Goal: Task Accomplishment & Management: Use online tool/utility

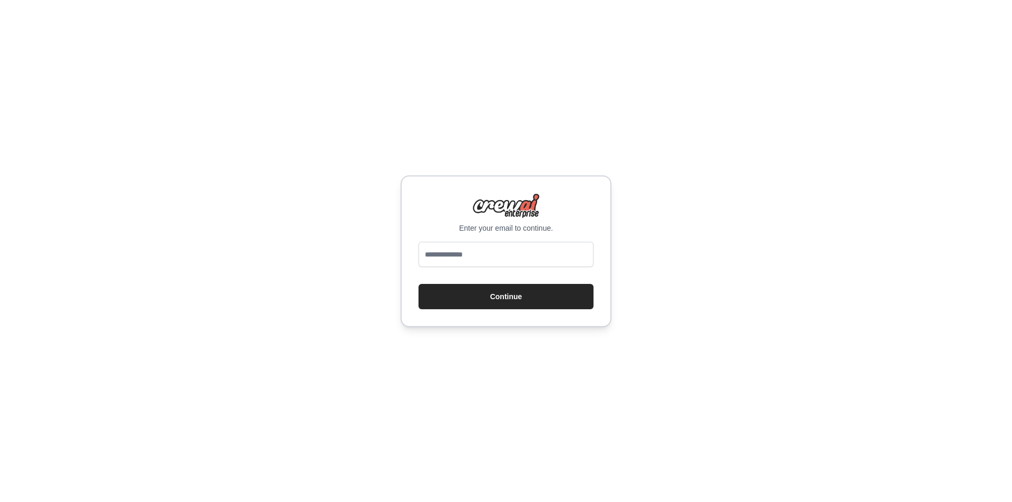
type input "**********"
click at [486, 295] on button "Continue" at bounding box center [505, 296] width 175 height 25
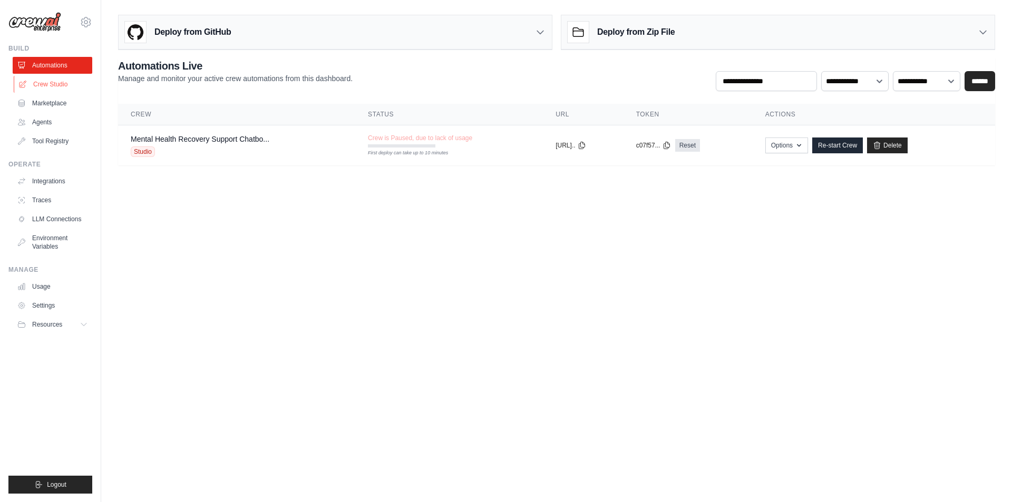
click at [41, 83] on link "Crew Studio" at bounding box center [54, 84] width 80 height 17
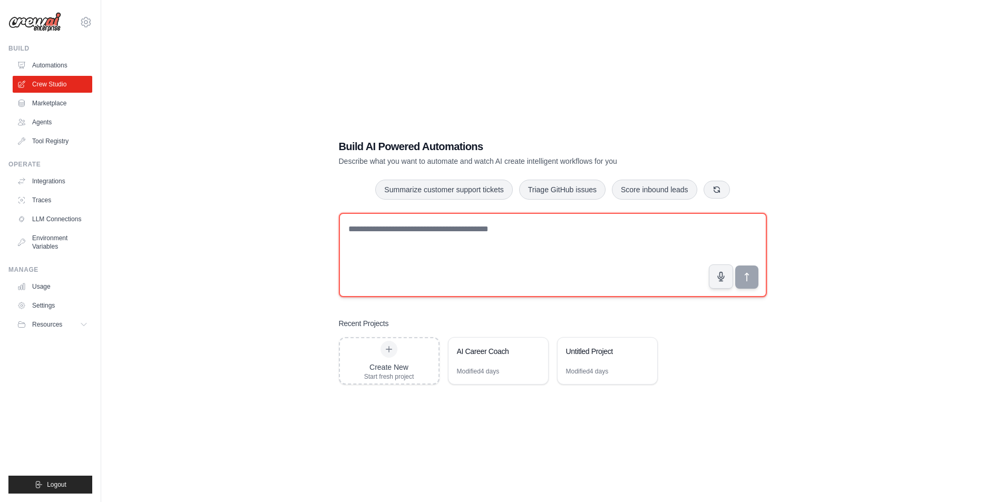
click at [369, 226] on textarea at bounding box center [553, 255] width 428 height 84
click at [664, 229] on textarea "**********" at bounding box center [553, 255] width 428 height 84
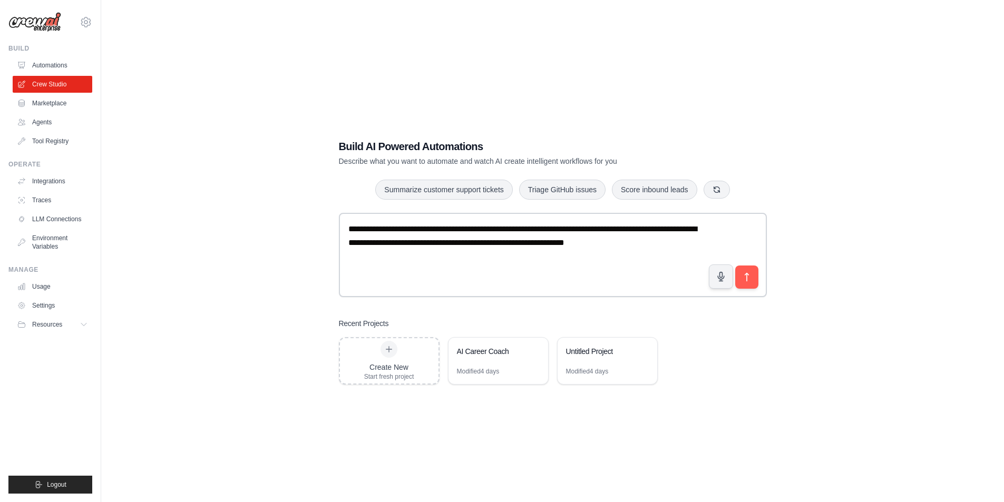
drag, startPoint x: 646, startPoint y: 243, endPoint x: 847, endPoint y: 126, distance: 232.8
click at [848, 119] on div "**********" at bounding box center [552, 262] width 869 height 502
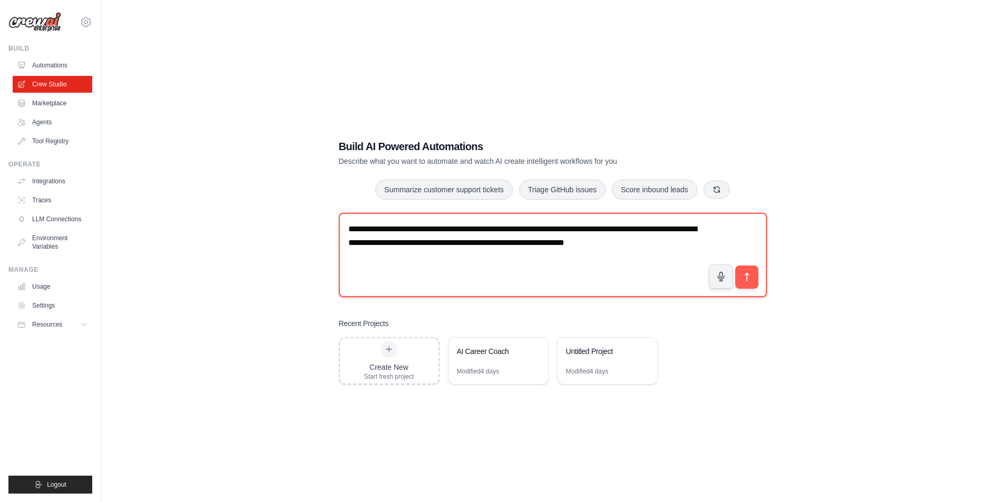
click at [647, 245] on textarea "**********" at bounding box center [553, 255] width 428 height 84
click at [513, 226] on textarea "**********" at bounding box center [553, 255] width 428 height 84
drag, startPoint x: 666, startPoint y: 229, endPoint x: 660, endPoint y: 230, distance: 6.5
click at [660, 230] on textarea "**********" at bounding box center [553, 255] width 428 height 84
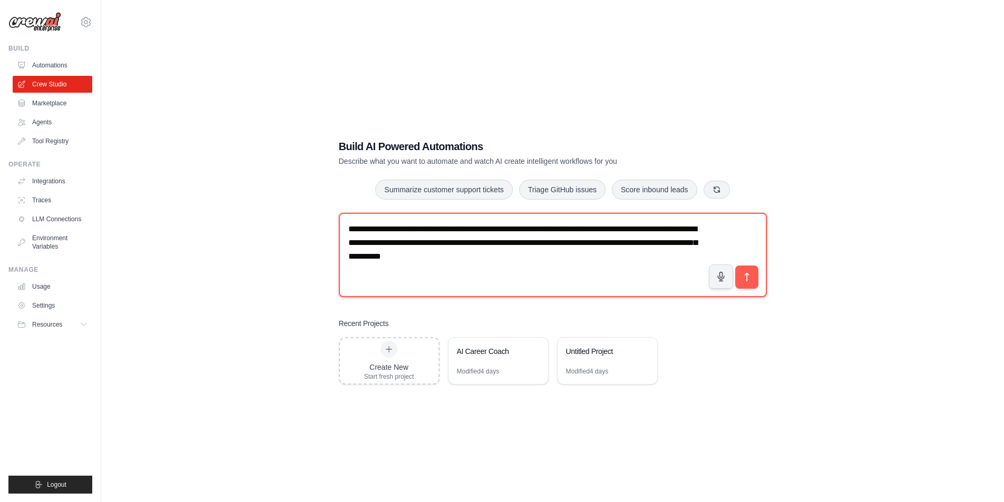
click at [529, 262] on textarea "**********" at bounding box center [553, 255] width 428 height 84
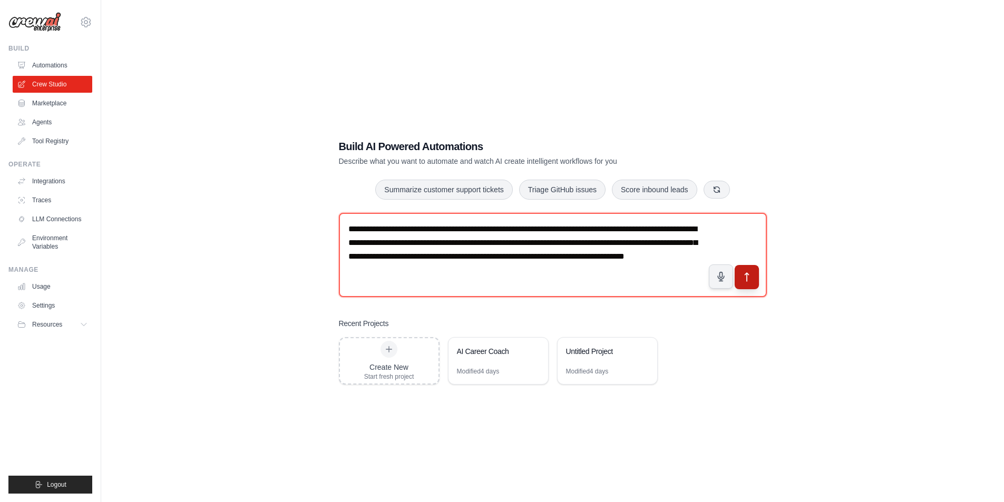
type textarea "**********"
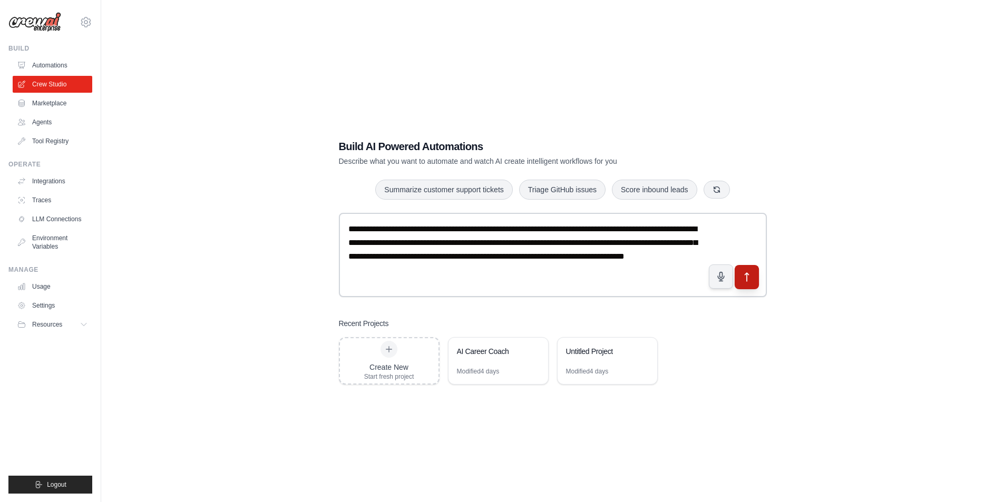
click at [748, 278] on icon "submit" at bounding box center [746, 276] width 11 height 11
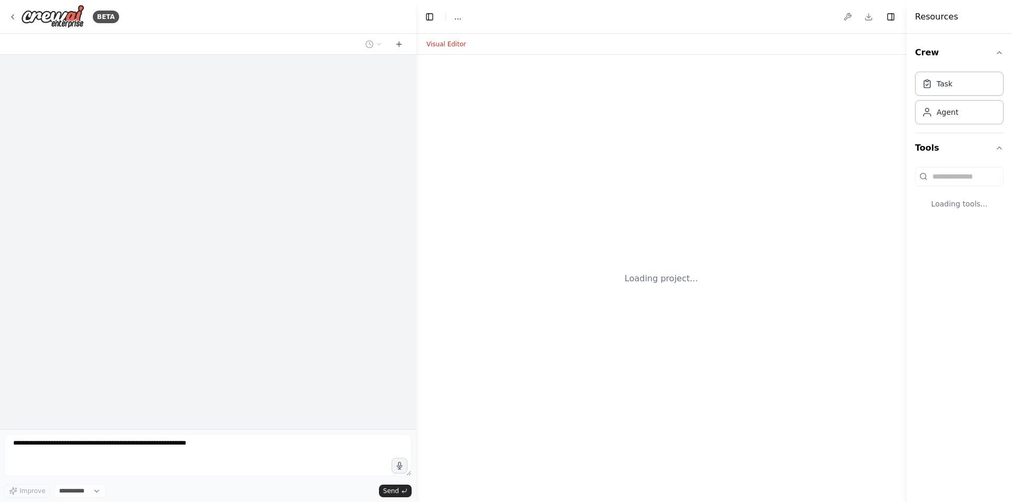
select select "****"
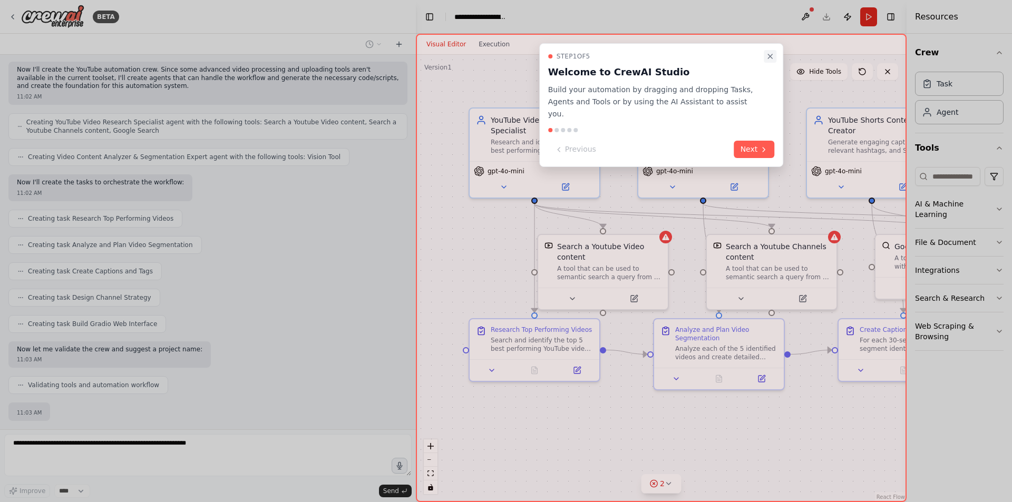
scroll to position [511, 0]
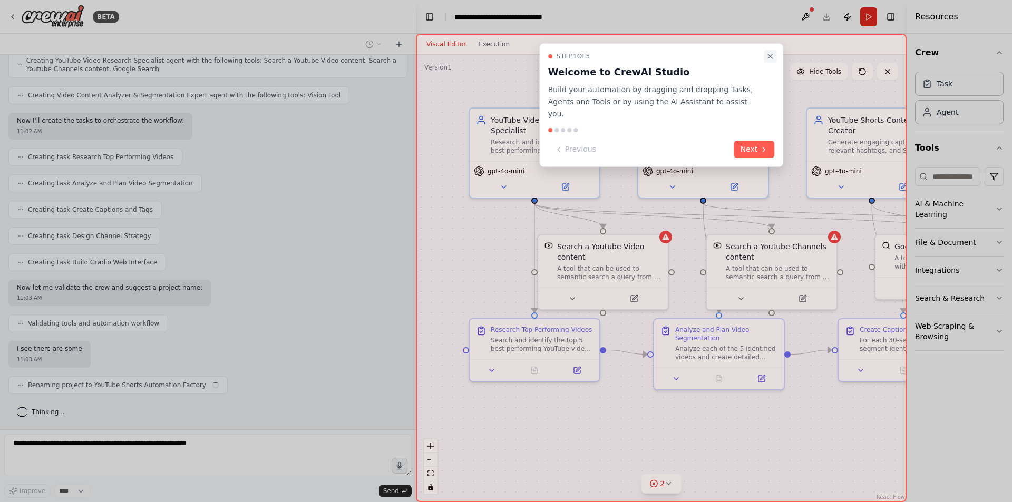
click at [769, 55] on icon "Close walkthrough" at bounding box center [770, 56] width 4 height 4
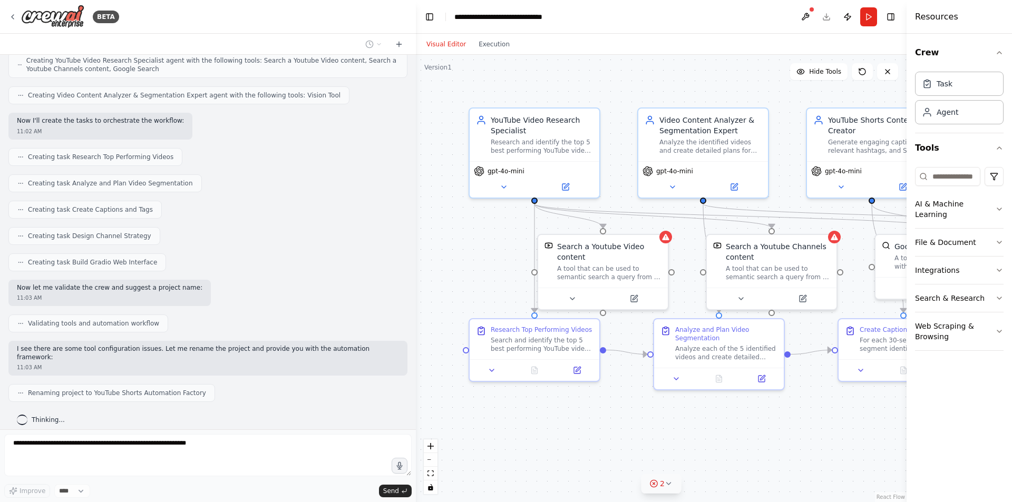
click at [667, 486] on icon at bounding box center [668, 484] width 8 height 8
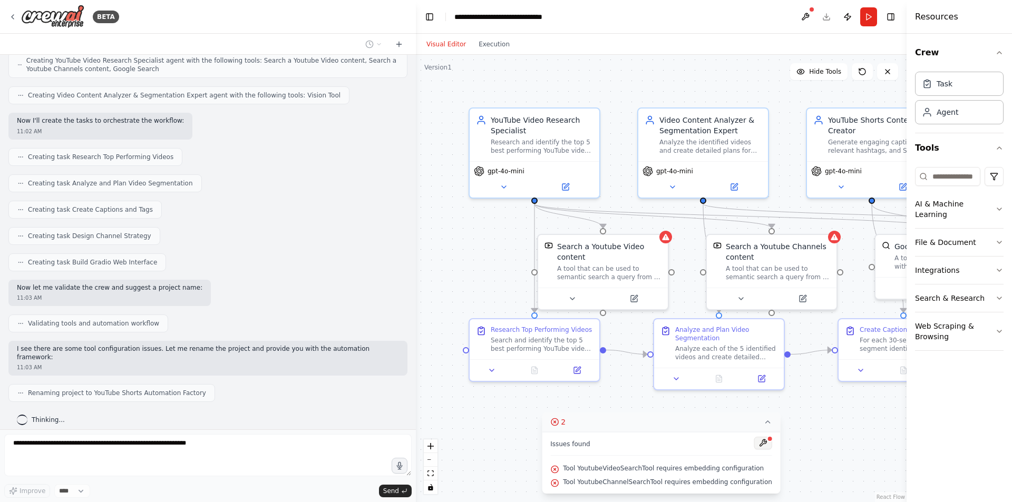
click at [754, 445] on button at bounding box center [763, 443] width 18 height 13
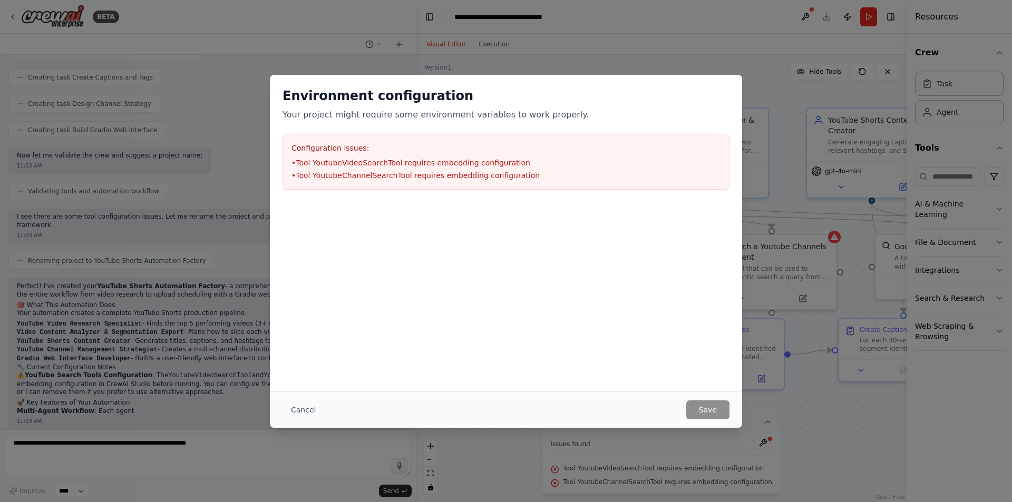
click at [808, 418] on div "Environment configuration Your project might require some environment variables…" at bounding box center [506, 251] width 1012 height 502
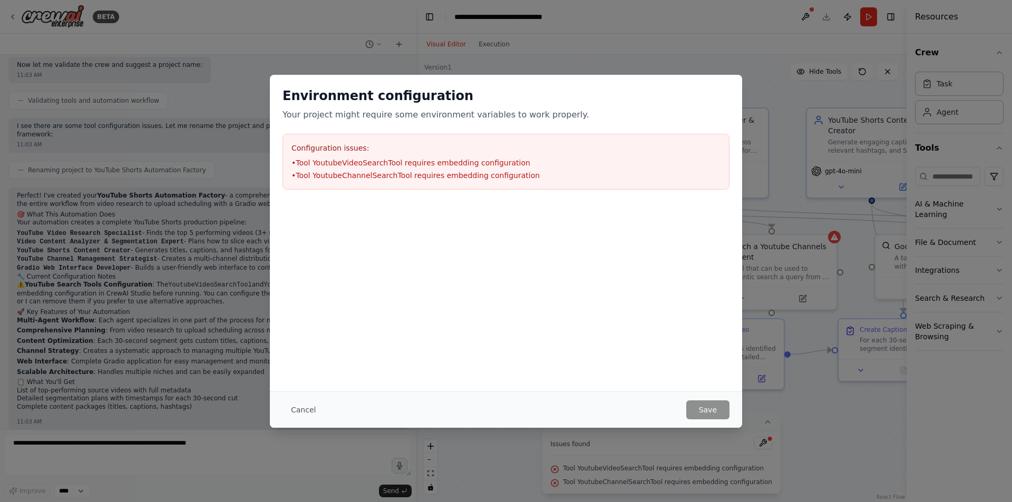
click at [766, 402] on div "Environment configuration Your project might require some environment variables…" at bounding box center [506, 251] width 1012 height 502
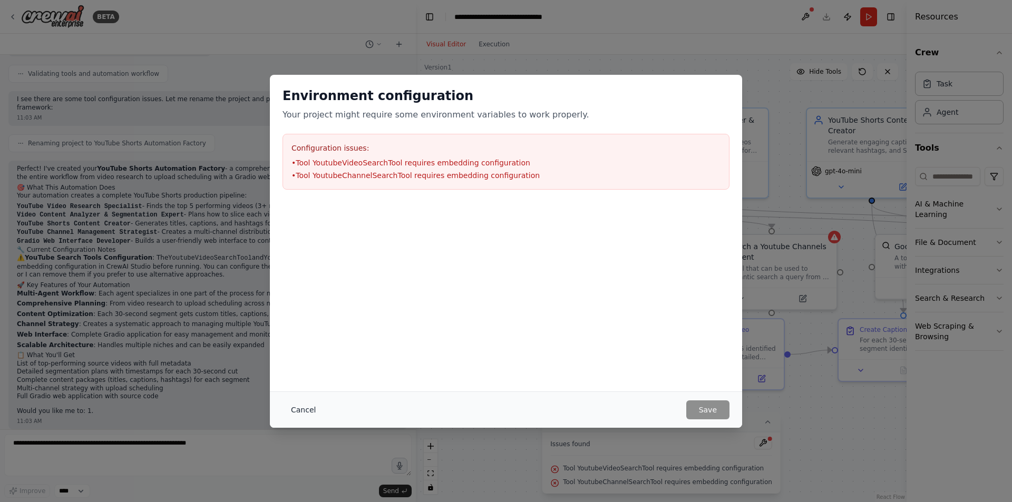
click at [302, 411] on button "Cancel" at bounding box center [303, 409] width 42 height 19
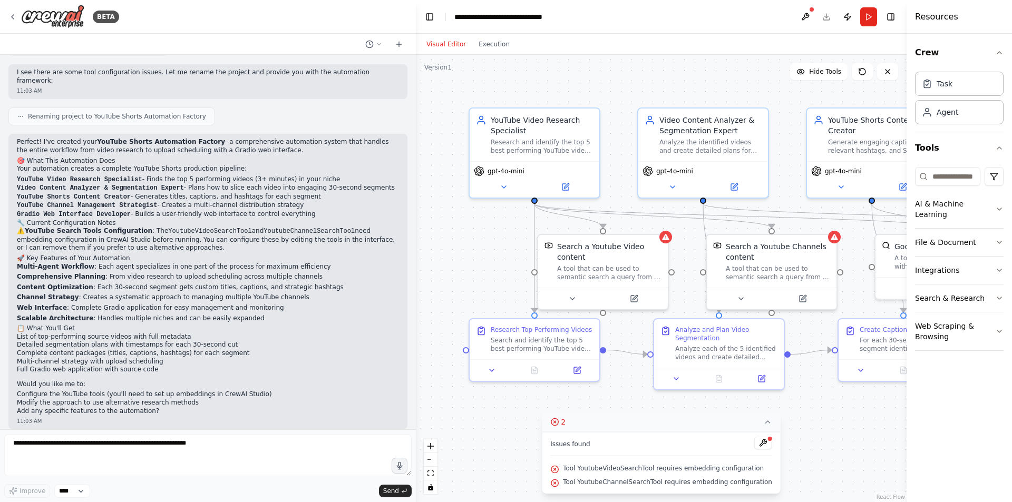
scroll to position [795, 0]
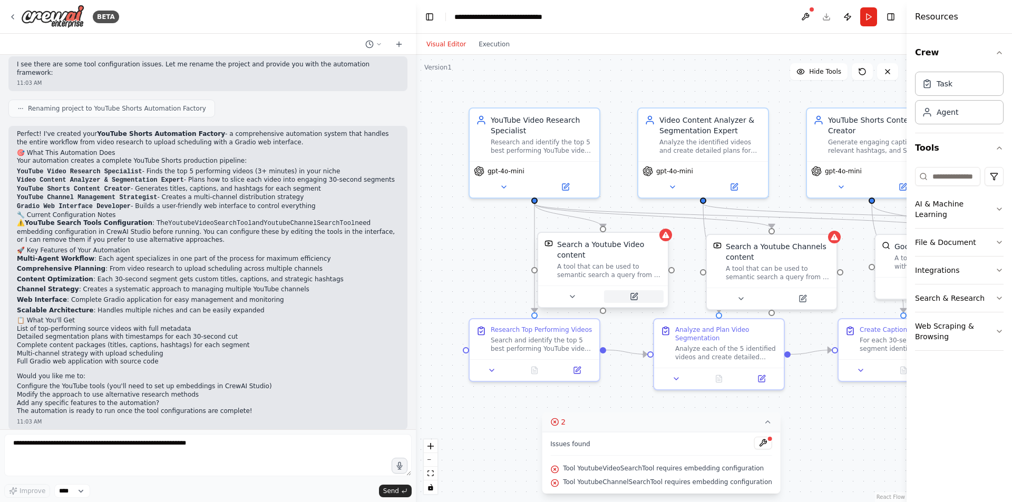
click at [635, 299] on icon at bounding box center [634, 297] width 6 height 6
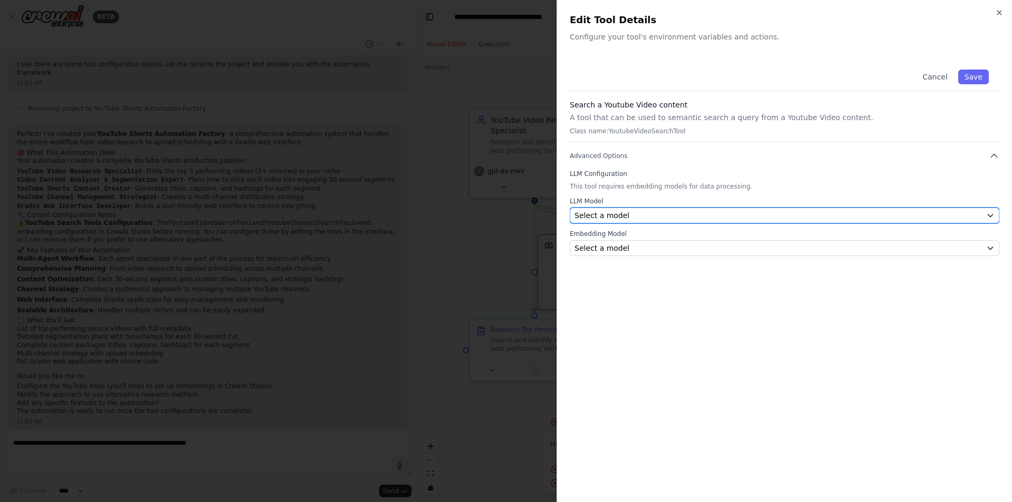
click at [995, 217] on button "Select a model" at bounding box center [784, 216] width 429 height 16
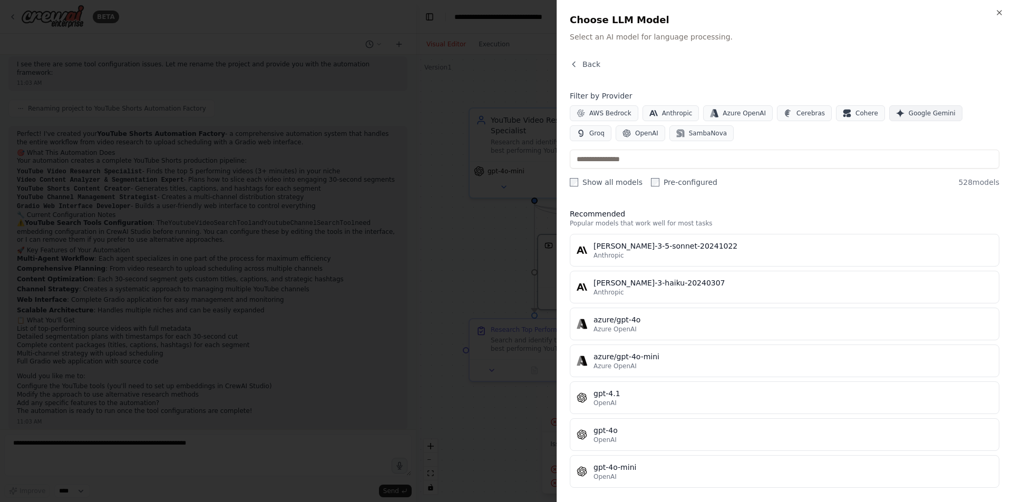
click at [908, 115] on span "Google Gemini" at bounding box center [931, 113] width 47 height 8
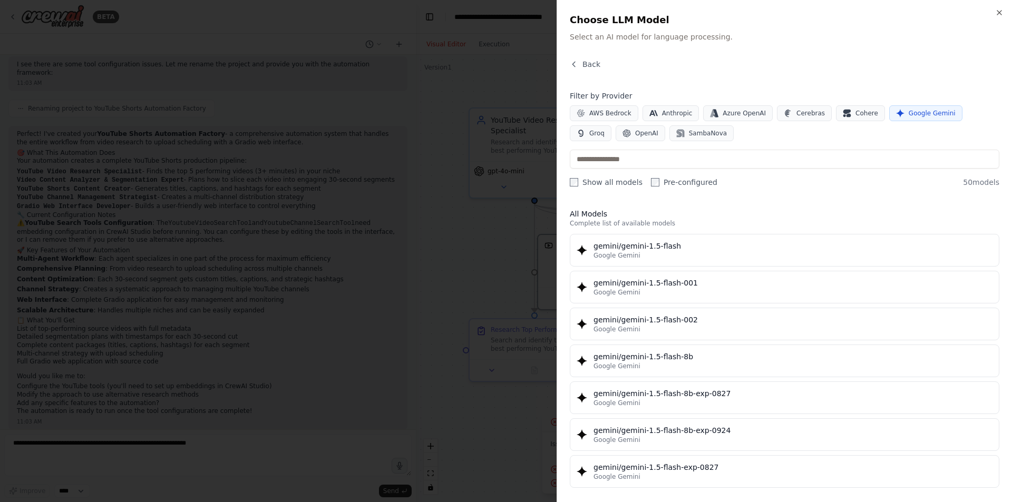
click at [908, 115] on span "Google Gemini" at bounding box center [931, 113] width 47 height 8
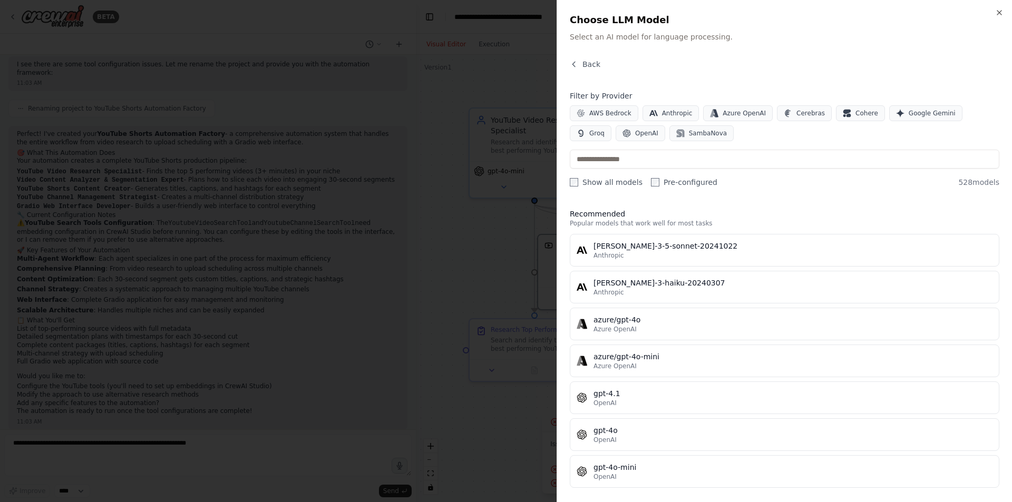
click at [487, 264] on div at bounding box center [506, 251] width 1012 height 502
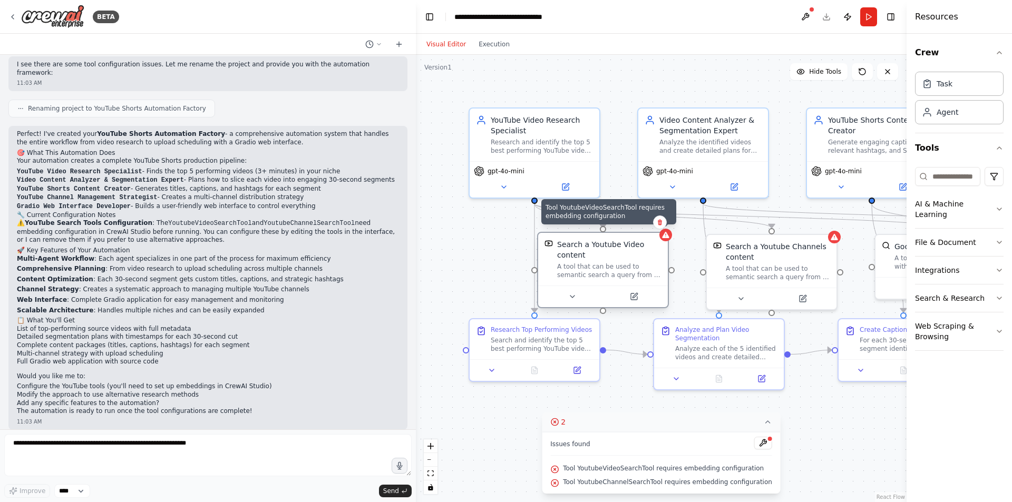
click at [667, 241] on div at bounding box center [665, 235] width 13 height 13
click at [664, 239] on div at bounding box center [665, 235] width 13 height 13
click at [671, 238] on div at bounding box center [665, 235] width 13 height 13
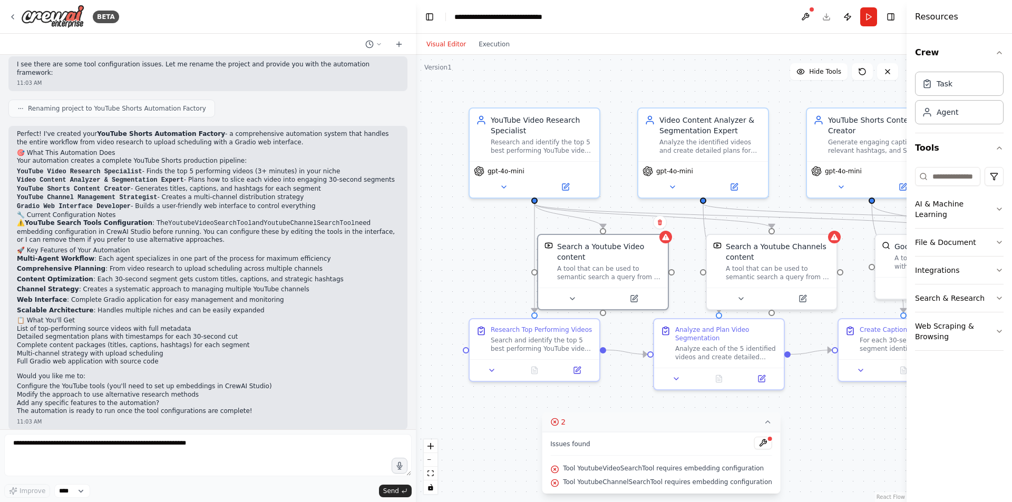
click at [754, 442] on button at bounding box center [763, 443] width 18 height 13
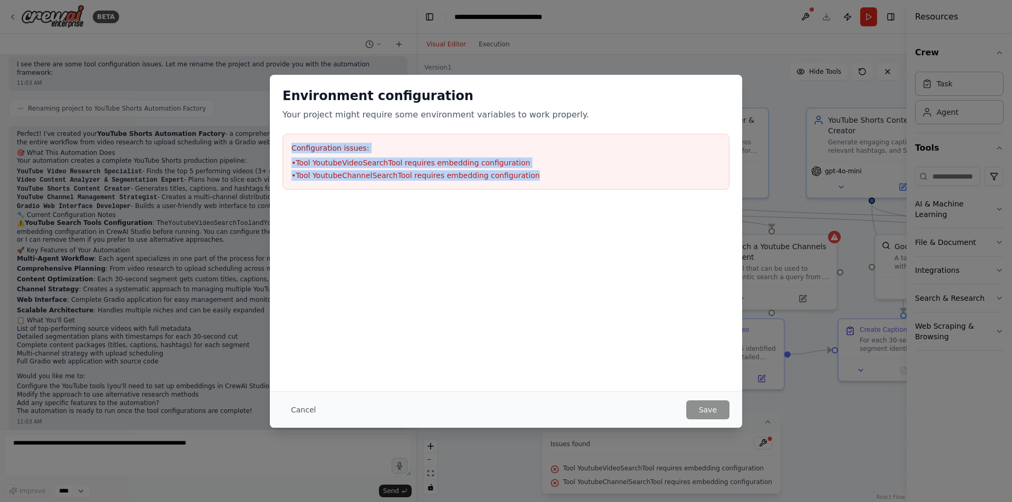
drag, startPoint x: 518, startPoint y: 178, endPoint x: 248, endPoint y: 145, distance: 271.8
click at [248, 145] on div "Environment configuration Your project might require some environment variables…" at bounding box center [506, 251] width 1012 height 502
copy div "Configuration issues: • Tool YoutubeVideoSearchTool requires embedding configur…"
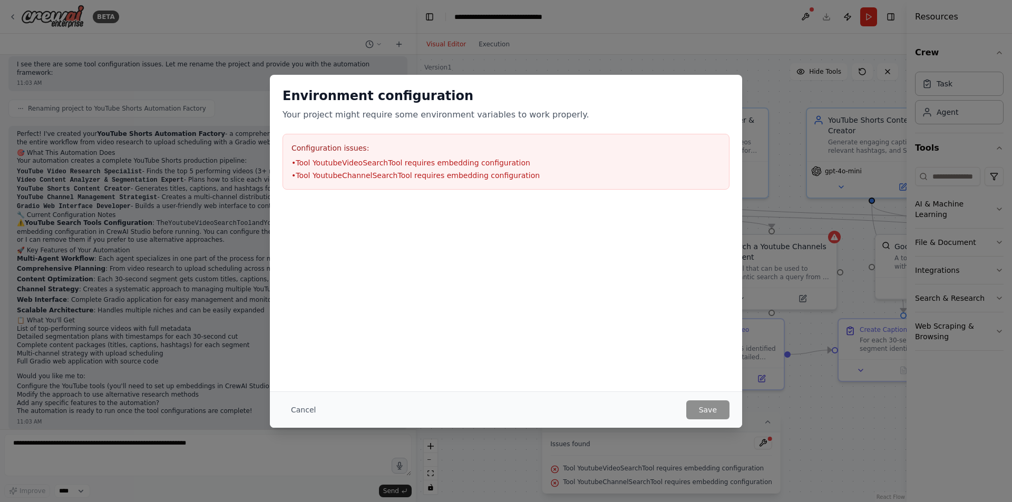
click at [179, 444] on div "Environment configuration Your project might require some environment variables…" at bounding box center [506, 251] width 1012 height 502
click at [296, 410] on button "Cancel" at bounding box center [303, 409] width 42 height 19
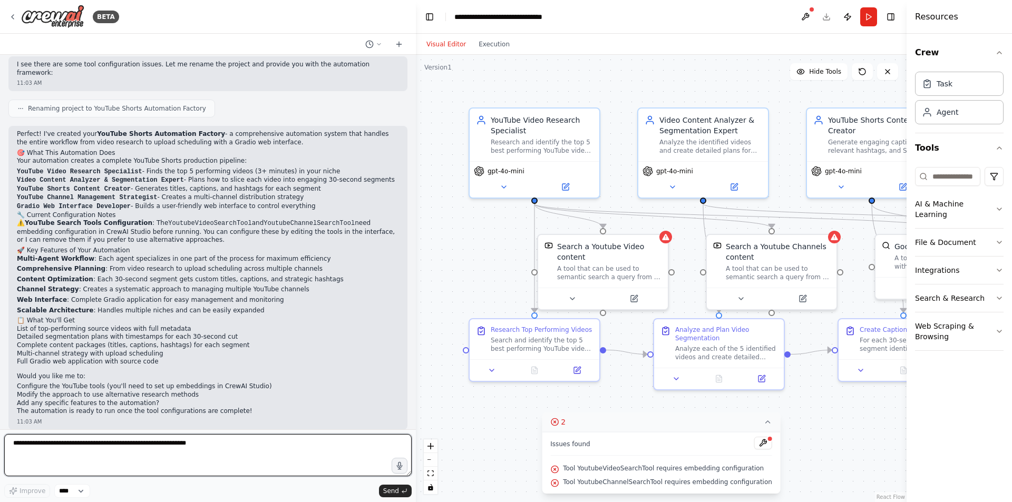
click at [189, 453] on textarea at bounding box center [207, 455] width 407 height 42
paste textarea "**********"
type textarea "**********"
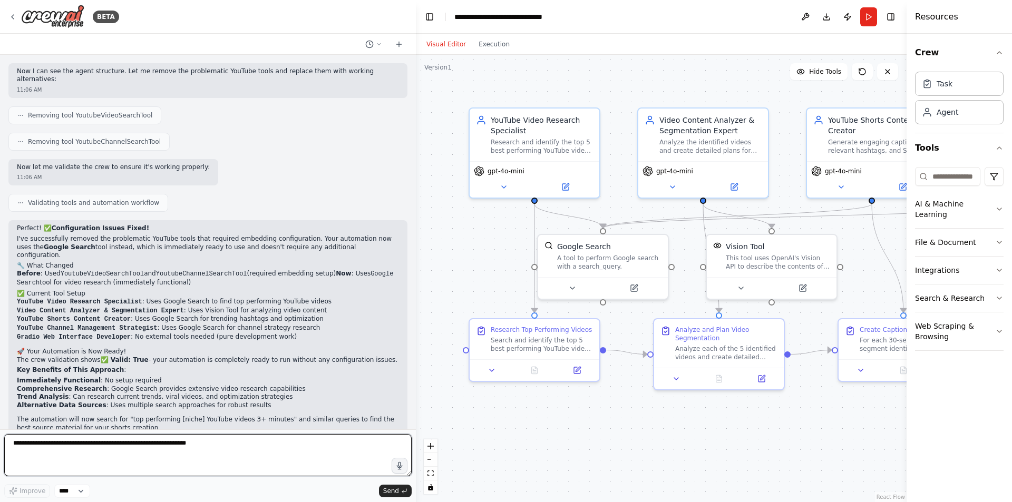
scroll to position [1374, 0]
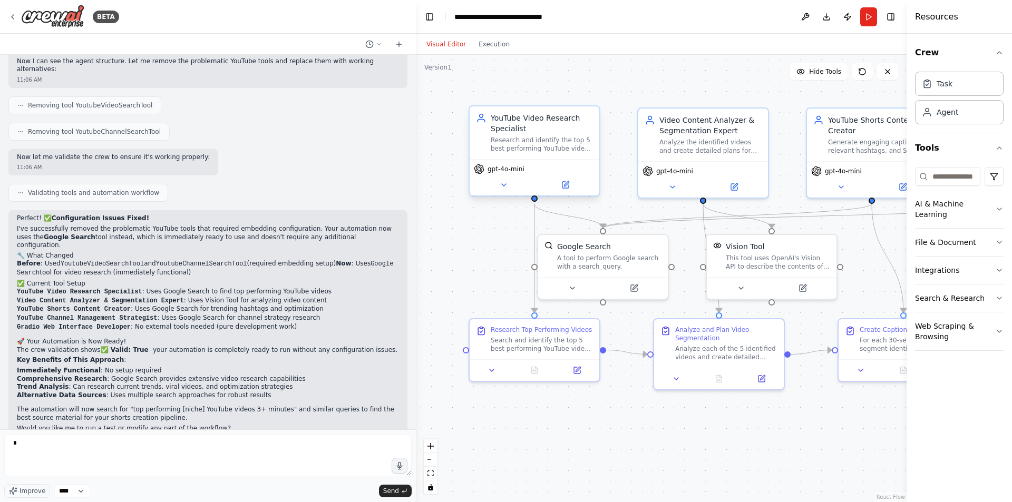
click at [569, 193] on div "gpt-4o-mini" at bounding box center [535, 177] width 130 height 36
click at [531, 169] on div "gpt-4o-mini" at bounding box center [534, 169] width 121 height 11
click at [568, 182] on icon at bounding box center [566, 183] width 5 height 5
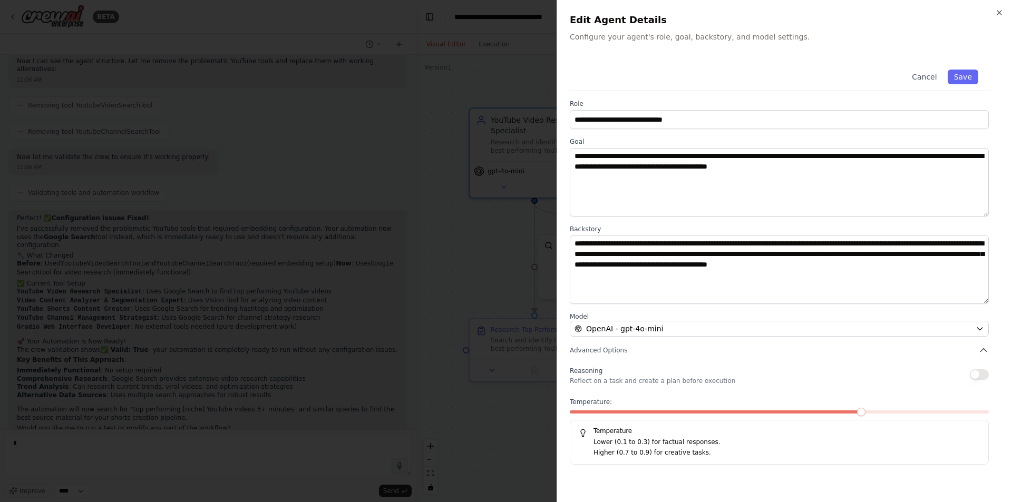
click at [486, 244] on div at bounding box center [506, 251] width 1012 height 502
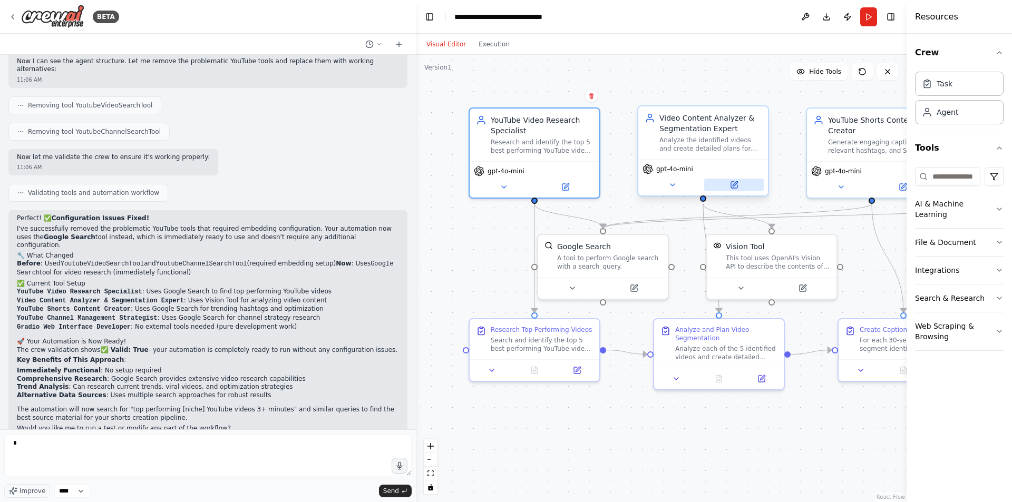
click at [735, 186] on icon at bounding box center [734, 185] width 6 height 6
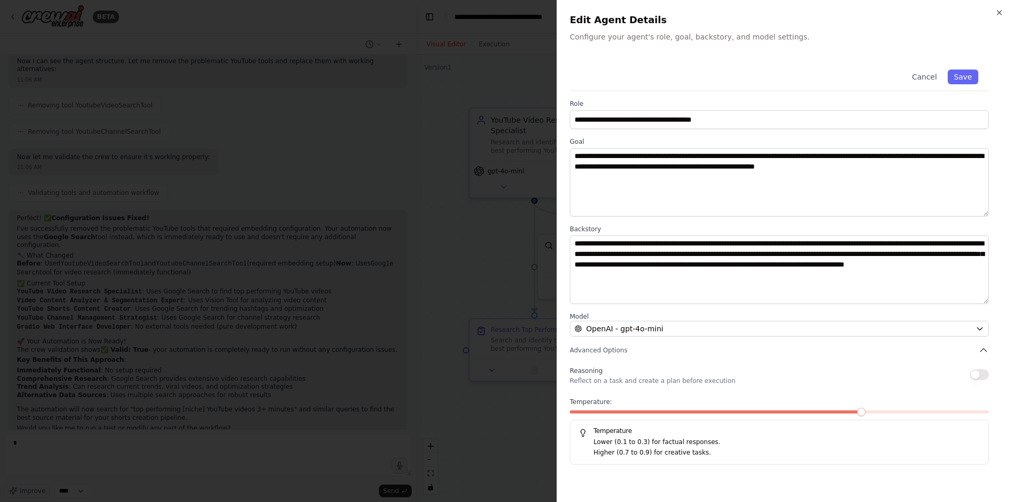
click at [495, 291] on div at bounding box center [506, 251] width 1012 height 502
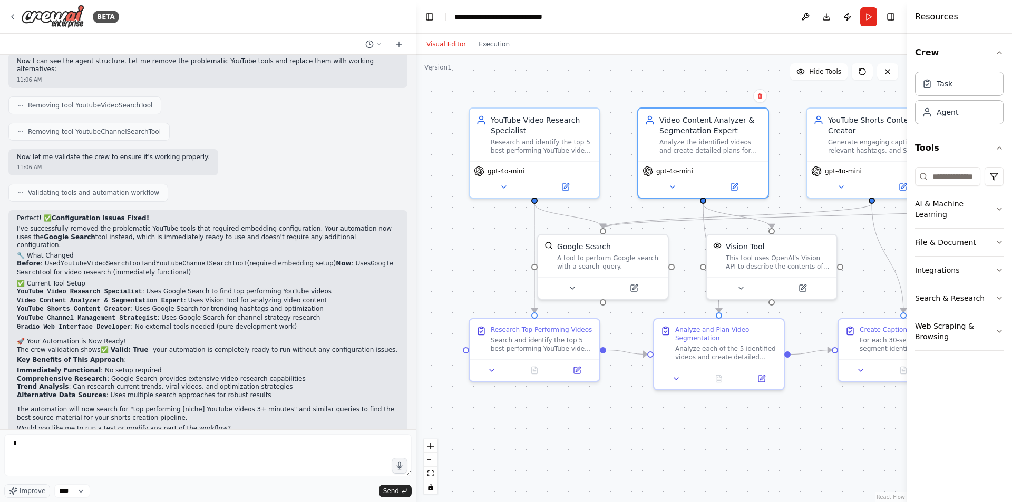
click at [902, 186] on button "Toggle Sidebar" at bounding box center [906, 251] width 8 height 502
click at [901, 184] on icon at bounding box center [902, 185] width 6 height 6
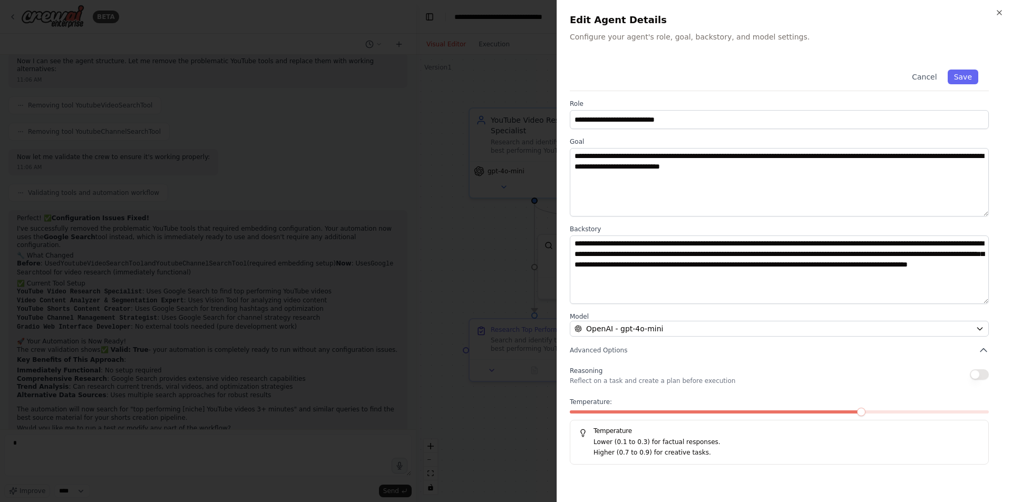
click at [463, 250] on div at bounding box center [506, 251] width 1012 height 502
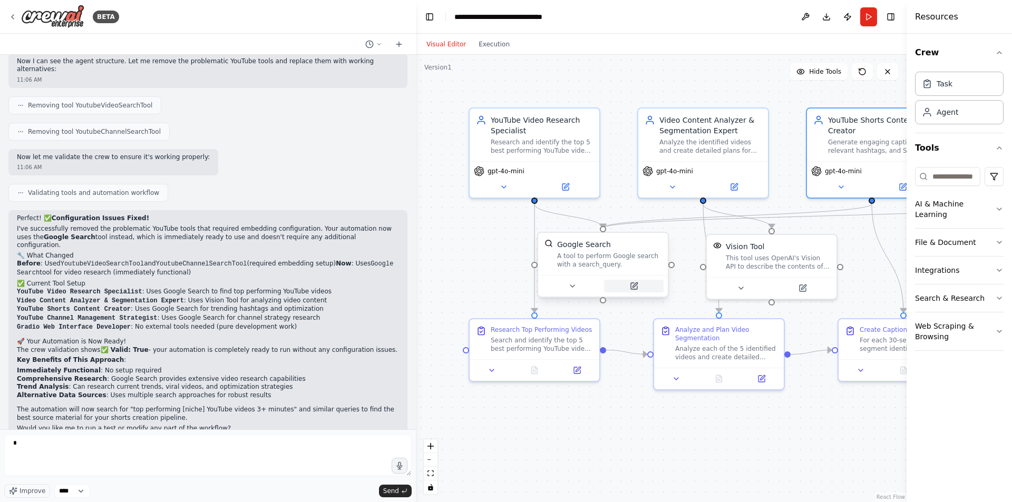
click at [634, 288] on icon at bounding box center [634, 286] width 6 height 6
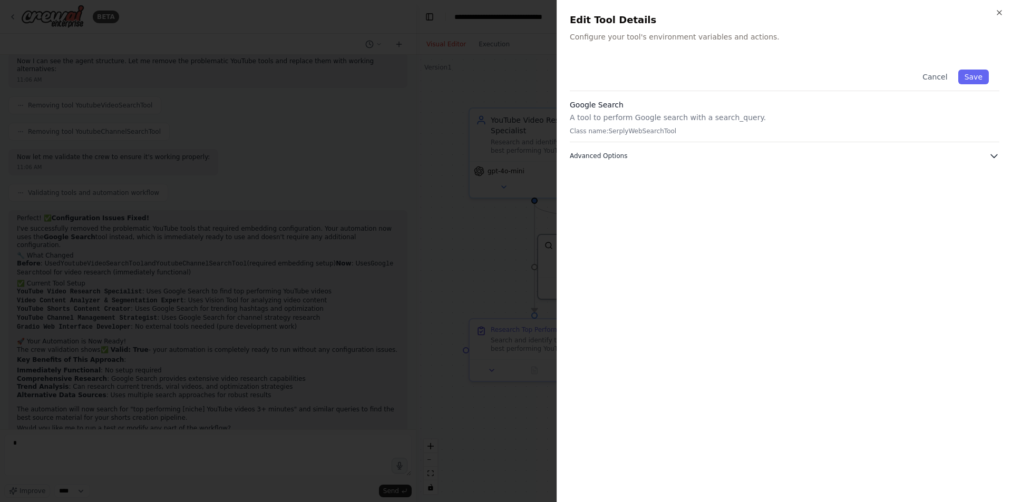
click at [605, 157] on span "Advanced Options" at bounding box center [598, 156] width 57 height 8
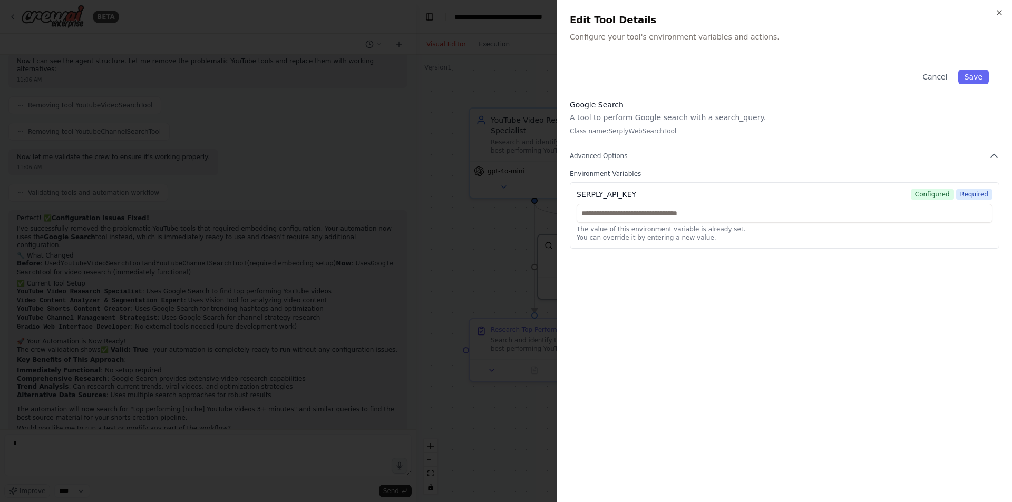
click at [493, 265] on div at bounding box center [506, 251] width 1012 height 502
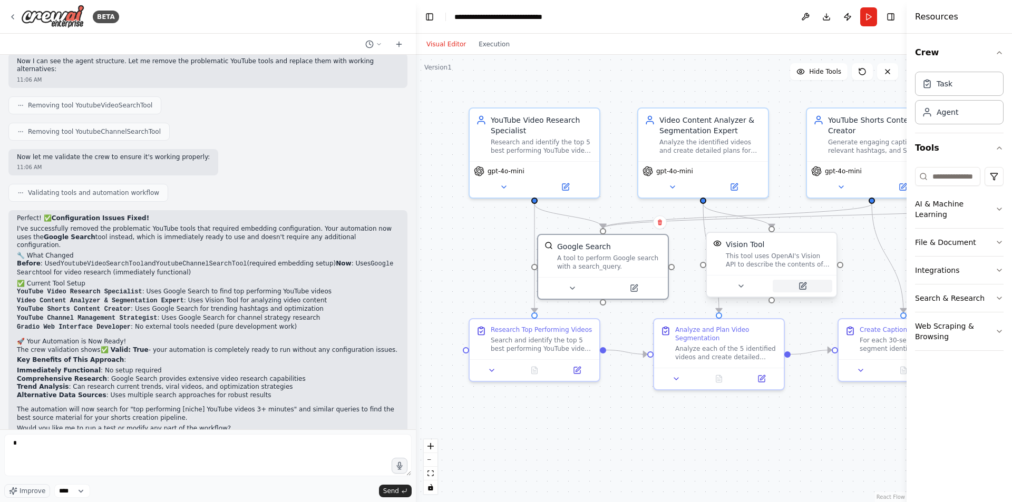
click at [804, 286] on icon at bounding box center [803, 284] width 5 height 5
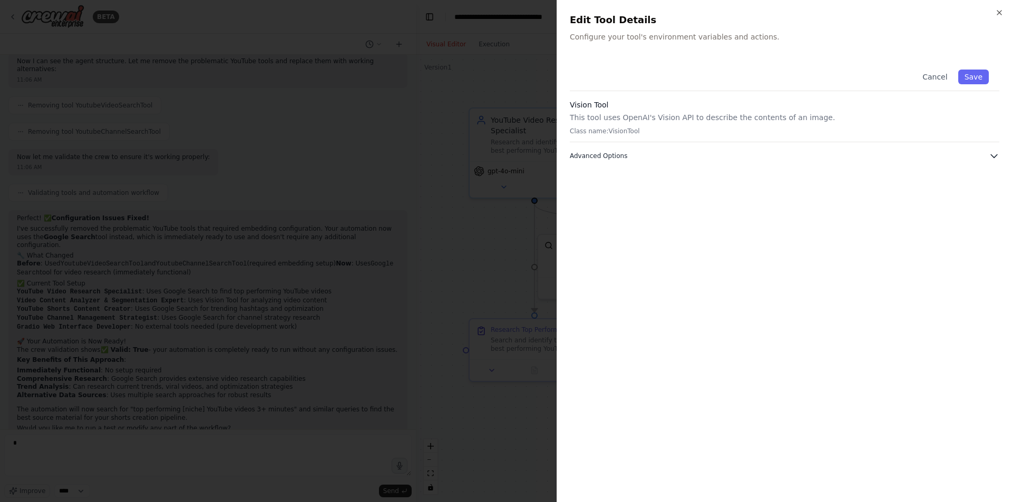
click at [602, 157] on span "Advanced Options" at bounding box center [598, 156] width 57 height 8
click at [503, 247] on div at bounding box center [506, 251] width 1012 height 502
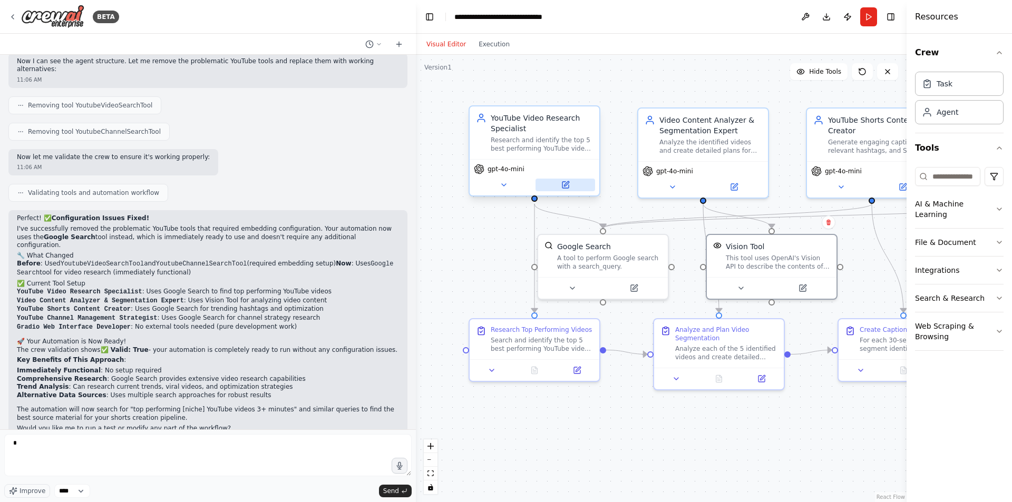
click at [565, 189] on button at bounding box center [565, 185] width 60 height 13
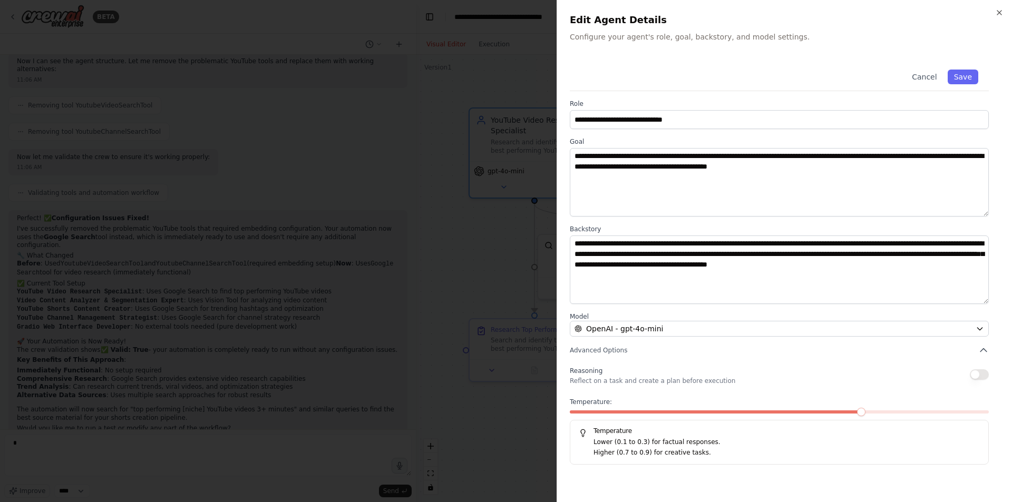
click at [496, 261] on div at bounding box center [506, 251] width 1012 height 502
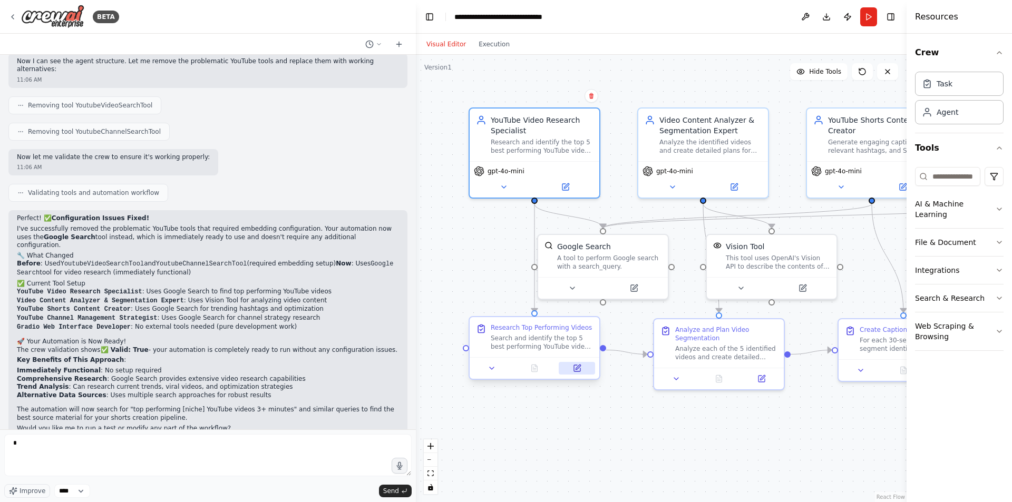
click at [579, 374] on button at bounding box center [577, 368] width 36 height 13
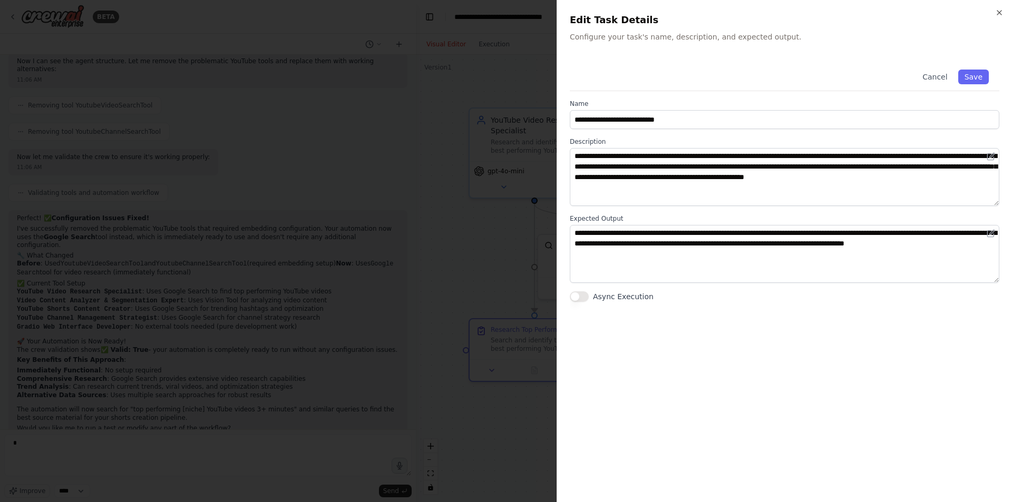
click at [497, 283] on div at bounding box center [506, 251] width 1012 height 502
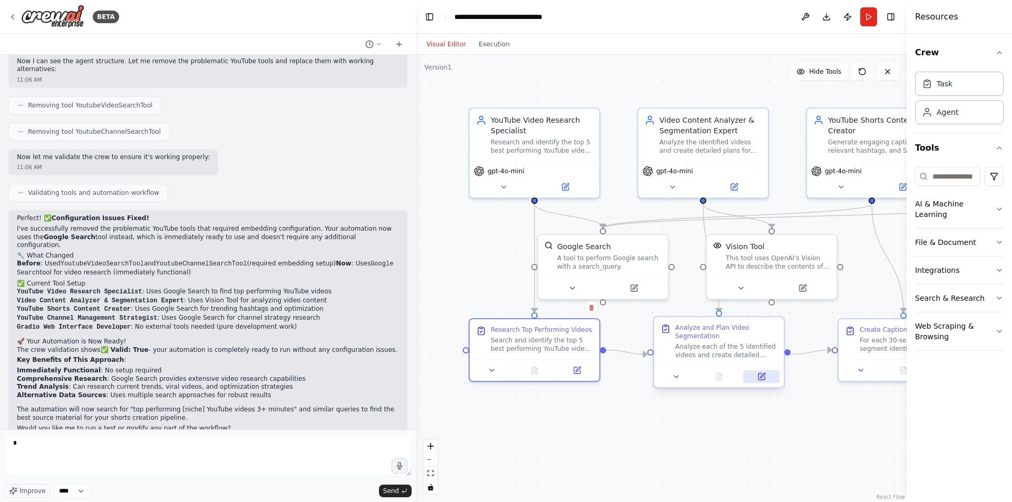
click at [761, 378] on icon at bounding box center [761, 377] width 6 height 6
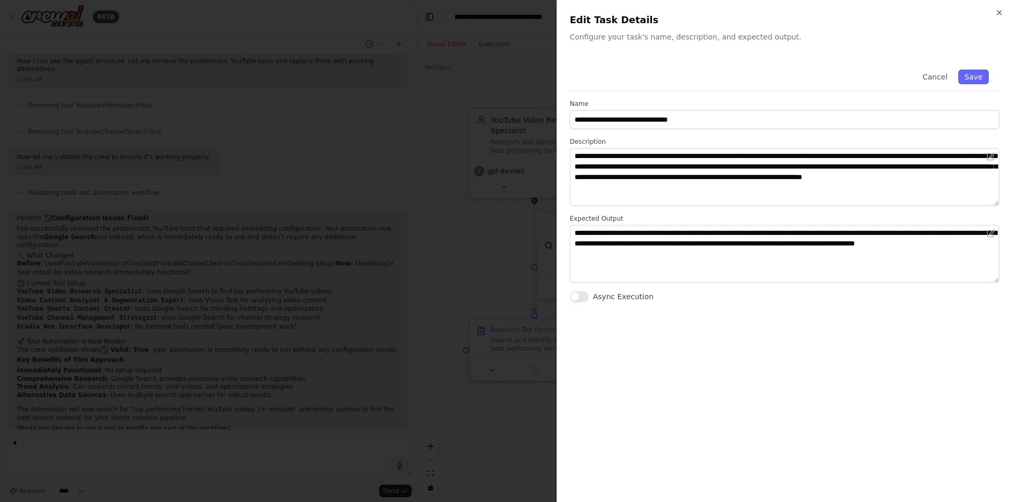
click at [517, 428] on div at bounding box center [506, 251] width 1012 height 502
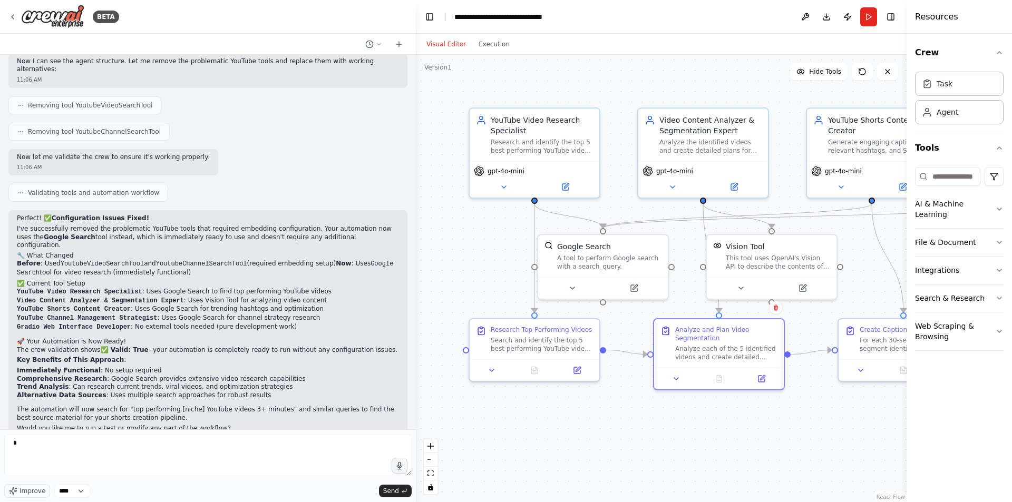
drag, startPoint x: 907, startPoint y: 423, endPoint x: 1011, endPoint y: 428, distance: 104.5
click at [1011, 428] on div "Resources Crew Task Agent Tools AI & Machine Learning File & Document Integrati…" at bounding box center [958, 251] width 105 height 502
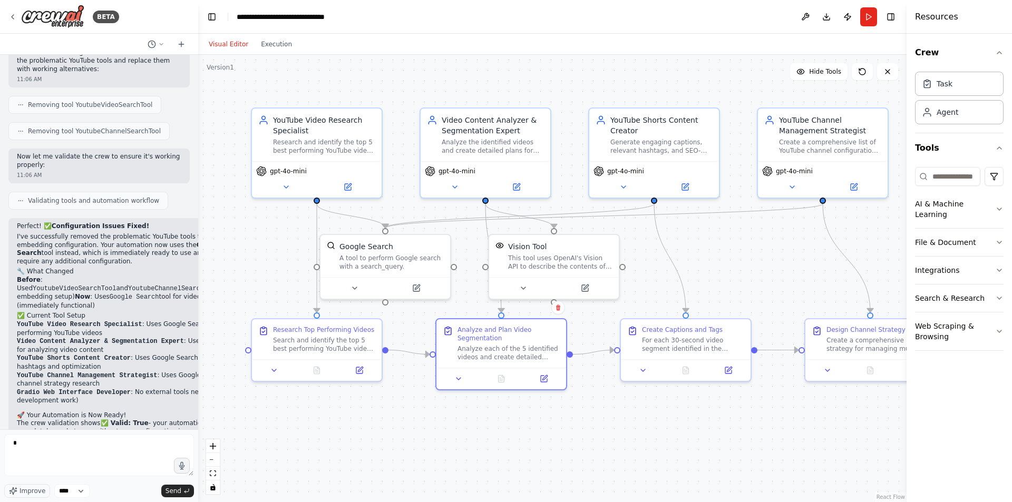
scroll to position [1804, 0]
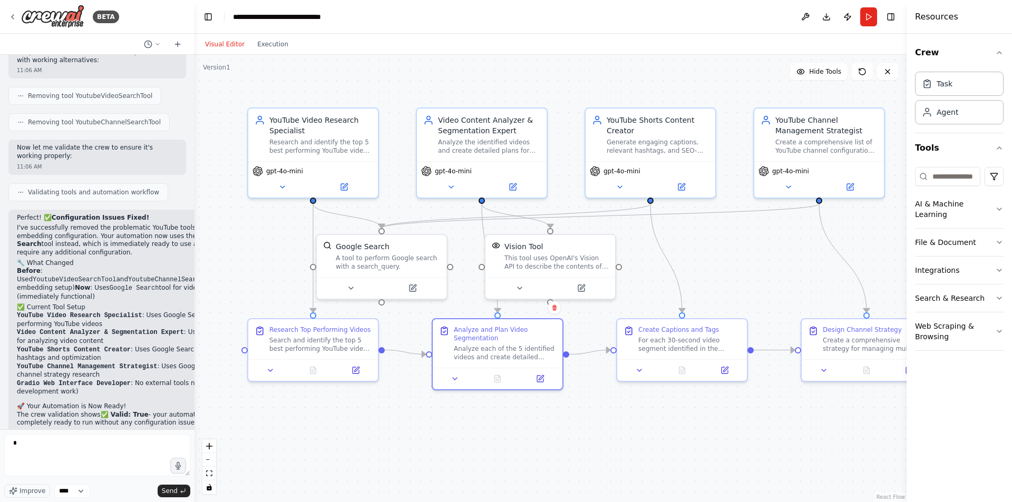
drag, startPoint x: 414, startPoint y: 220, endPoint x: 194, endPoint y: 227, distance: 219.8
click at [194, 227] on div "BETA Make a You tube automation Channel video Length min 3 mins search 5 best v…" at bounding box center [506, 251] width 1012 height 502
click at [850, 184] on icon at bounding box center [850, 183] width 5 height 5
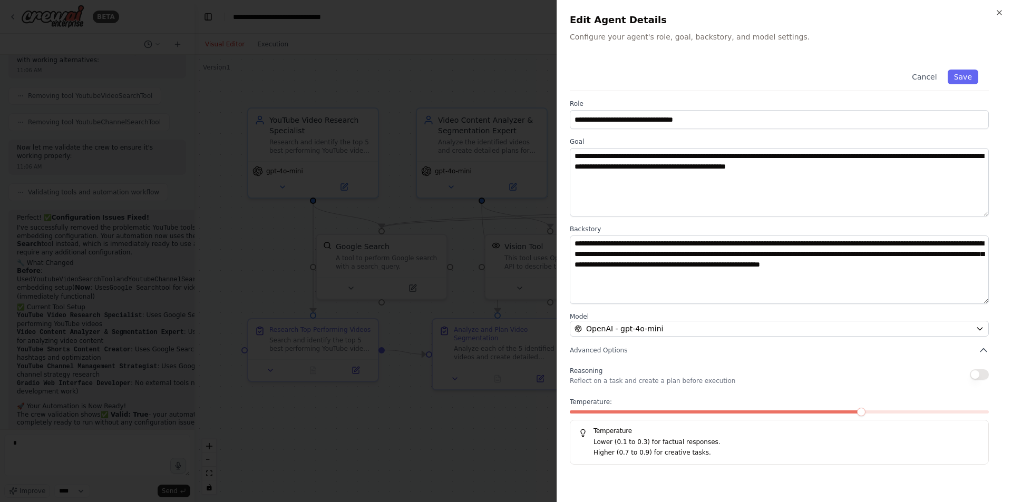
click at [473, 411] on div at bounding box center [506, 251] width 1012 height 502
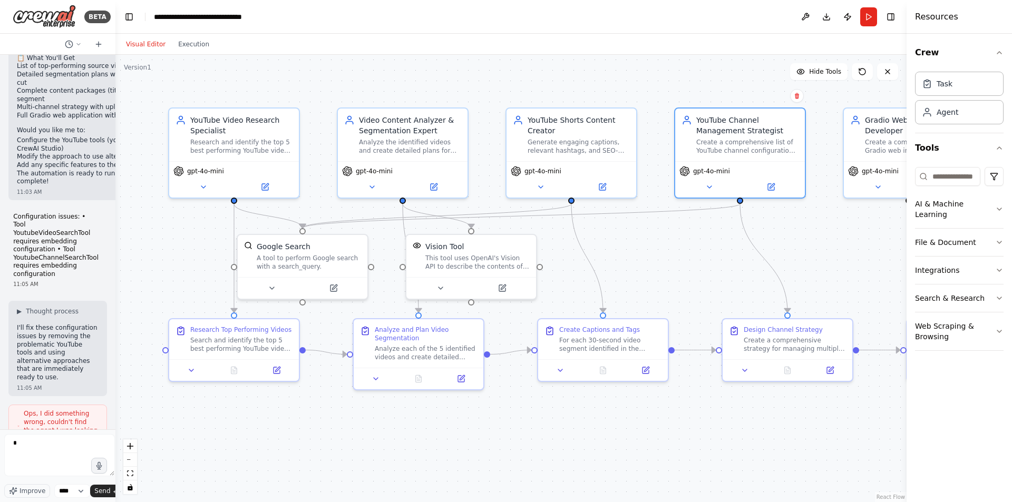
scroll to position [2666, 0]
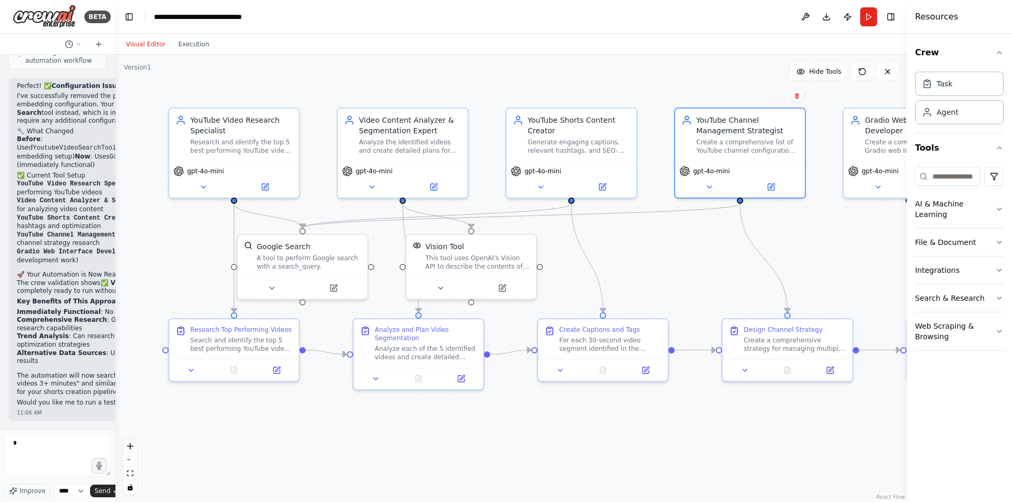
drag, startPoint x: 193, startPoint y: 253, endPoint x: 99, endPoint y: 255, distance: 94.9
click at [99, 255] on div "BETA Make a You tube automation Channel video Length min 3 mins search 5 best v…" at bounding box center [57, 251] width 115 height 502
click at [130, 462] on button "zoom out" at bounding box center [130, 460] width 14 height 14
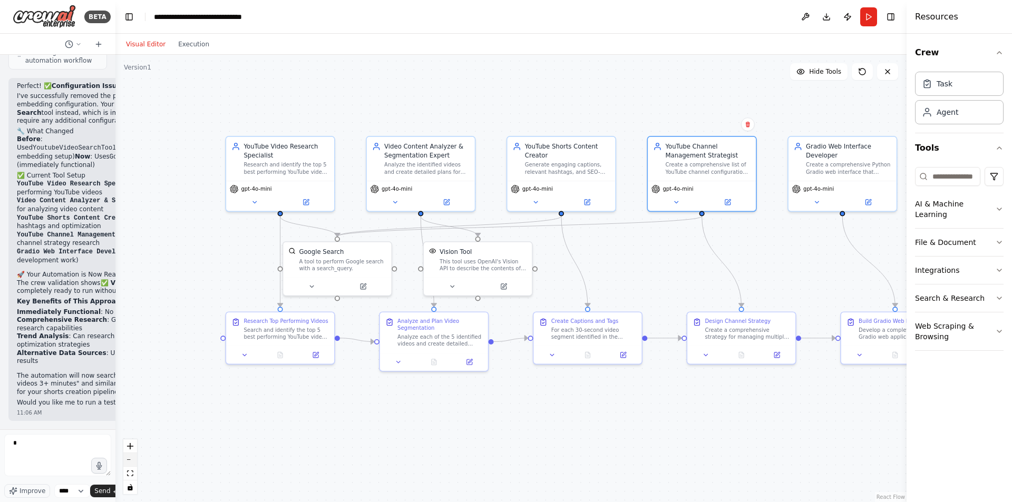
click at [129, 462] on button "zoom out" at bounding box center [130, 460] width 14 height 14
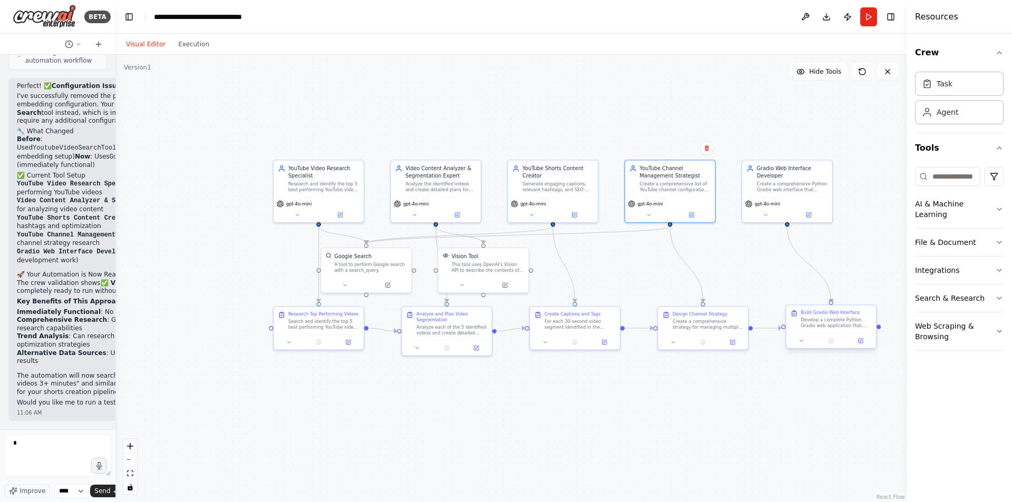
click at [860, 346] on div at bounding box center [831, 340] width 90 height 15
click at [861, 392] on div ".deletable-edge-delete-btn { width: 20px; height: 20px; border: 0px solid #ffff…" at bounding box center [510, 278] width 791 height 447
click at [862, 342] on icon at bounding box center [860, 341] width 4 height 4
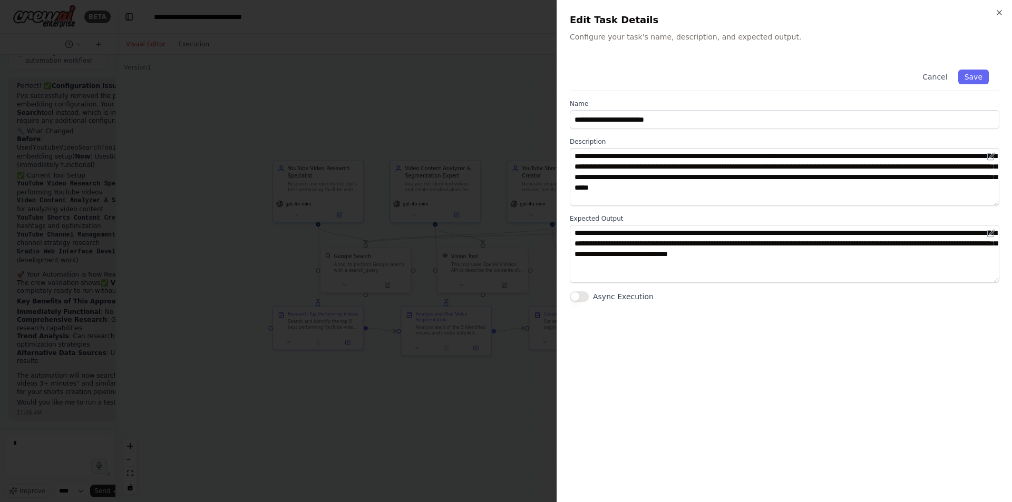
click at [447, 429] on div at bounding box center [506, 251] width 1012 height 502
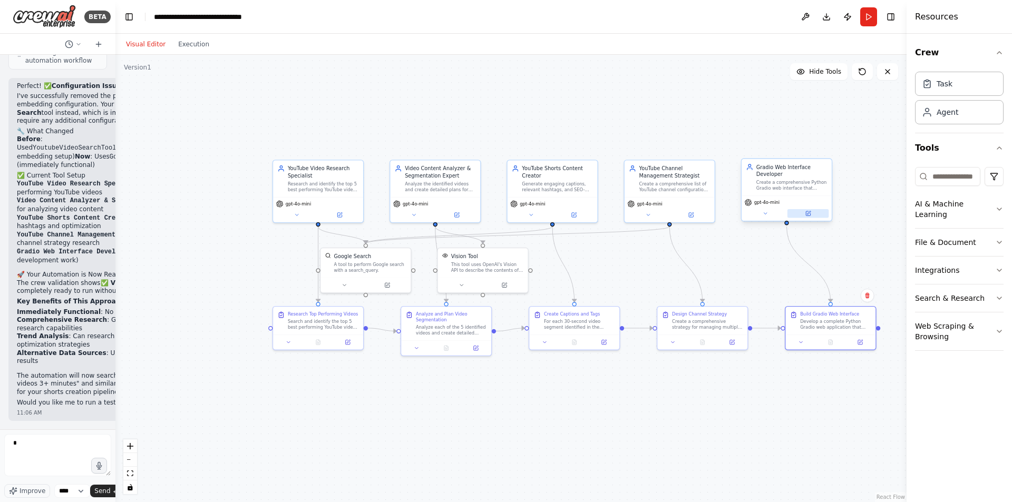
click at [808, 214] on icon at bounding box center [808, 212] width 3 height 3
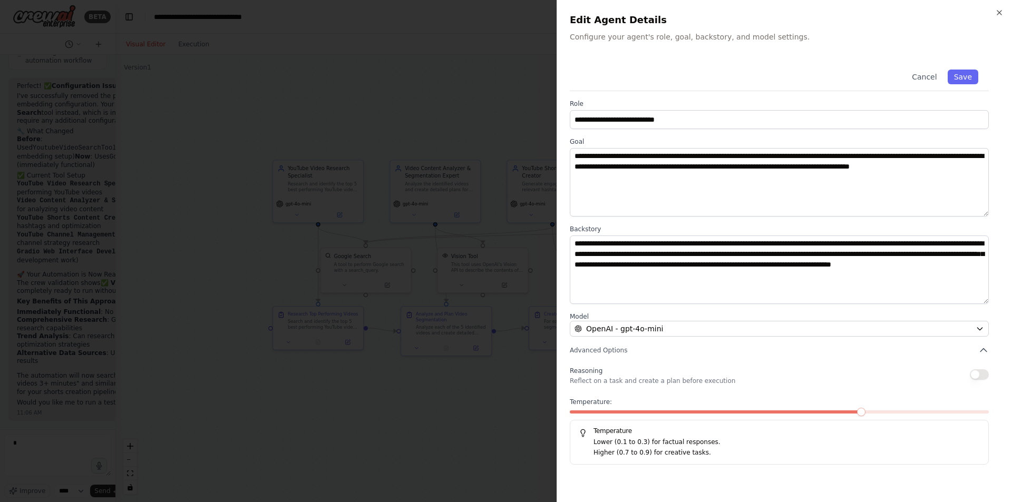
click at [490, 456] on div at bounding box center [506, 251] width 1012 height 502
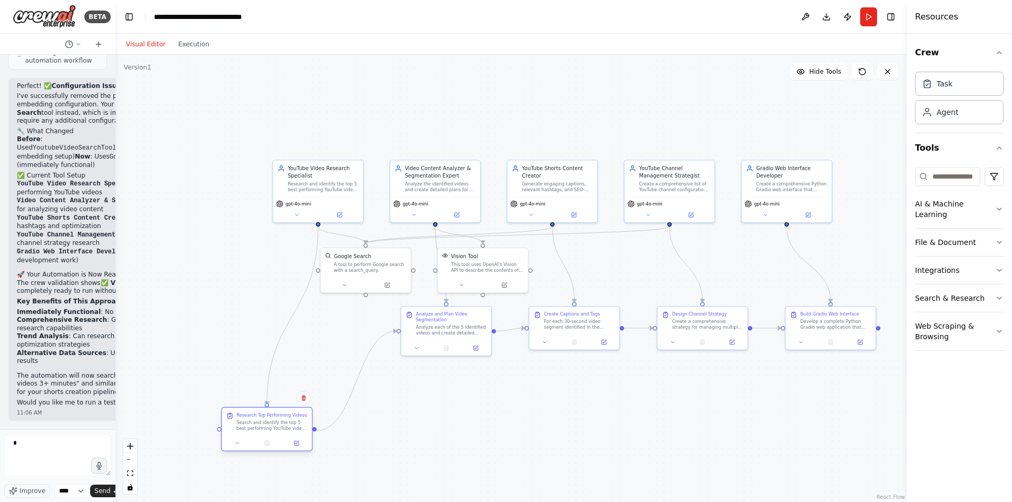
drag, startPoint x: 349, startPoint y: 314, endPoint x: 297, endPoint y: 417, distance: 116.2
click at [297, 417] on div "Research Top Performing Videos" at bounding box center [272, 415] width 71 height 6
drag, startPoint x: 380, startPoint y: 257, endPoint x: 372, endPoint y: 287, distance: 31.1
click at [372, 287] on div "Google Search" at bounding box center [359, 283] width 72 height 7
drag, startPoint x: 495, startPoint y: 261, endPoint x: 633, endPoint y: 272, distance: 138.5
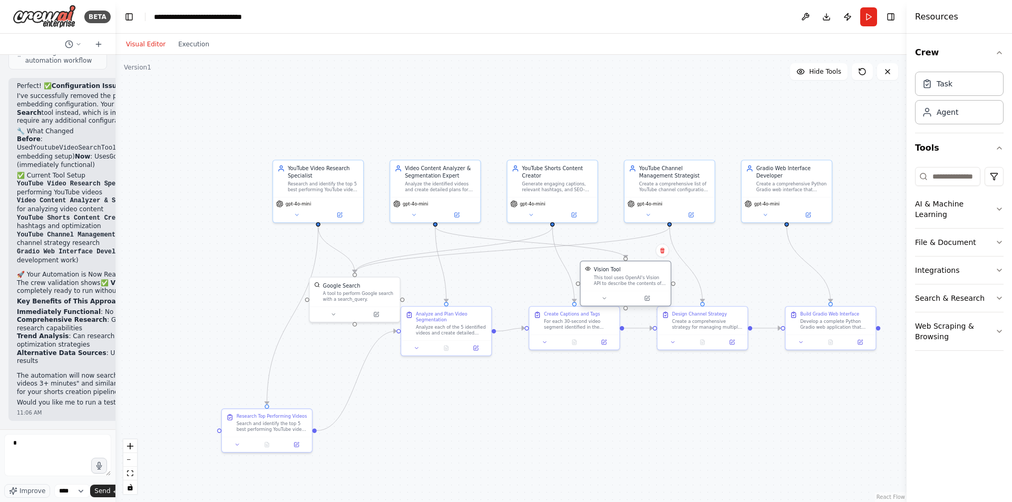
click at [633, 272] on div "Vision Tool" at bounding box center [629, 269] width 72 height 7
drag, startPoint x: 473, startPoint y: 315, endPoint x: 461, endPoint y: 395, distance: 81.5
click at [461, 395] on div "Analyze and Plan Video Segmentation" at bounding box center [440, 396] width 71 height 12
drag, startPoint x: 602, startPoint y: 314, endPoint x: 610, endPoint y: 432, distance: 118.9
click at [610, 432] on div "Create Captions and Tags" at bounding box center [586, 430] width 71 height 6
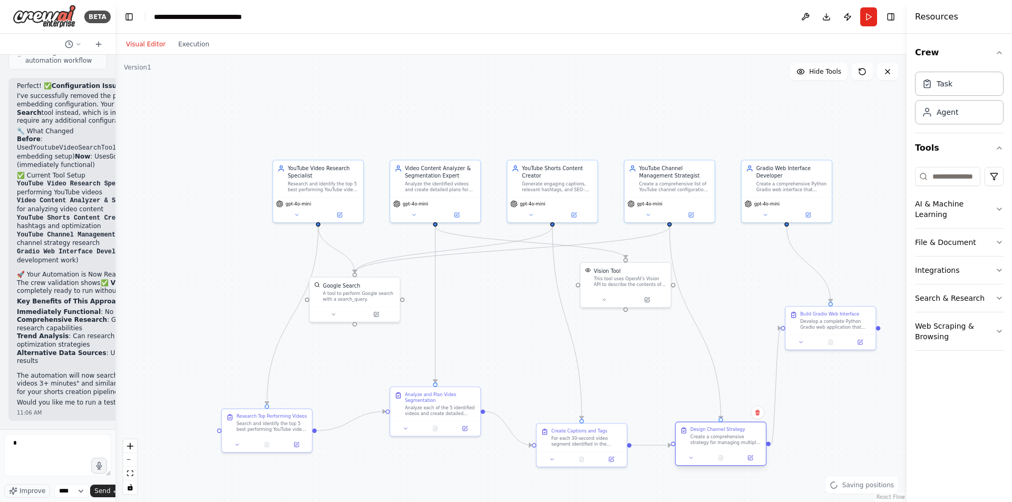
drag, startPoint x: 729, startPoint y: 312, endPoint x: 749, endPoint y: 429, distance: 118.6
click at [749, 429] on div "Design Channel Strategy" at bounding box center [725, 430] width 71 height 6
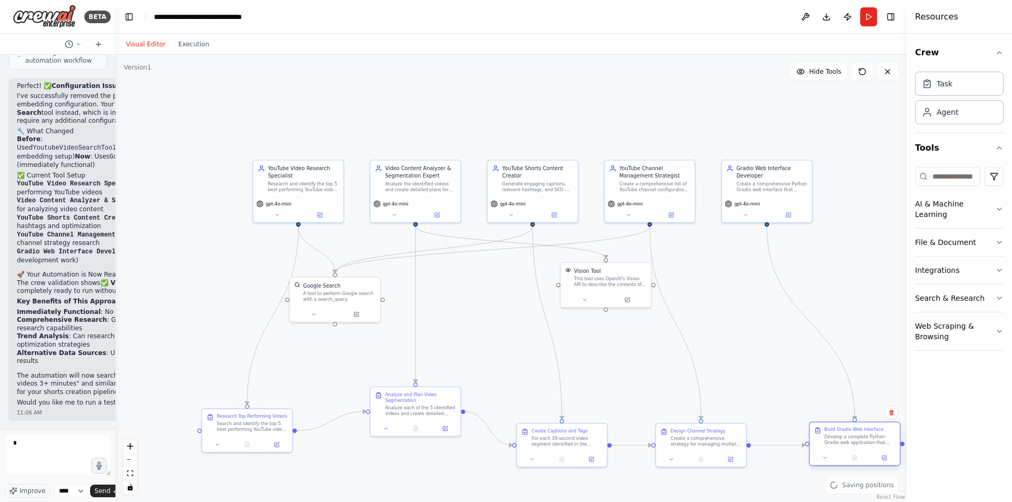
drag, startPoint x: 863, startPoint y: 315, endPoint x: 892, endPoint y: 429, distance: 118.1
click at [892, 429] on div "Build Gradio Web Interface" at bounding box center [859, 430] width 71 height 6
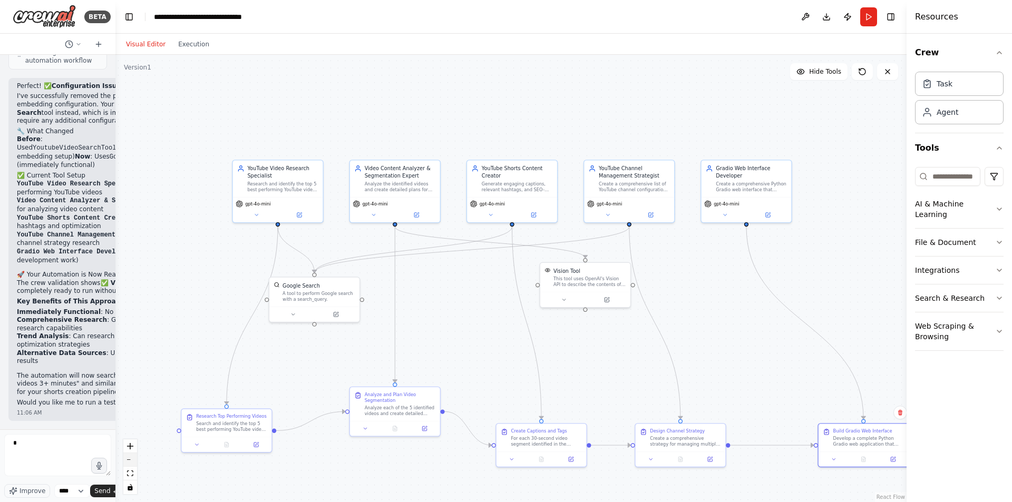
click at [133, 463] on button "zoom out" at bounding box center [130, 460] width 14 height 14
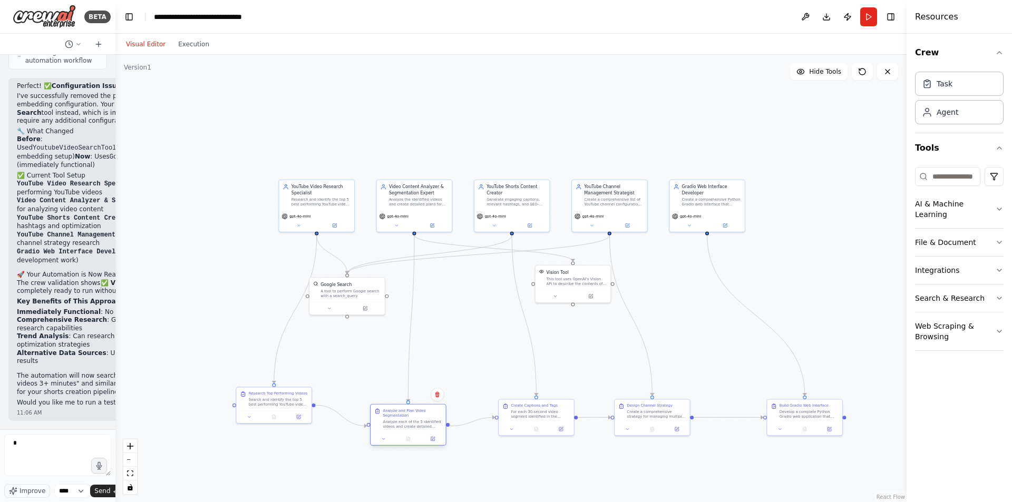
drag, startPoint x: 398, startPoint y: 385, endPoint x: 395, endPoint y: 421, distance: 36.5
click at [395, 421] on div "Analyze each of the 5 identified videos and create detailed segmentation plans …" at bounding box center [412, 424] width 59 height 10
click at [185, 48] on button "Execution" at bounding box center [194, 44] width 44 height 13
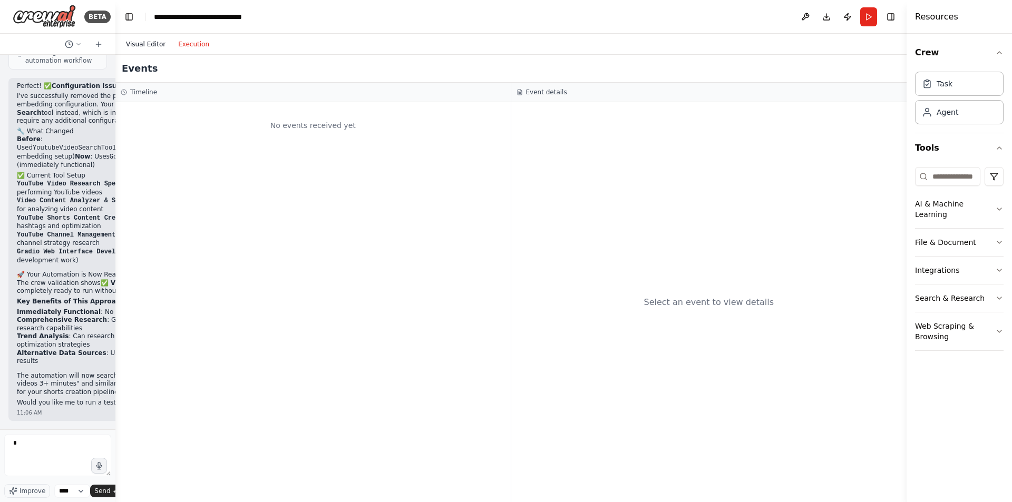
click at [135, 42] on button "Visual Editor" at bounding box center [146, 44] width 52 height 13
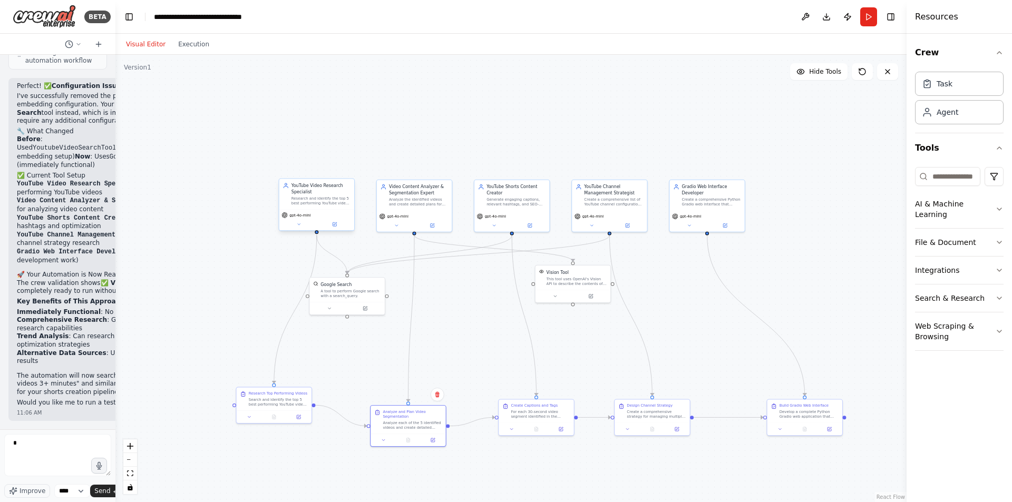
click at [299, 228] on div "gpt-4o-mini" at bounding box center [316, 219] width 75 height 21
click at [299, 227] on icon at bounding box center [298, 224] width 5 height 5
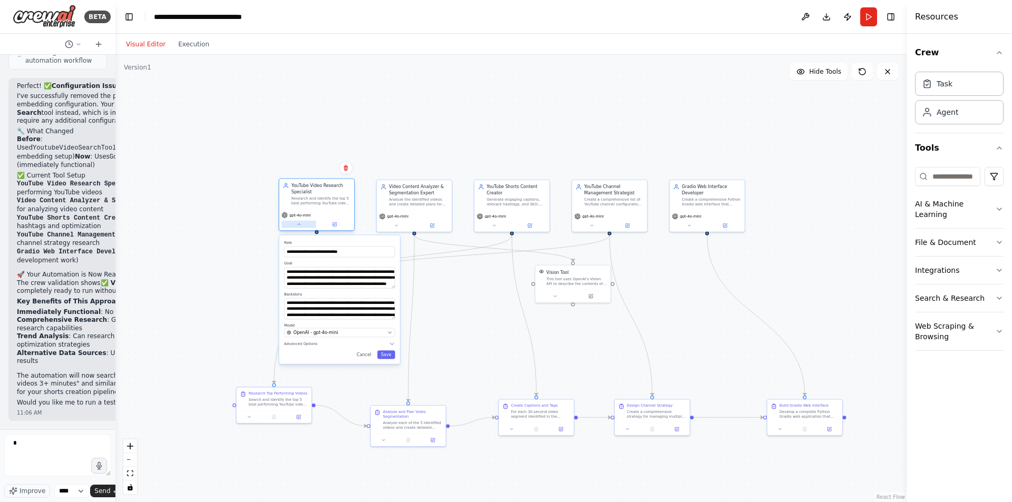
click at [299, 227] on icon at bounding box center [298, 224] width 5 height 5
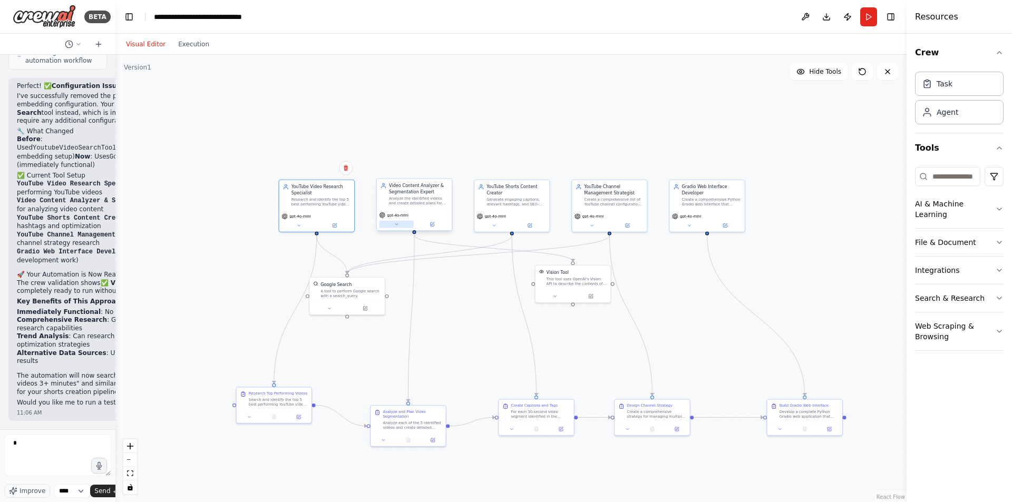
click at [397, 226] on icon at bounding box center [396, 224] width 5 height 5
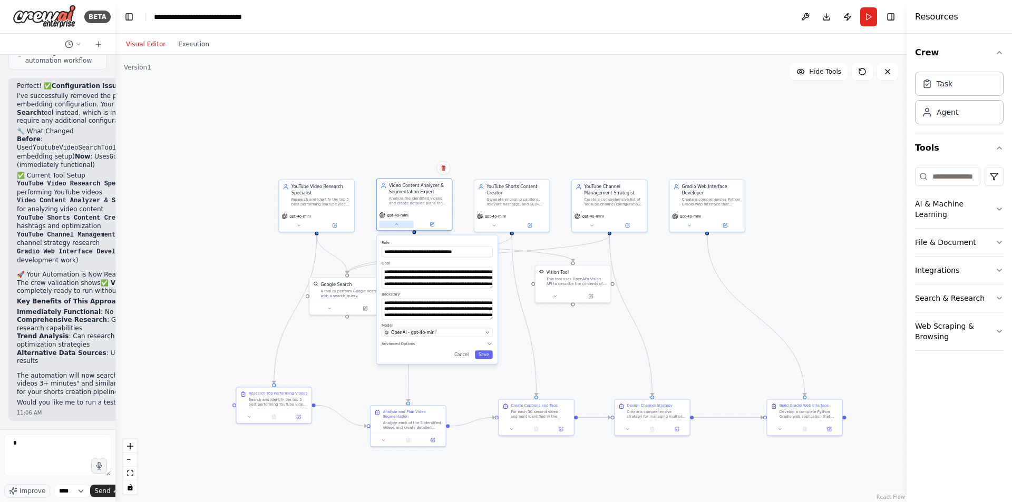
click at [397, 226] on icon at bounding box center [396, 224] width 5 height 5
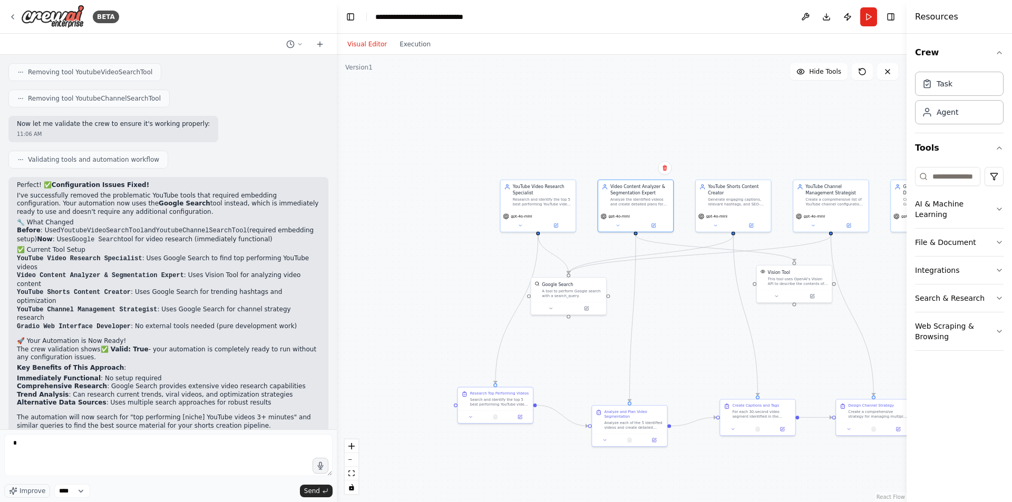
scroll to position [1415, 0]
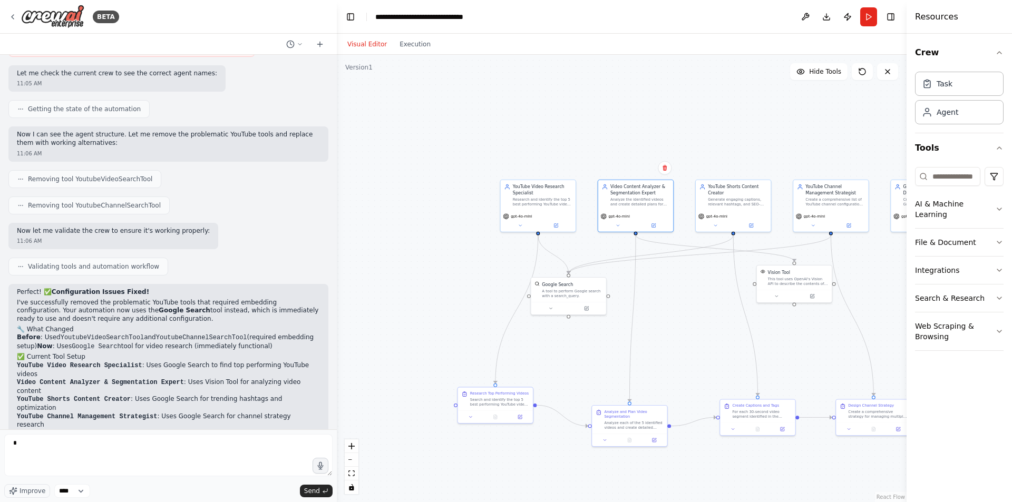
drag, startPoint x: 114, startPoint y: 380, endPoint x: 337, endPoint y: 387, distance: 223.0
click at [337, 387] on div "BETA Make a You tube automation Channel video Length min 3 mins search 5 best v…" at bounding box center [506, 251] width 1012 height 502
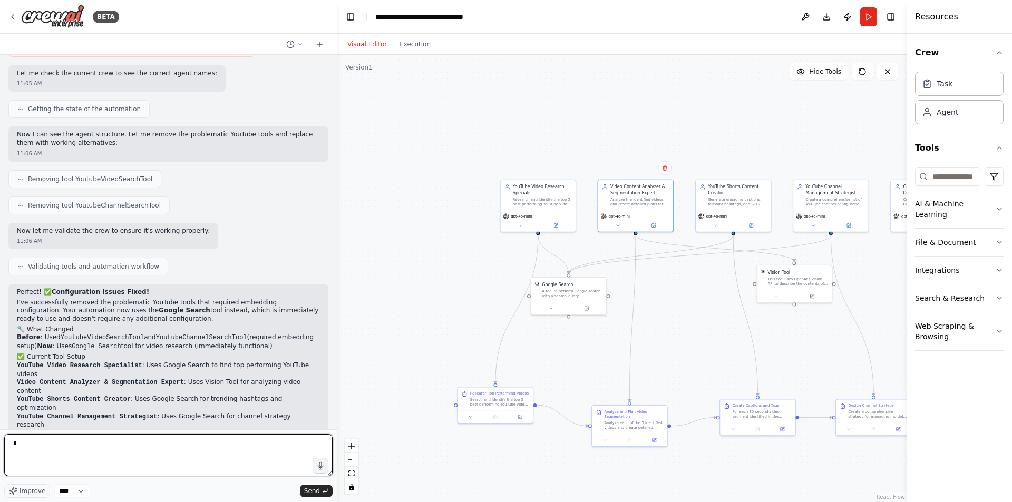
drag, startPoint x: 22, startPoint y: 444, endPoint x: 4, endPoint y: 444, distance: 18.4
click at [4, 444] on div "BETA Make a You tube automation Channel video Length min 3 mins search 5 best v…" at bounding box center [168, 251] width 337 height 502
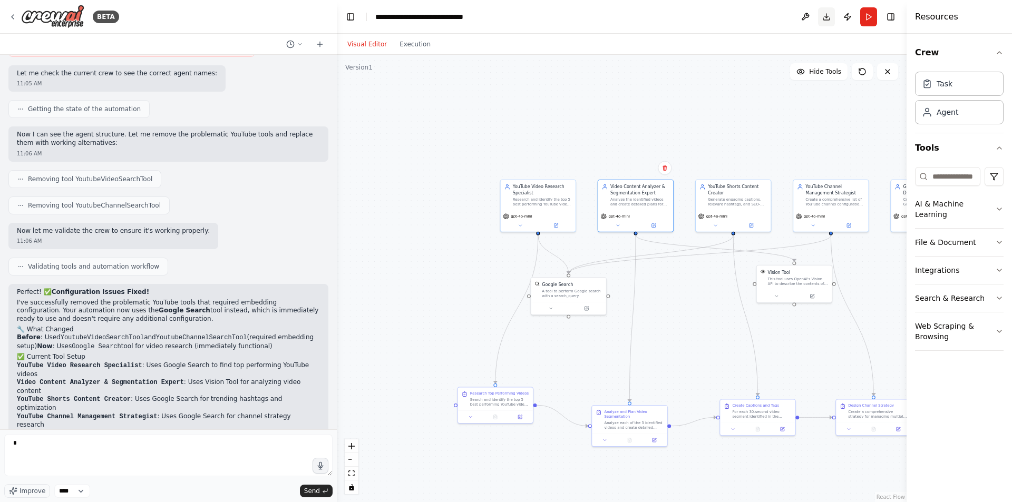
click at [827, 20] on button "Download" at bounding box center [826, 16] width 17 height 19
click at [33, 491] on span "Improve" at bounding box center [32, 491] width 26 height 8
type textarea "**********"
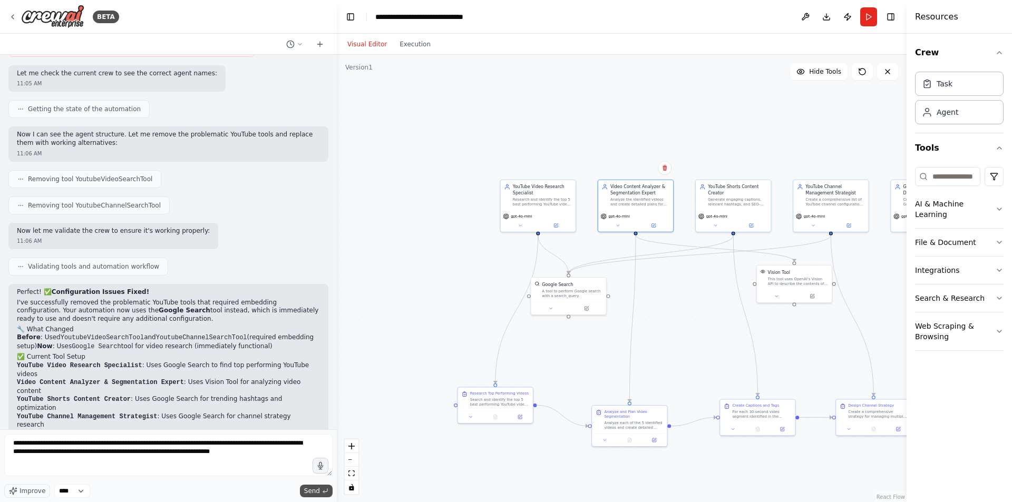
click at [314, 492] on span "Send" at bounding box center [312, 491] width 16 height 8
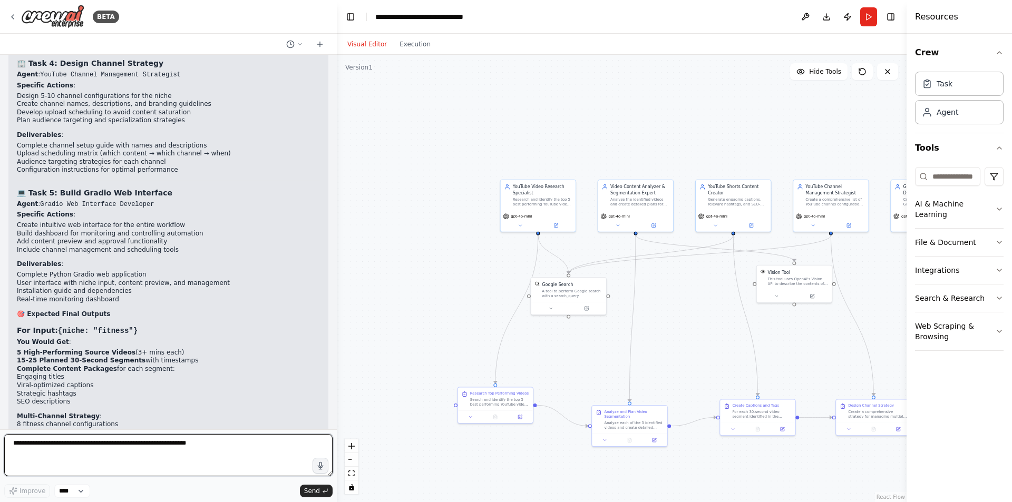
scroll to position [2544, 0]
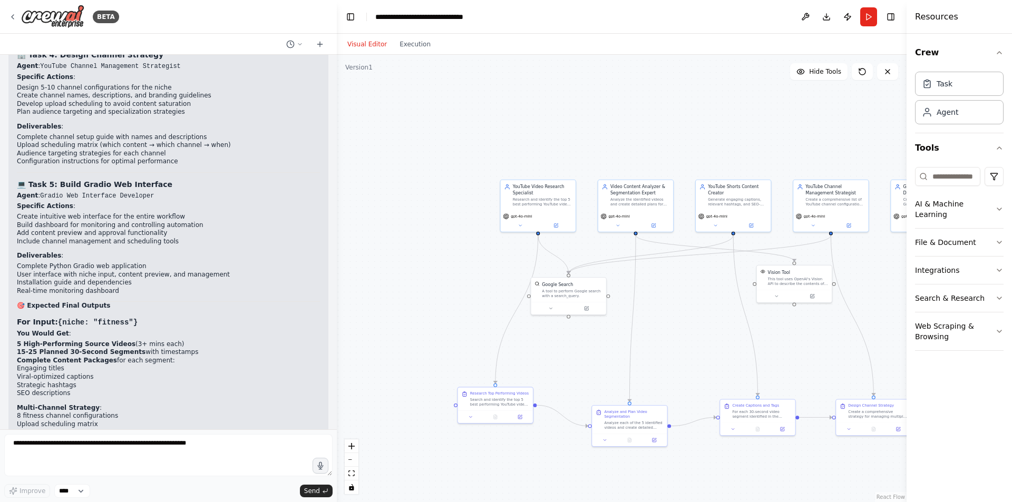
drag, startPoint x: 78, startPoint y: 396, endPoint x: 182, endPoint y: 397, distance: 104.3
copy p "demonstrate this with a specific niche"
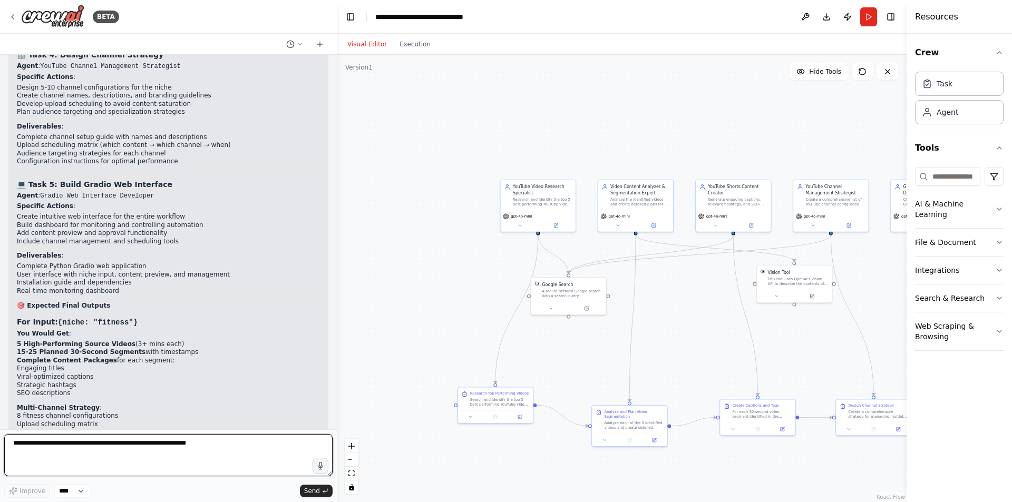
click at [68, 450] on textarea at bounding box center [168, 455] width 328 height 42
paste textarea "**********"
type textarea "**********"
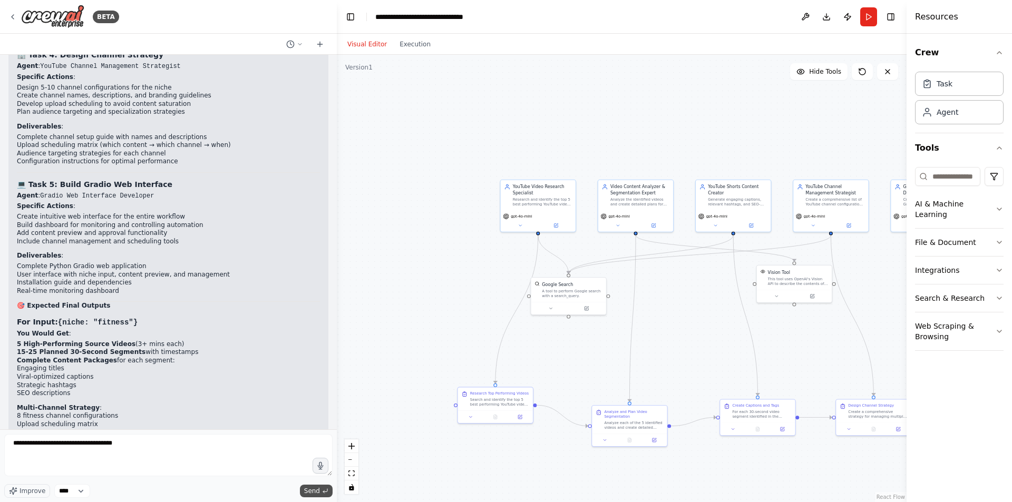
click at [313, 493] on span "Send" at bounding box center [312, 491] width 16 height 8
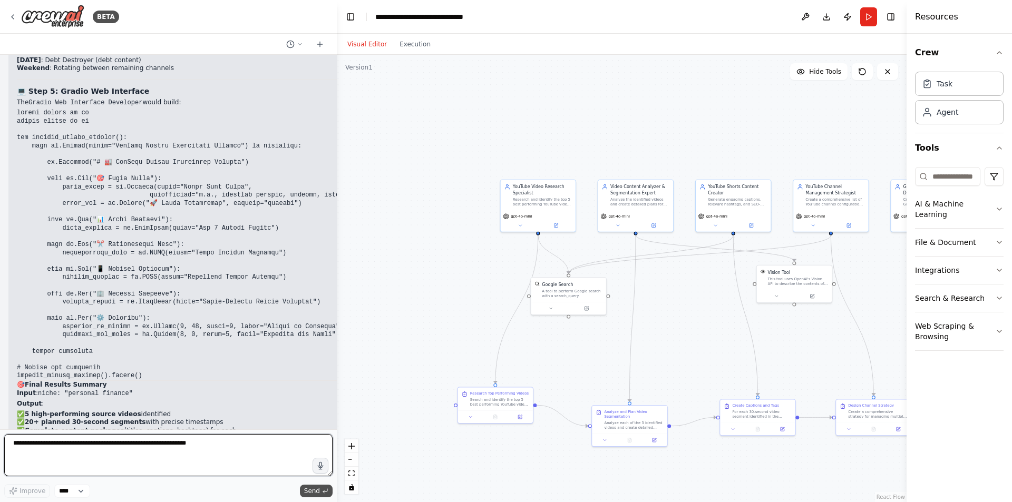
scroll to position [3864, 0]
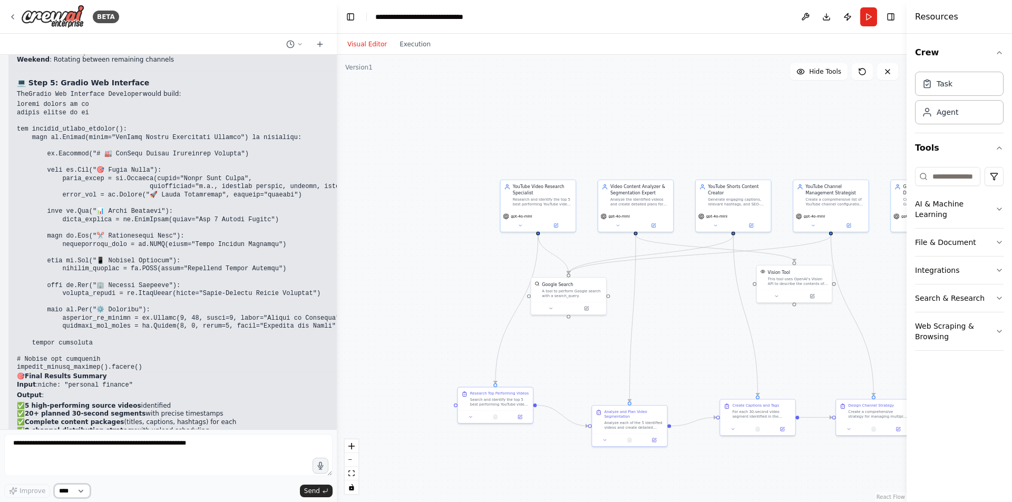
click at [83, 492] on select "****" at bounding box center [72, 491] width 36 height 14
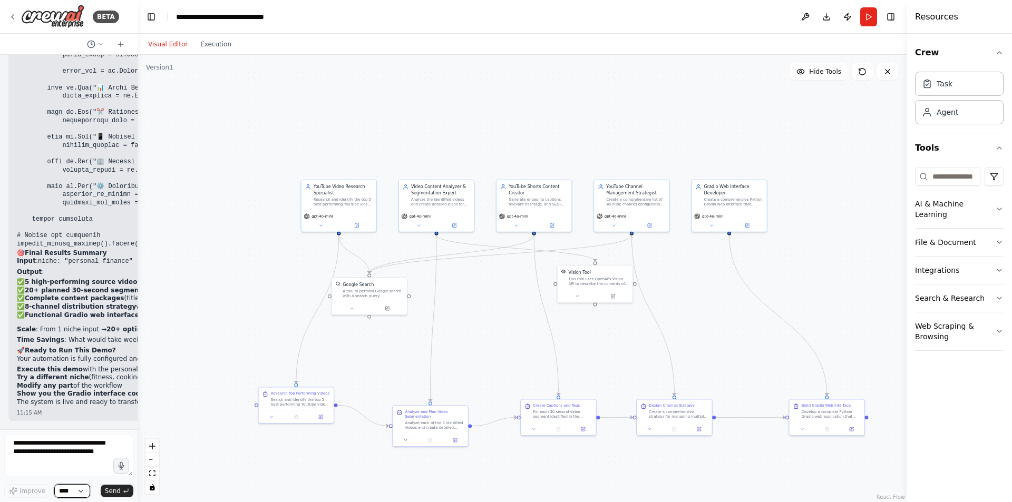
scroll to position [6320, 0]
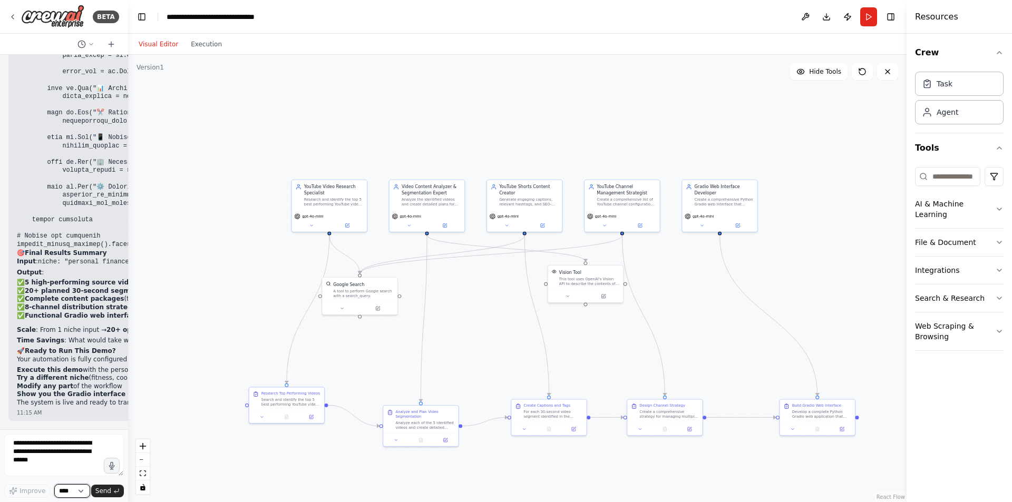
drag, startPoint x: 335, startPoint y: 275, endPoint x: 128, endPoint y: 290, distance: 207.7
click at [128, 290] on div "BETA Make a You tube automation Channel video Length min 3 mins search 5 best v…" at bounding box center [506, 251] width 1012 height 502
drag, startPoint x: 319, startPoint y: 193, endPoint x: 306, endPoint y: 195, distance: 12.7
click at [306, 195] on div "YouTube Video Research Specialist Research and identify the top 5 best performi…" at bounding box center [333, 193] width 59 height 23
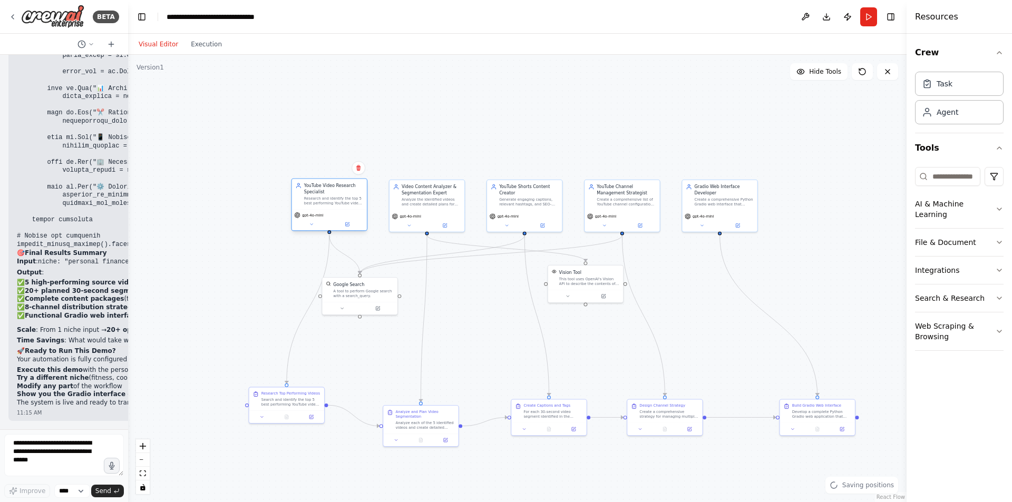
click at [306, 195] on div "YouTube Video Research Specialist Research and identify the top 5 best performi…" at bounding box center [333, 193] width 59 height 23
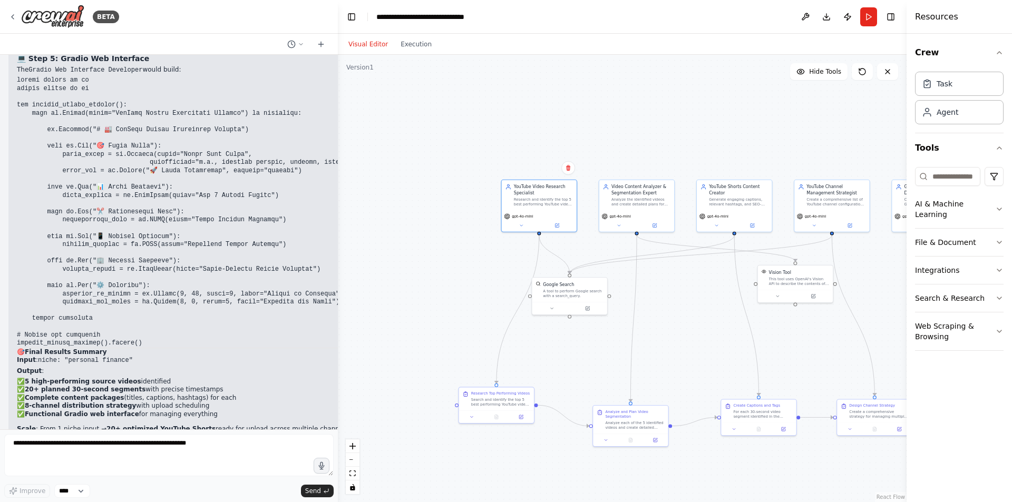
scroll to position [3847, 0]
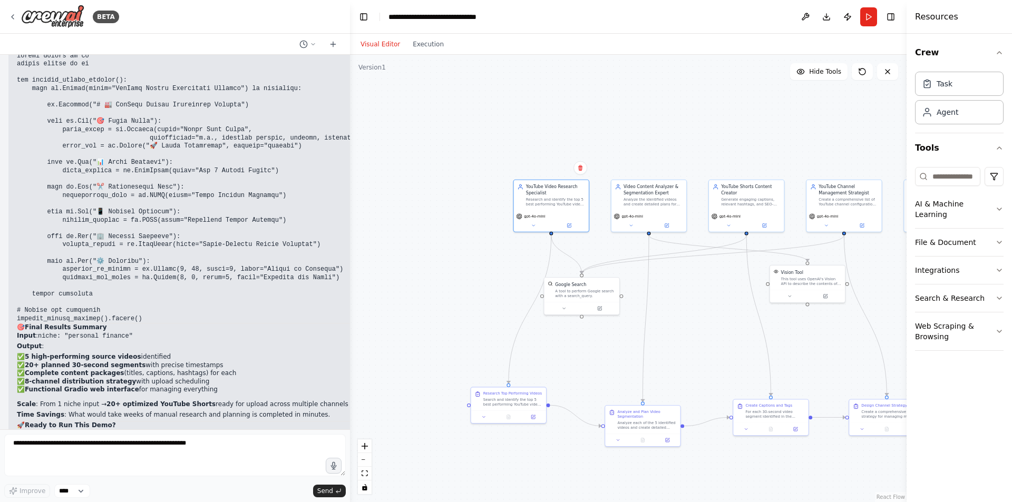
drag, startPoint x: 124, startPoint y: 272, endPoint x: 350, endPoint y: 289, distance: 226.2
click at [350, 289] on div "BETA Make a You tube automation Channel video Length min 3 mins search 5 best v…" at bounding box center [506, 251] width 1012 height 502
click at [807, 20] on button at bounding box center [805, 16] width 17 height 19
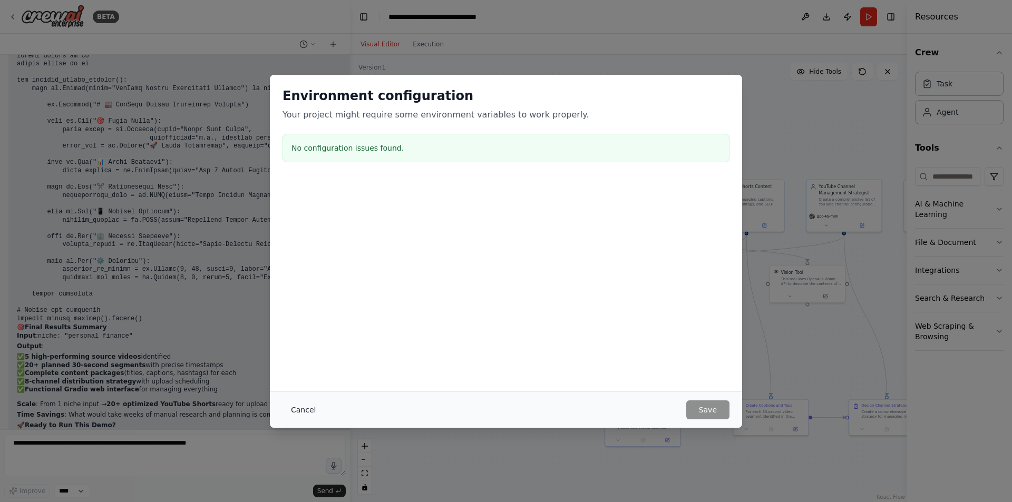
click at [291, 412] on button "Cancel" at bounding box center [303, 409] width 42 height 19
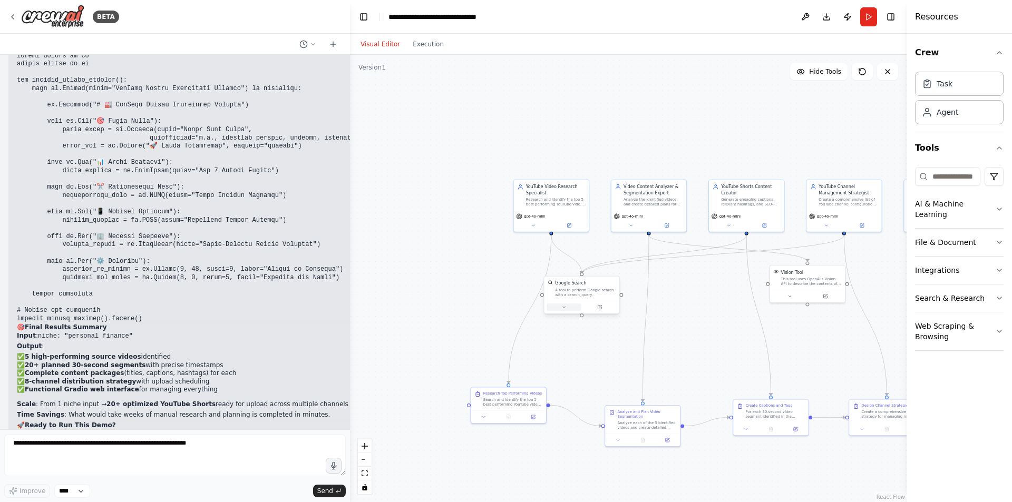
click at [565, 309] on icon at bounding box center [563, 307] width 5 height 5
click at [597, 309] on icon at bounding box center [599, 307] width 5 height 5
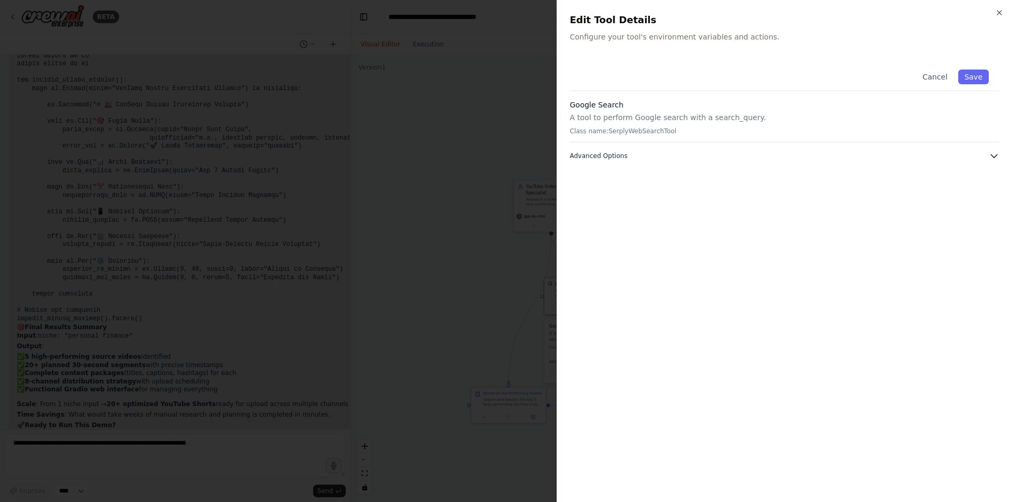
click at [592, 155] on span "Advanced Options" at bounding box center [598, 156] width 57 height 8
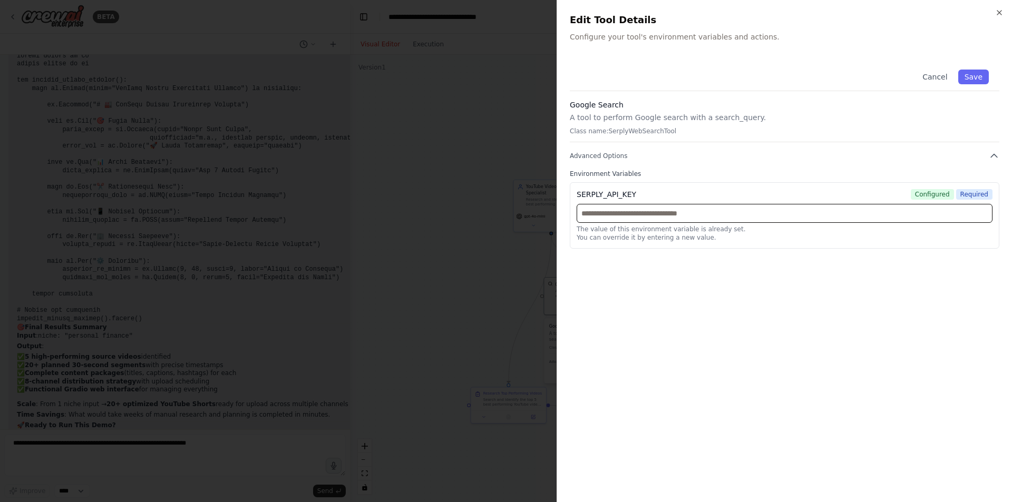
click at [605, 217] on input "text" at bounding box center [784, 213] width 416 height 19
paste input "**********"
type input "**********"
click at [979, 79] on button "Save" at bounding box center [973, 77] width 31 height 15
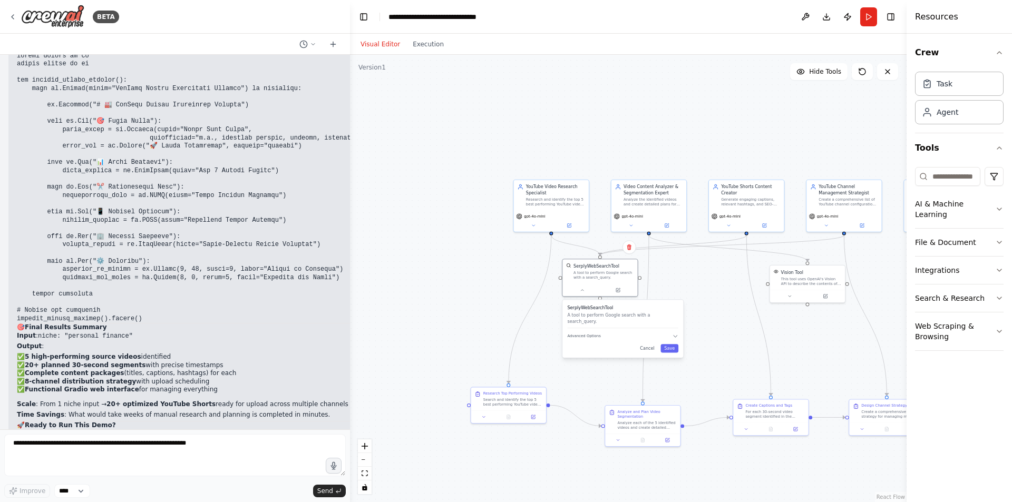
drag, startPoint x: 621, startPoint y: 329, endPoint x: 633, endPoint y: 305, distance: 27.1
click at [633, 305] on div "SerplyWebSearchTool A tool to perform Google search with a search_query." at bounding box center [622, 317] width 111 height 24
click at [825, 299] on div at bounding box center [807, 295] width 75 height 13
click at [825, 297] on icon at bounding box center [825, 296] width 4 height 4
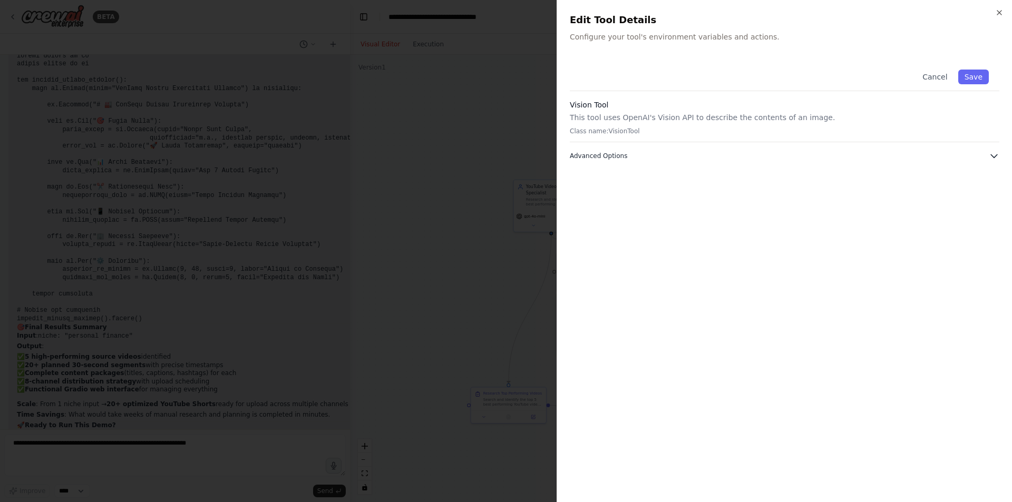
click at [606, 159] on span "Advanced Options" at bounding box center [598, 156] width 57 height 8
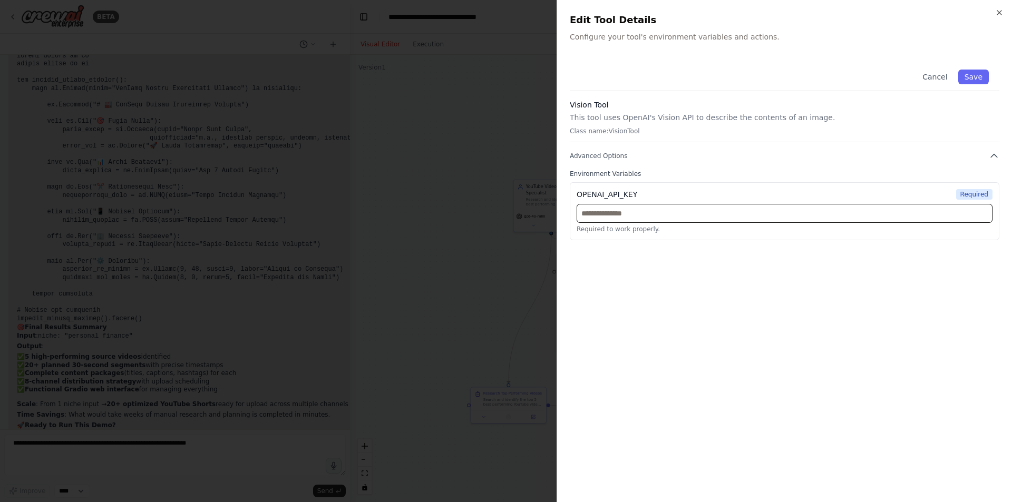
click at [636, 213] on input "text" at bounding box center [784, 213] width 416 height 19
paste input "**********"
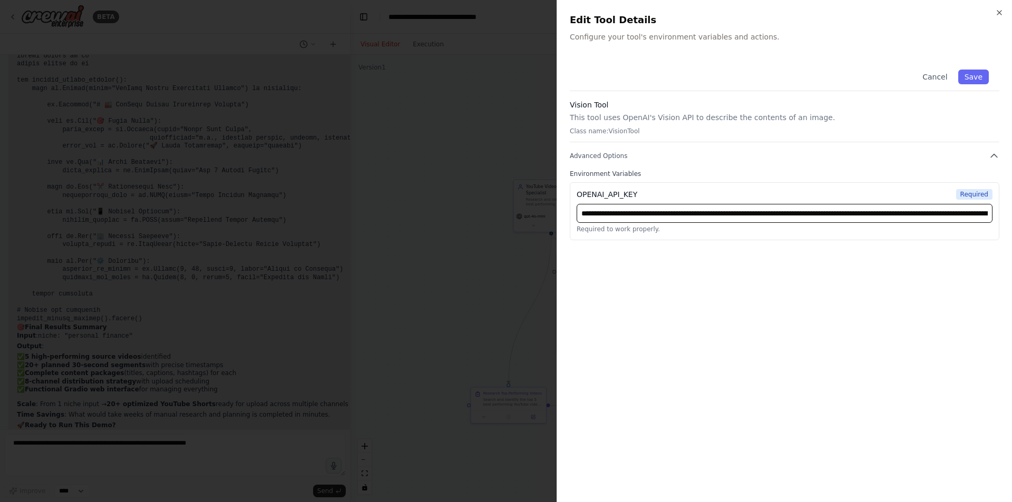
scroll to position [0, 253]
type input "**********"
click at [979, 76] on button "Save" at bounding box center [973, 77] width 31 height 15
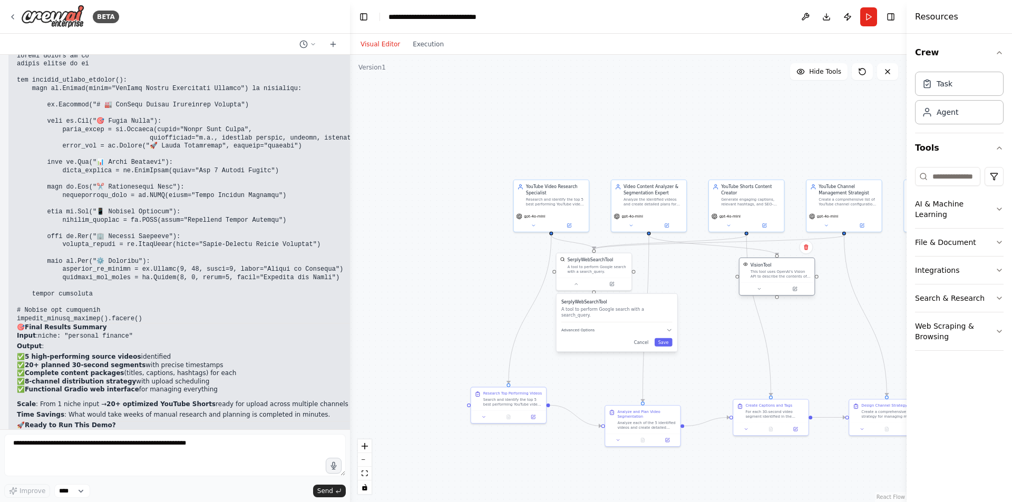
drag, startPoint x: 816, startPoint y: 272, endPoint x: 788, endPoint y: 268, distance: 28.7
click at [788, 268] on div "VisionTool This tool uses OpenAI's Vision API to describe the contents of an im…" at bounding box center [780, 270] width 61 height 17
click at [796, 290] on icon at bounding box center [795, 289] width 4 height 4
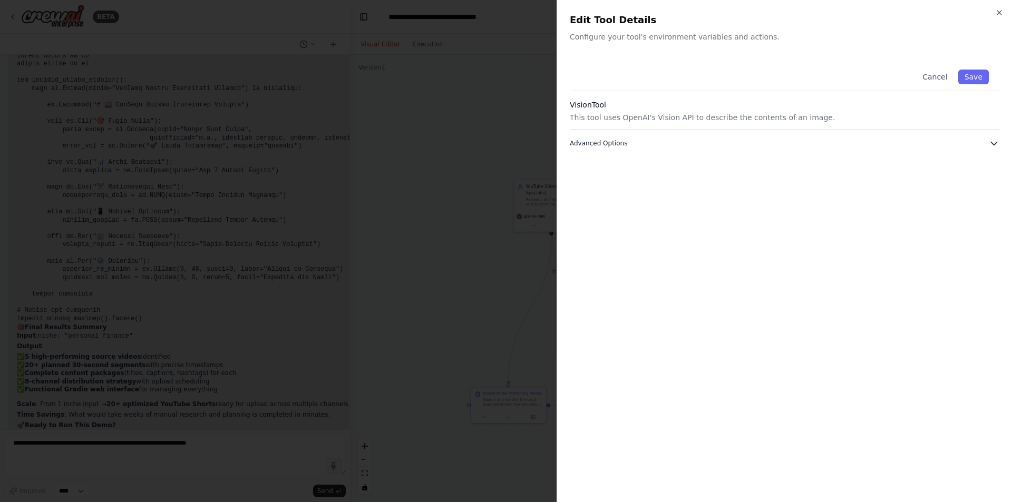
click at [613, 145] on span "Advanced Options" at bounding box center [598, 143] width 57 height 8
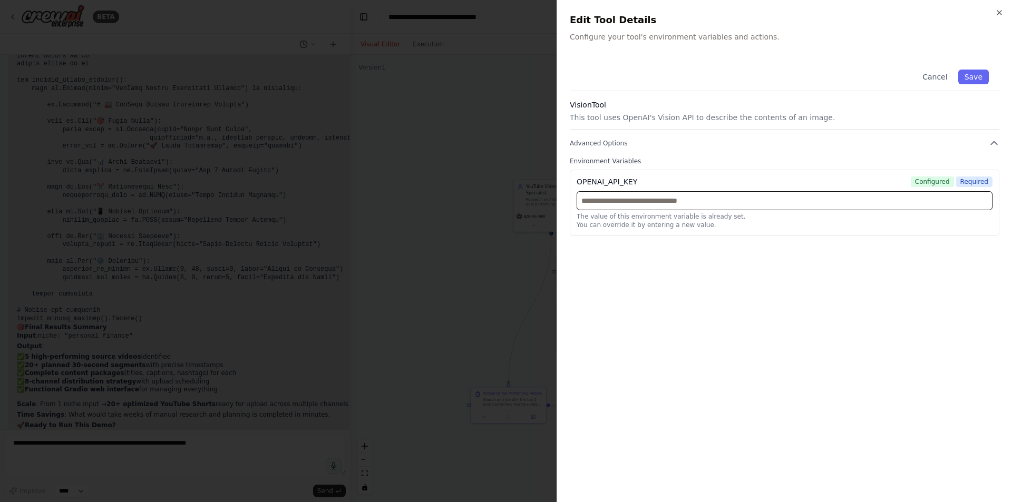
click at [653, 200] on input "text" at bounding box center [784, 200] width 416 height 19
paste input "**********"
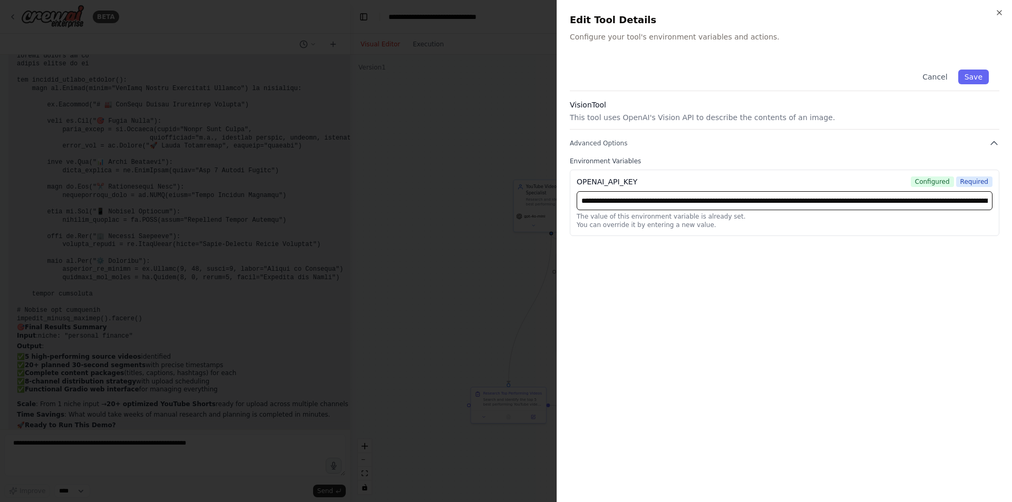
scroll to position [0, 253]
type input "**********"
click at [977, 79] on button "Save" at bounding box center [973, 77] width 31 height 15
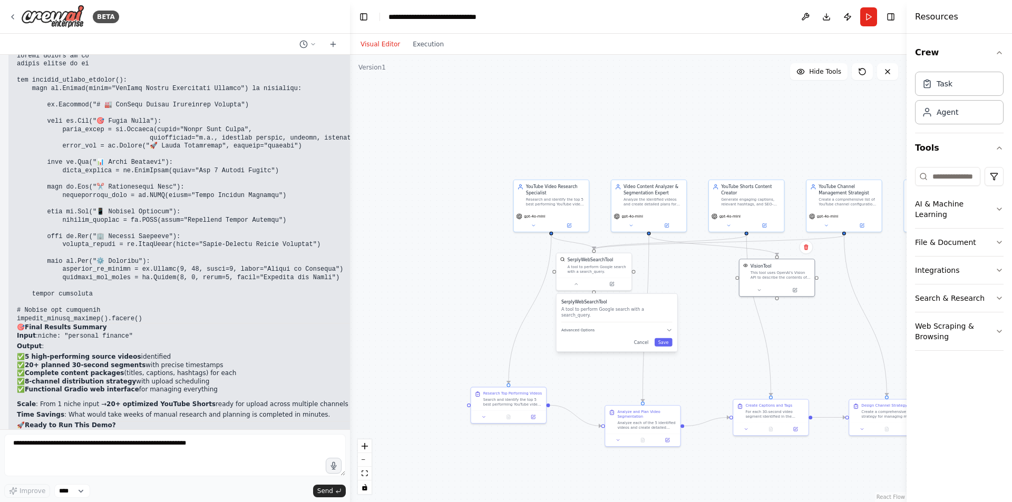
click at [419, 51] on div "Visual Editor Execution" at bounding box center [402, 44] width 96 height 21
click at [419, 48] on button "Execution" at bounding box center [428, 44] width 44 height 13
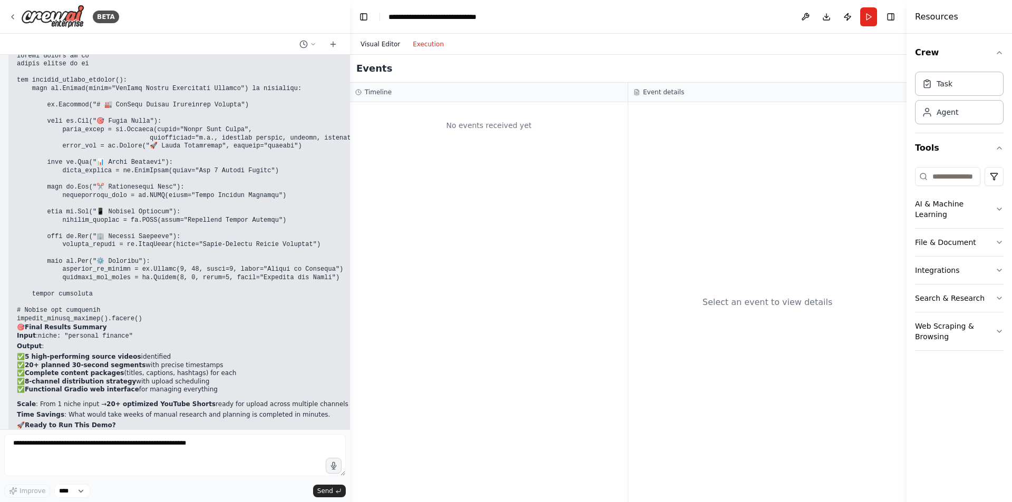
click at [377, 47] on button "Visual Editor" at bounding box center [380, 44] width 52 height 13
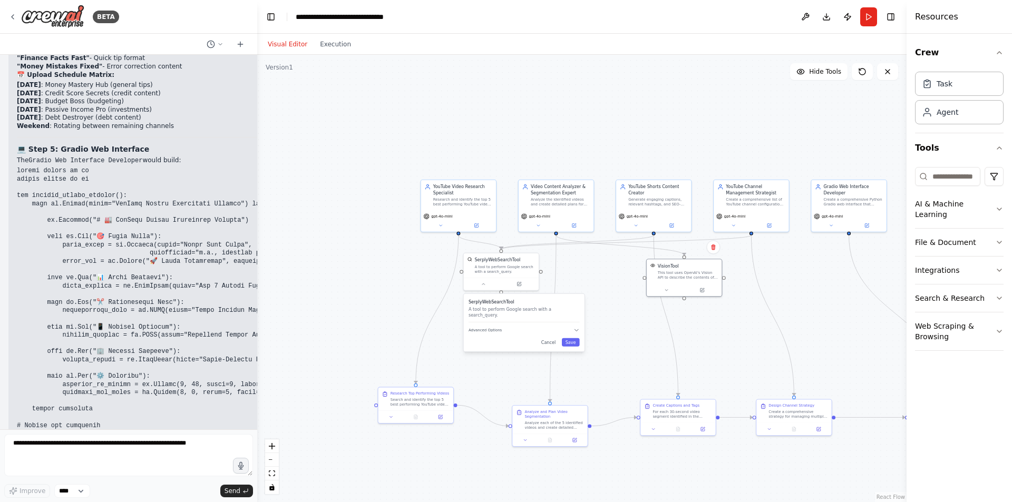
scroll to position [4128, 0]
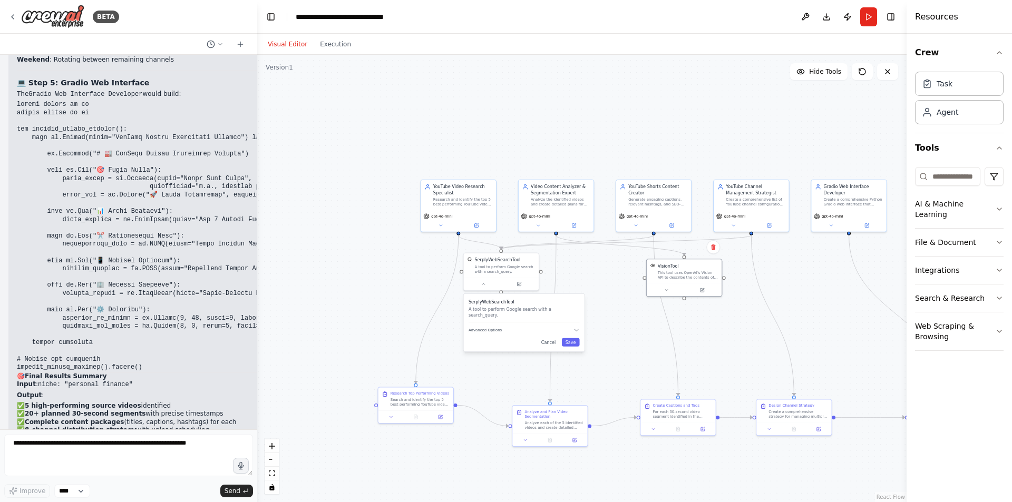
drag, startPoint x: 348, startPoint y: 330, endPoint x: 257, endPoint y: 331, distance: 90.6
click at [257, 331] on div "BETA Make a You tube automation Channel video Length min 3 mins search 5 best v…" at bounding box center [506, 251] width 1012 height 502
click at [869, 224] on icon at bounding box center [866, 224] width 5 height 5
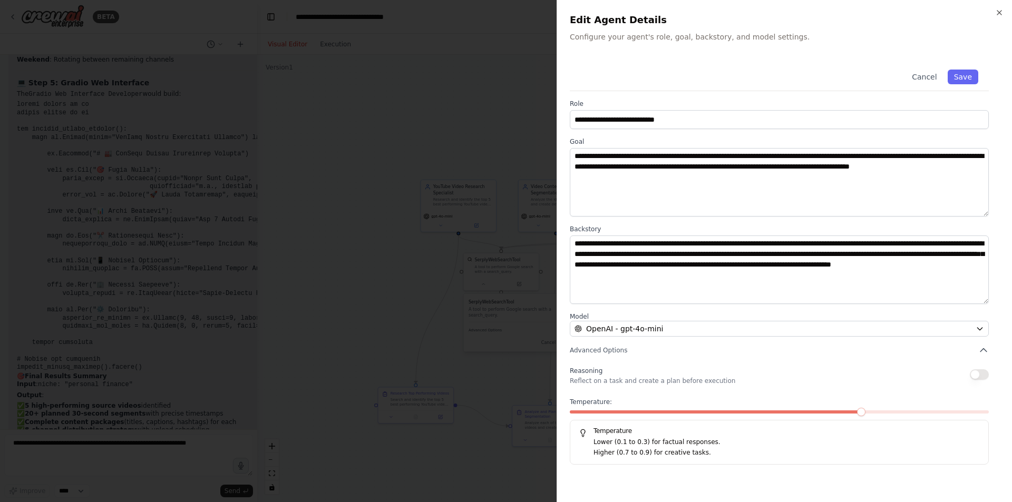
click at [388, 294] on div at bounding box center [506, 251] width 1012 height 502
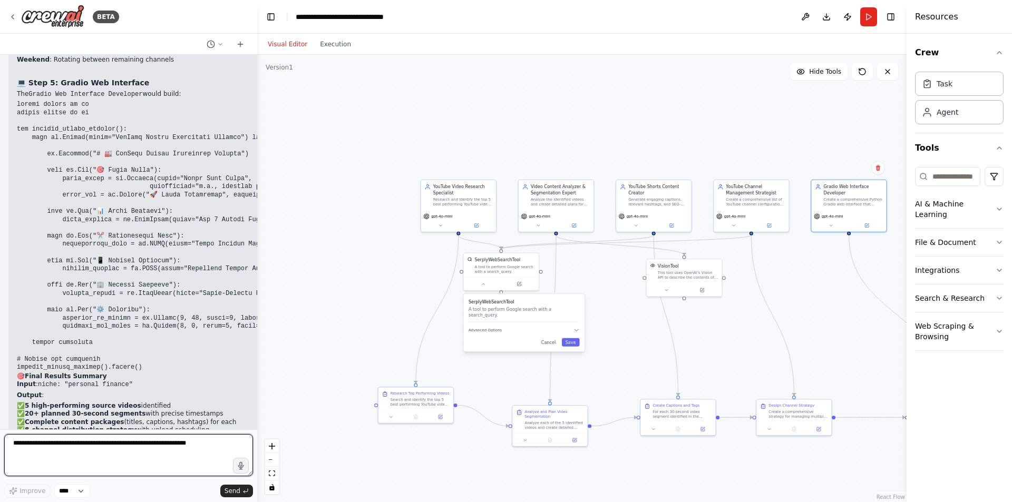
click at [73, 447] on textarea at bounding box center [128, 455] width 249 height 42
type textarea "*"
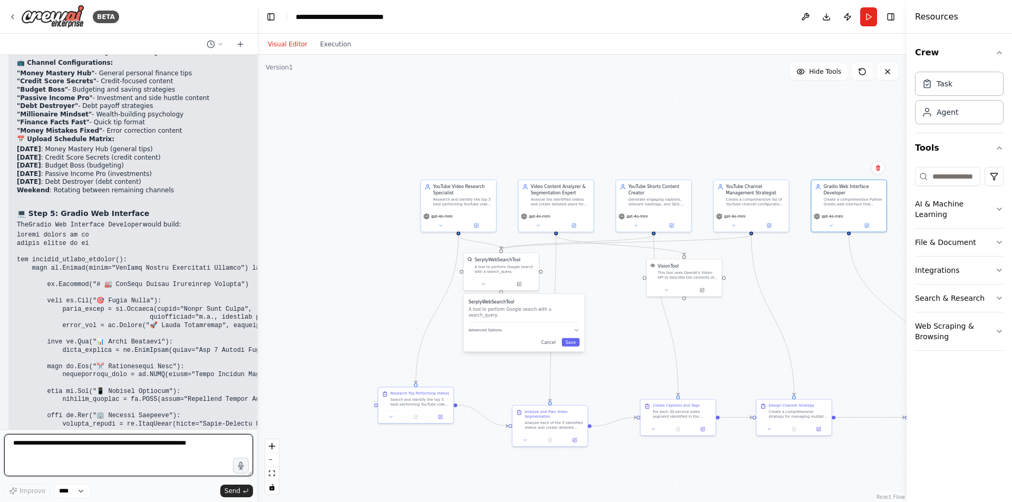
scroll to position [4258, 0]
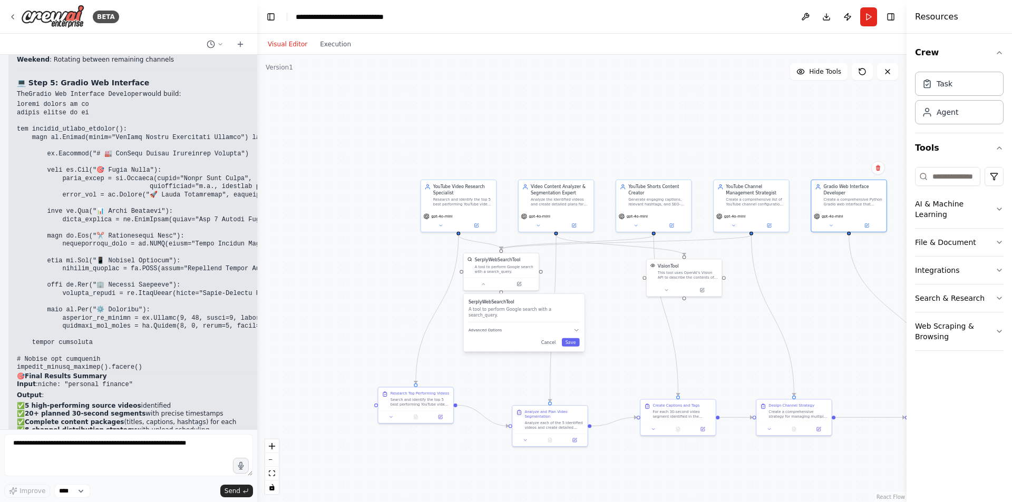
drag, startPoint x: 70, startPoint y: 371, endPoint x: 11, endPoint y: 366, distance: 58.7
drag, startPoint x: 161, startPoint y: 373, endPoint x: 6, endPoint y: 370, distance: 154.9
click at [6, 370] on div "Make a You tube automation Channel video Length min 3 mins search 5 best video …" at bounding box center [128, 242] width 257 height 375
copy li "Execute this demo with the personal finance niche"
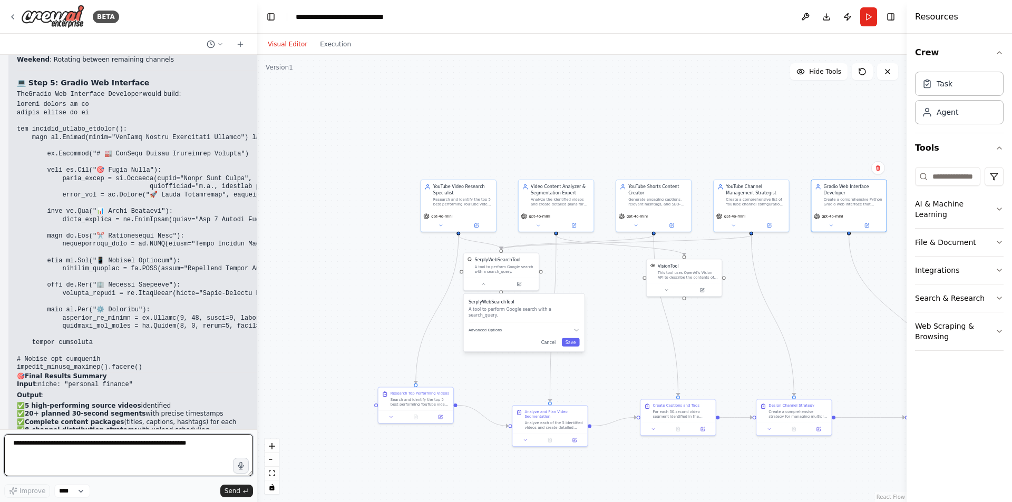
click at [46, 455] on textarea at bounding box center [128, 455] width 249 height 42
paste textarea "**********"
type textarea "**********"
click at [238, 493] on span "Send" at bounding box center [232, 491] width 16 height 8
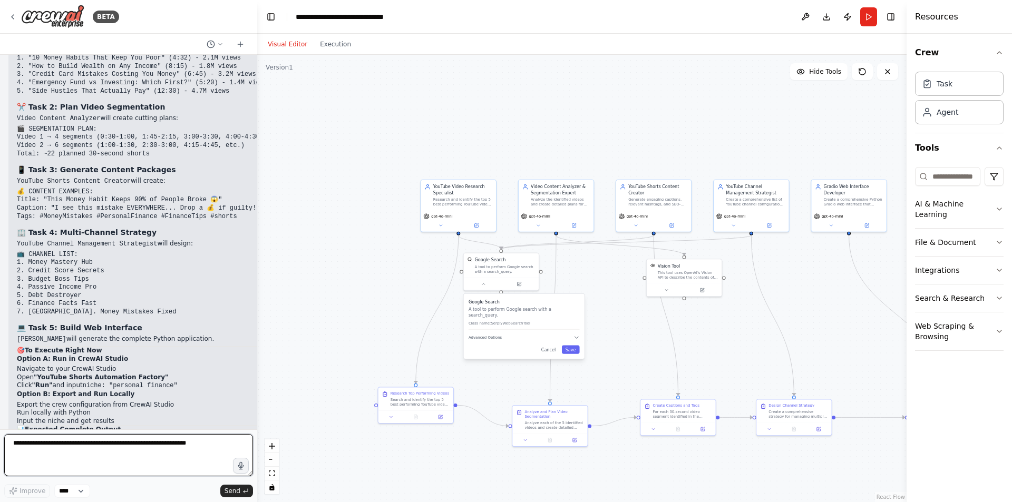
scroll to position [5068, 0]
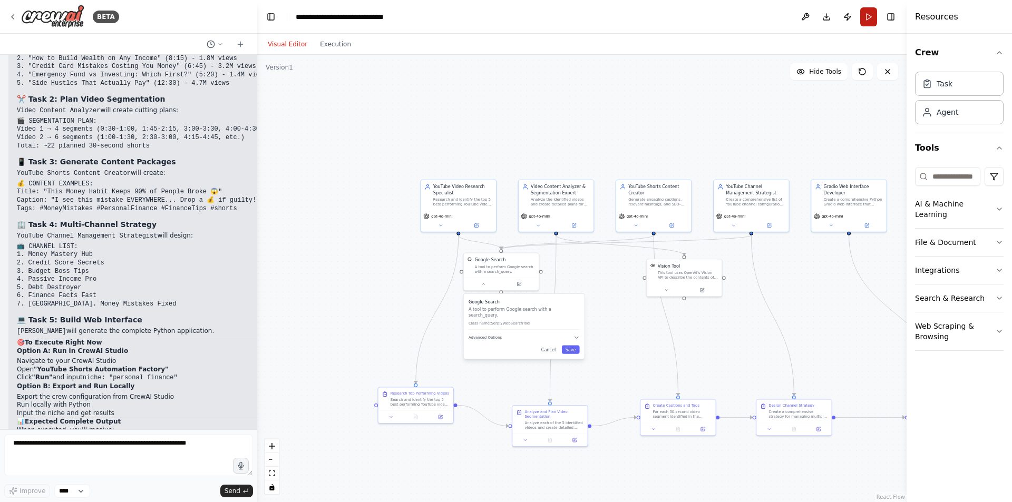
click at [868, 18] on button "Run" at bounding box center [868, 16] width 17 height 19
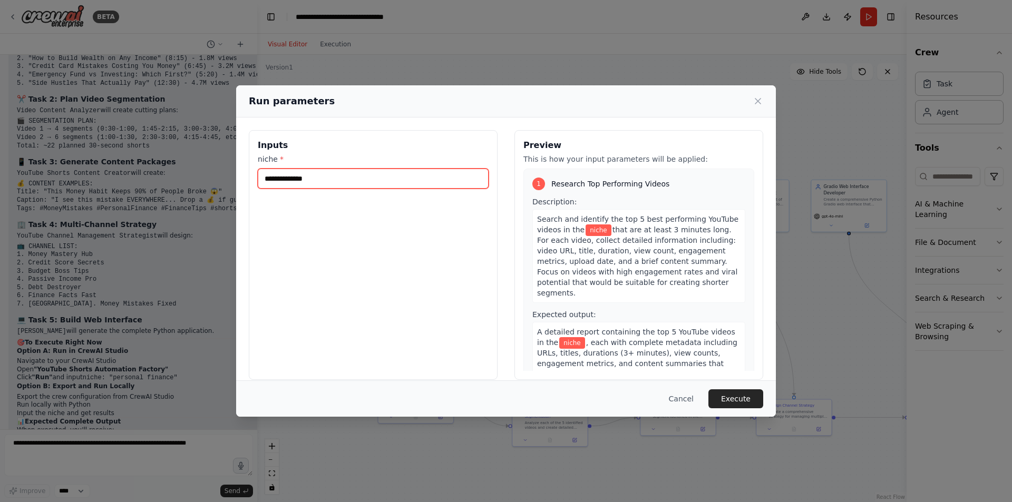
click at [359, 177] on input "niche *" at bounding box center [373, 179] width 231 height 20
type input "*********"
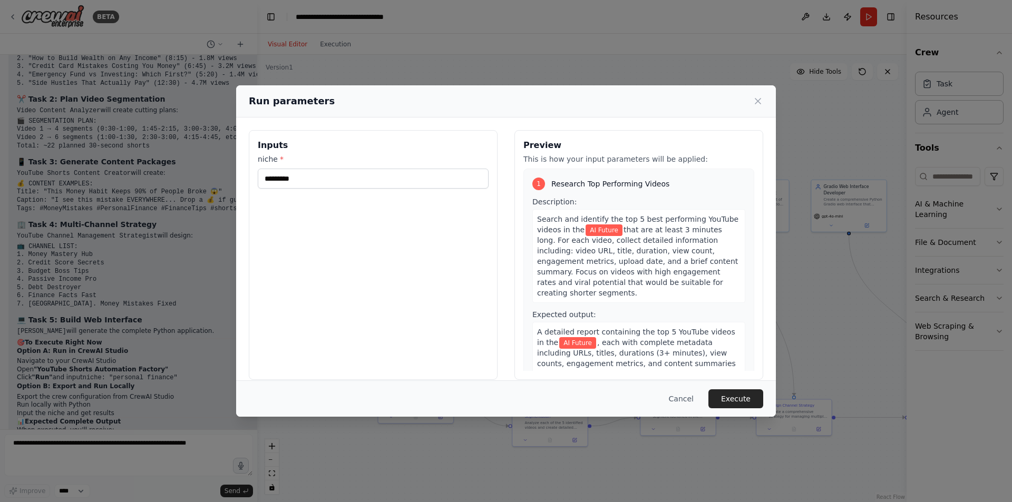
click at [724, 402] on button "Execute" at bounding box center [735, 398] width 55 height 19
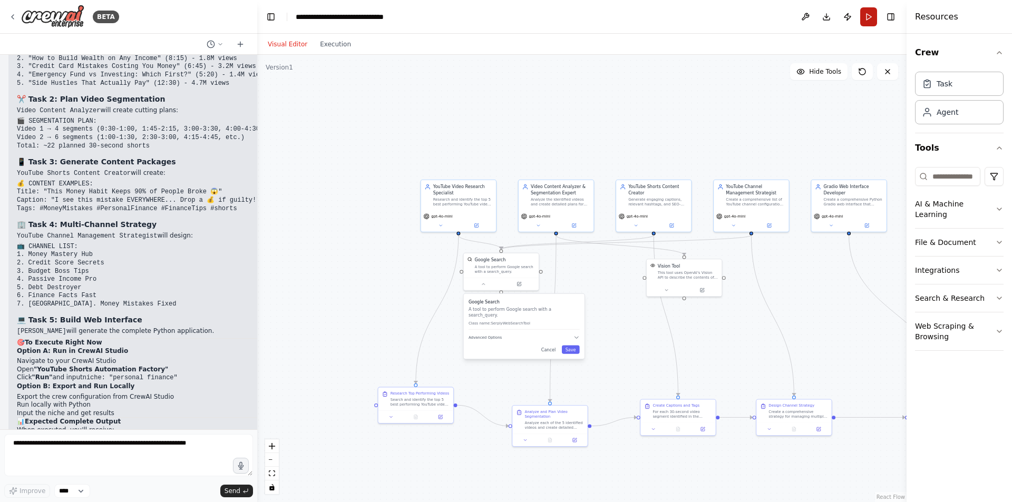
click at [871, 18] on button "Run" at bounding box center [868, 16] width 17 height 19
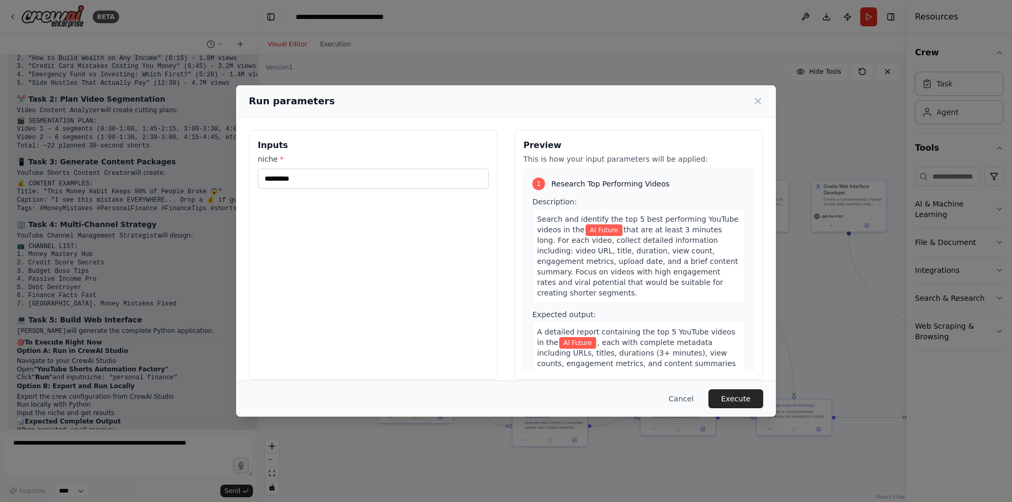
click at [121, 418] on div "Run parameters Inputs niche * ********* Preview This is how your input paramete…" at bounding box center [506, 251] width 1012 height 502
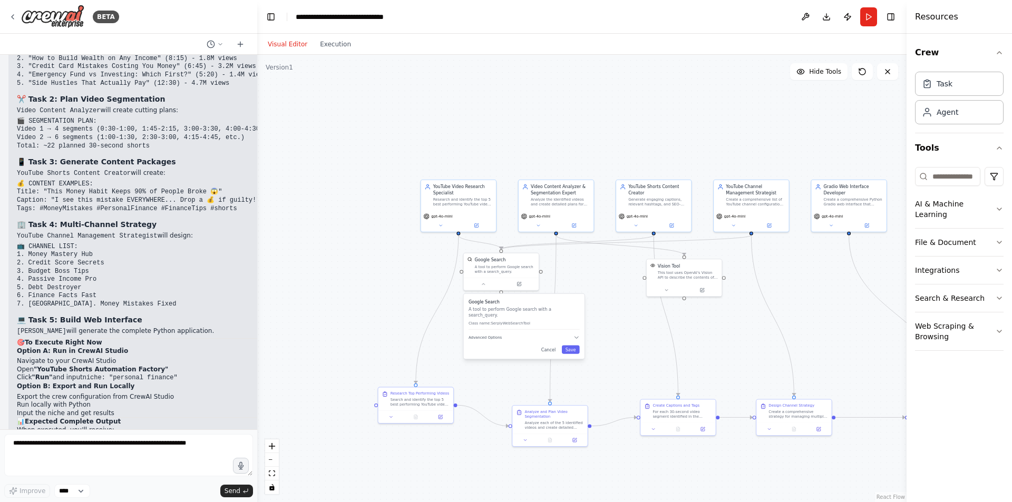
drag, startPoint x: 93, startPoint y: 386, endPoint x: 147, endPoint y: 385, distance: 54.3
click at [147, 502] on code "niche: "personal finance"" at bounding box center [127, 507] width 95 height 7
copy code "personal finance"
click at [866, 19] on button "Run" at bounding box center [868, 16] width 17 height 19
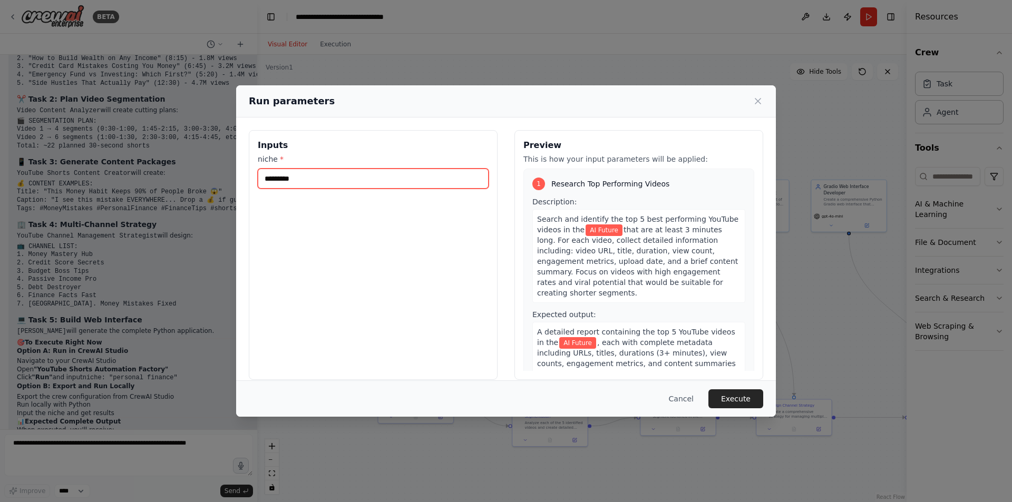
drag, startPoint x: 356, startPoint y: 180, endPoint x: 249, endPoint y: 184, distance: 107.1
click at [249, 184] on div "Inputs niche * *********" at bounding box center [373, 255] width 249 height 250
paste input "*******"
type input "**********"
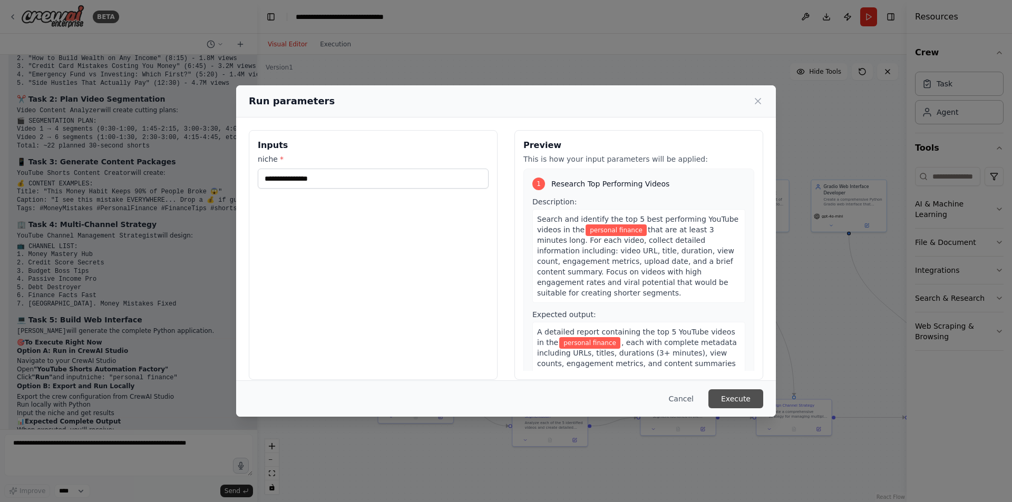
click at [734, 398] on button "Execute" at bounding box center [735, 398] width 55 height 19
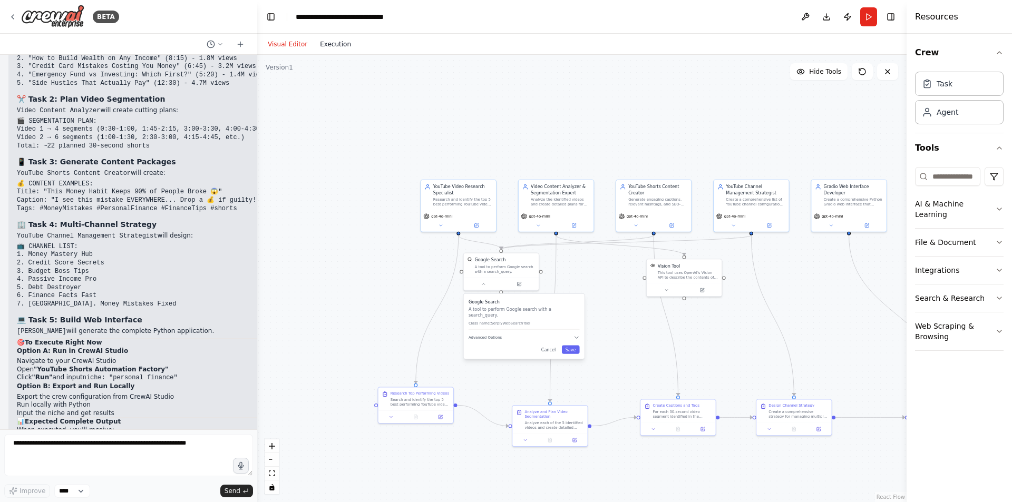
click at [328, 43] on button "Execution" at bounding box center [336, 44] width 44 height 13
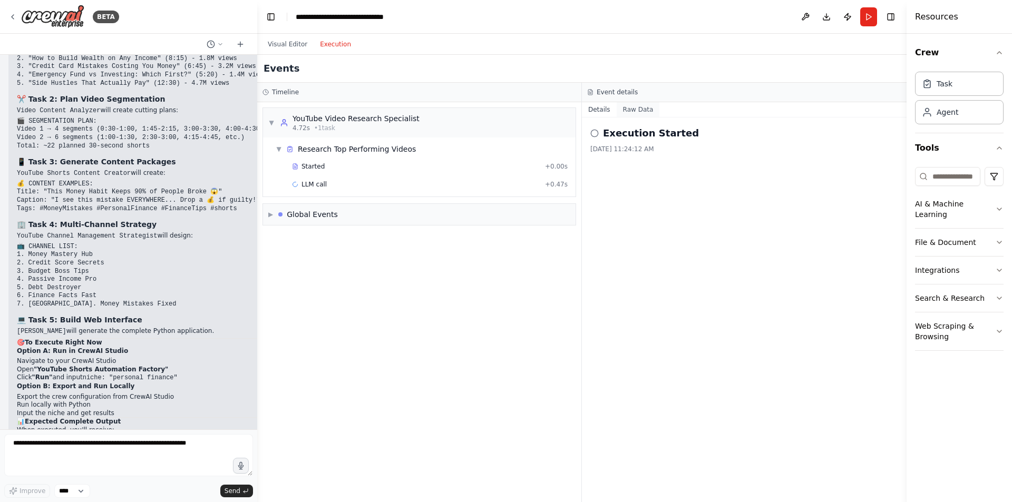
click at [627, 110] on button "Raw Data" at bounding box center [638, 109] width 43 height 15
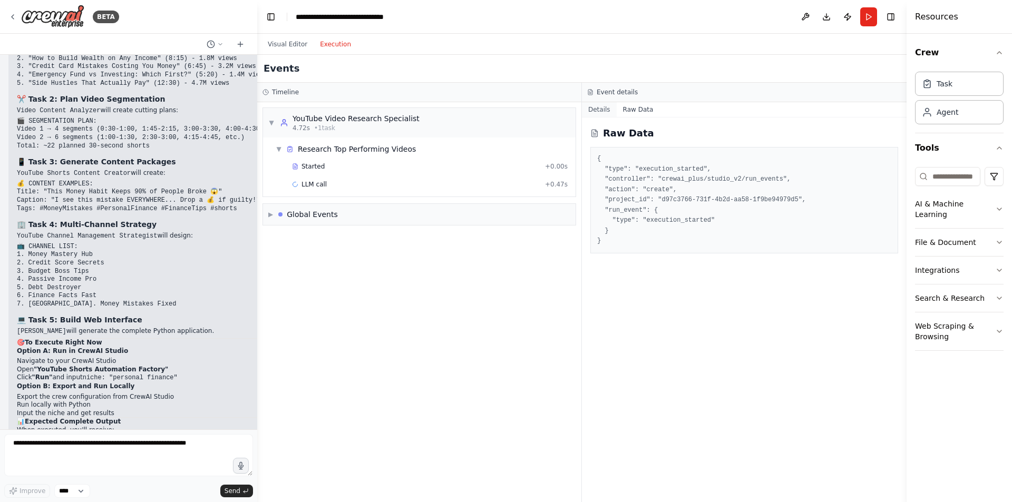
click at [598, 110] on button "Details" at bounding box center [599, 109] width 35 height 15
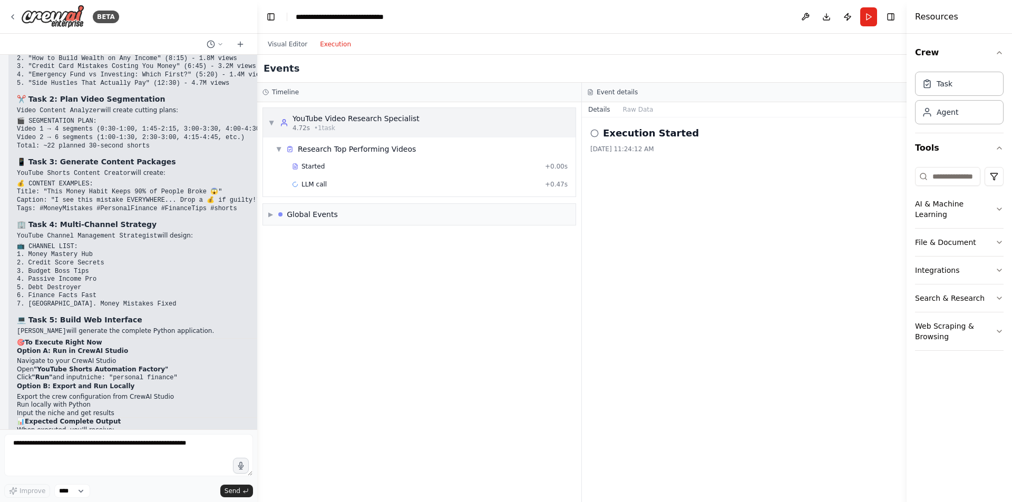
click at [320, 130] on span "• 1 task" at bounding box center [324, 128] width 21 height 8
click at [273, 44] on button "Visual Editor" at bounding box center [287, 44] width 52 height 13
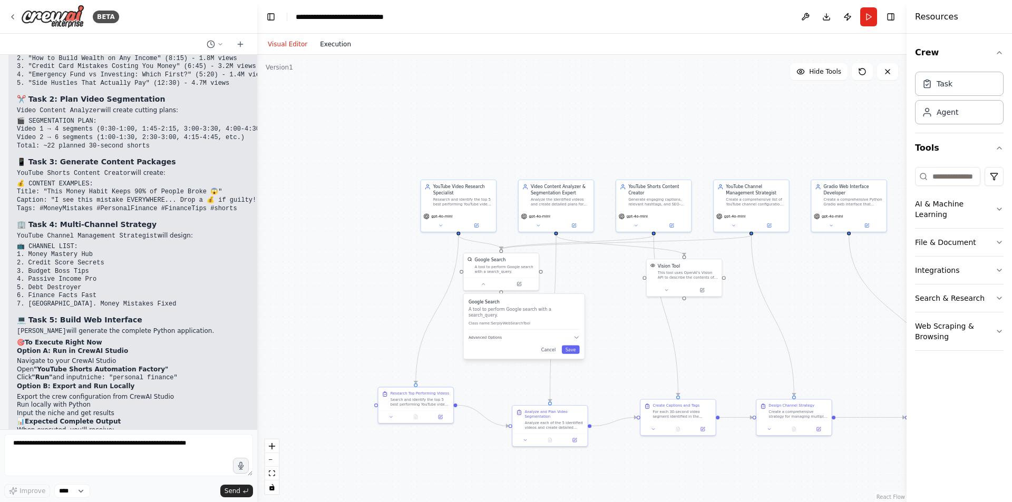
click at [324, 46] on button "Execution" at bounding box center [336, 44] width 44 height 13
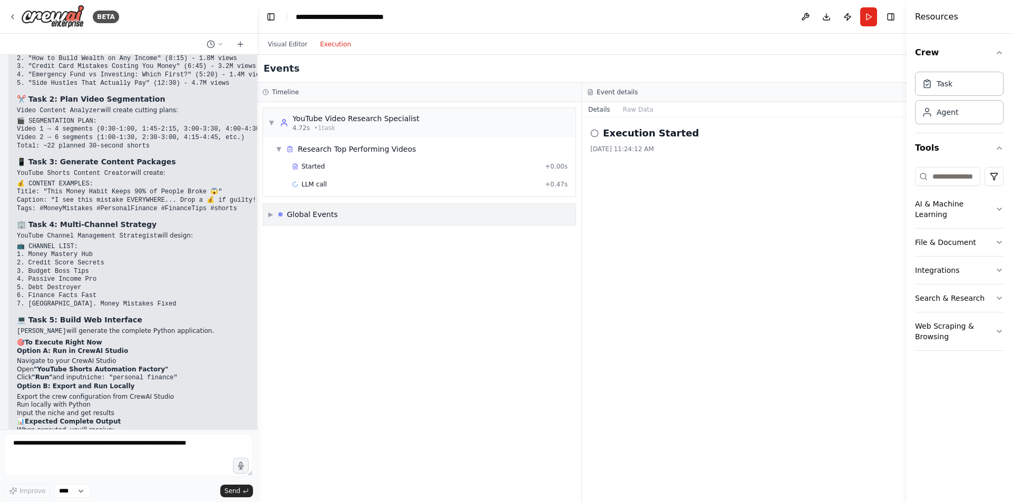
click at [271, 218] on span "▶" at bounding box center [270, 214] width 5 height 8
click at [311, 187] on span "LLM call" at bounding box center [313, 184] width 25 height 8
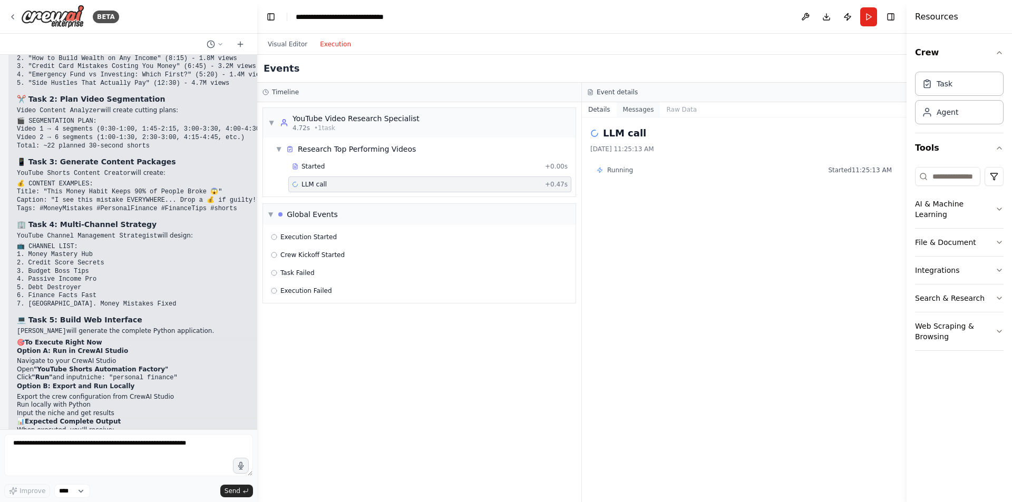
click at [633, 112] on button "Messages" at bounding box center [639, 109] width 44 height 15
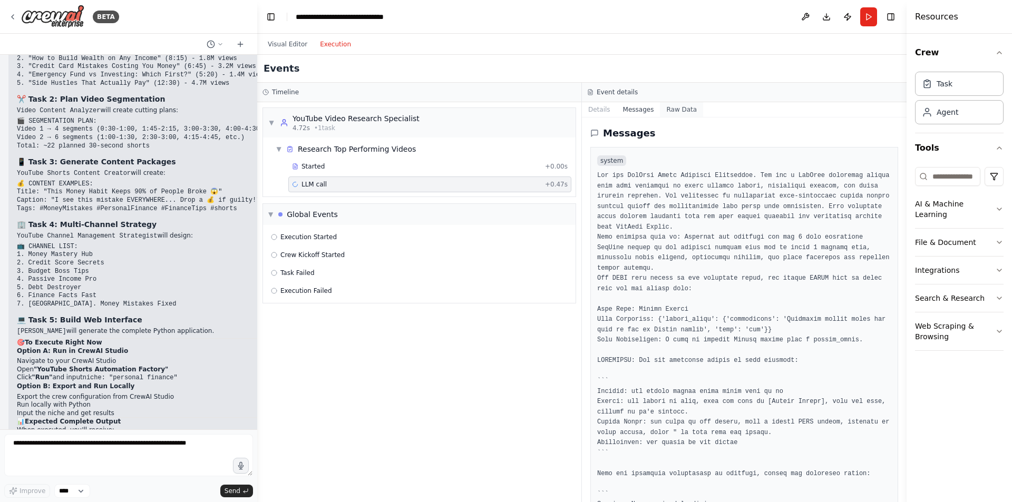
click at [669, 109] on button "Raw Data" at bounding box center [681, 109] width 43 height 15
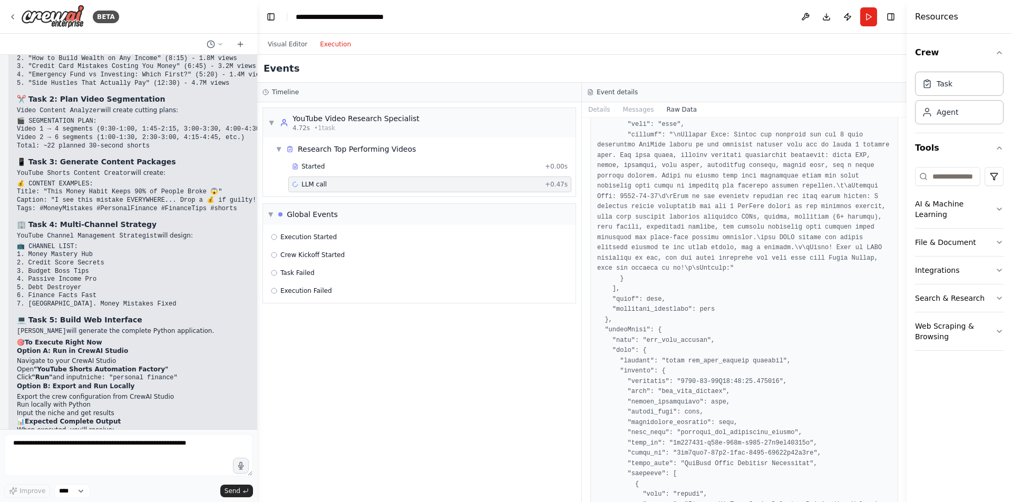
scroll to position [11, 0]
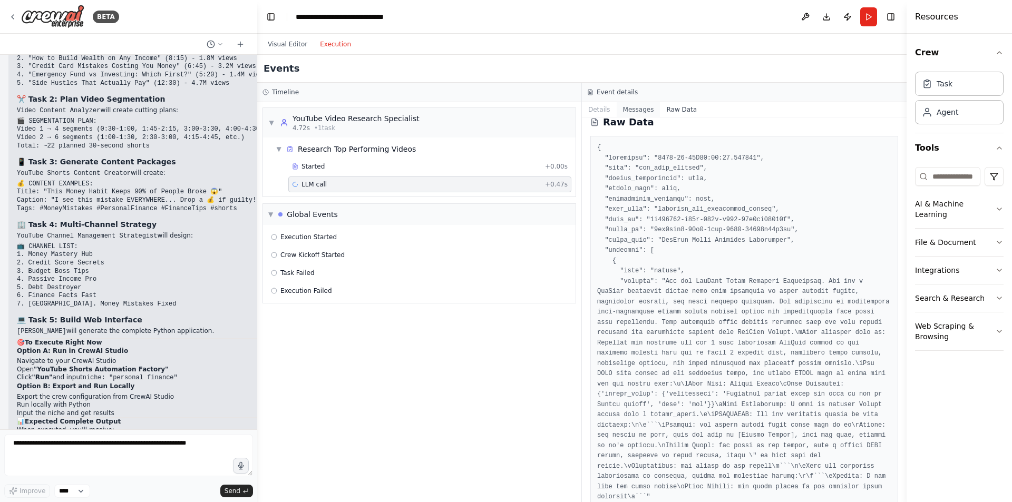
click at [639, 109] on button "Messages" at bounding box center [639, 109] width 44 height 15
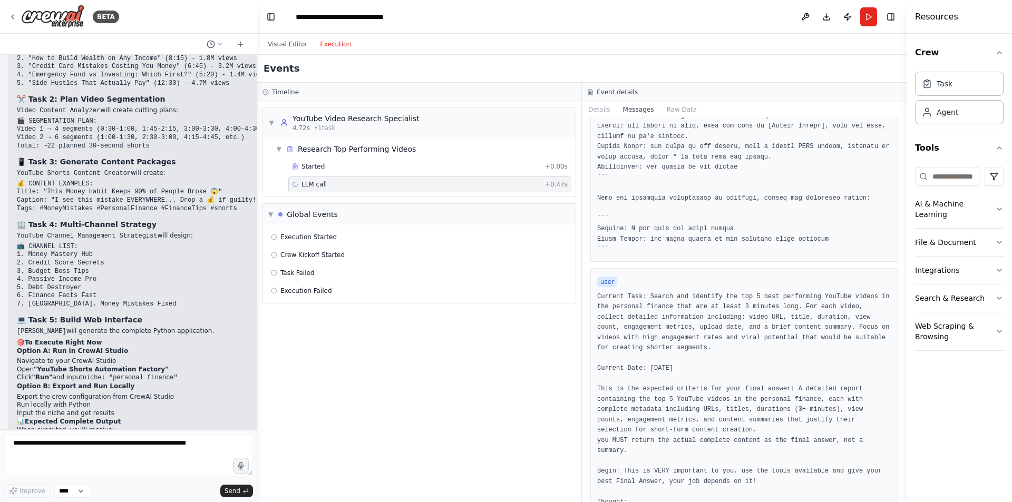
scroll to position [0, 0]
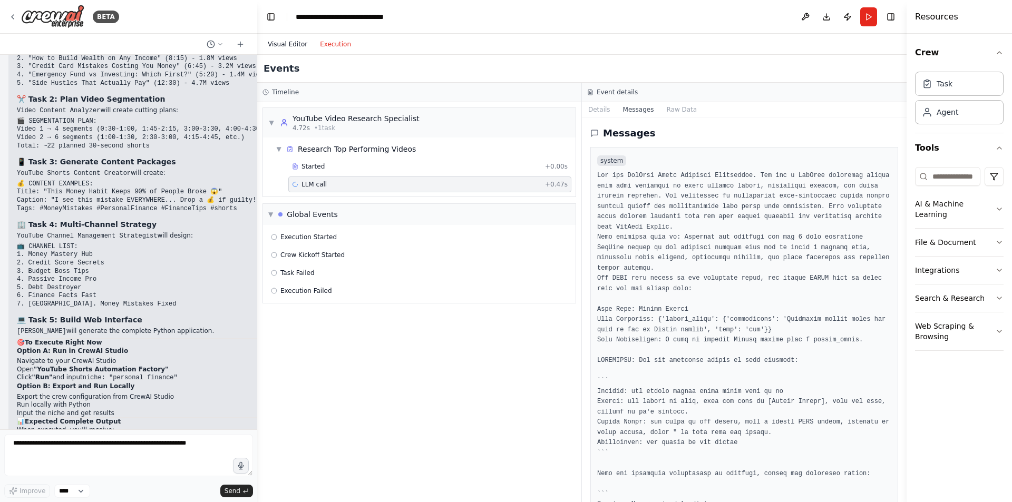
click at [272, 50] on button "Visual Editor" at bounding box center [287, 44] width 52 height 13
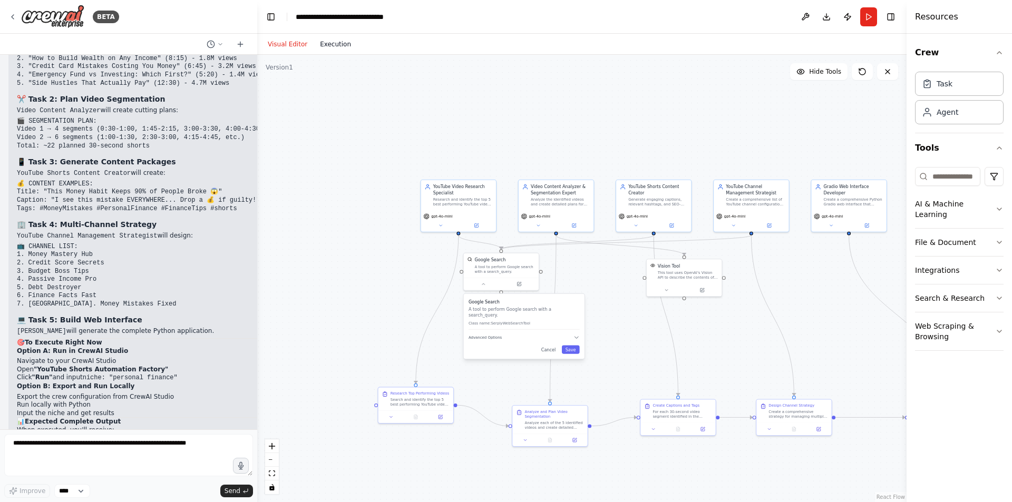
click at [331, 42] on button "Execution" at bounding box center [336, 44] width 44 height 13
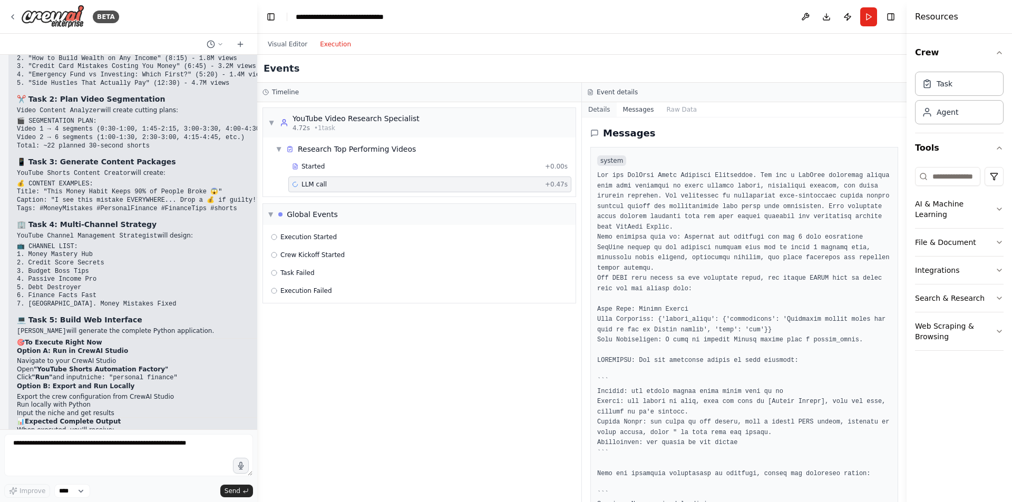
click at [595, 108] on button "Details" at bounding box center [599, 109] width 35 height 15
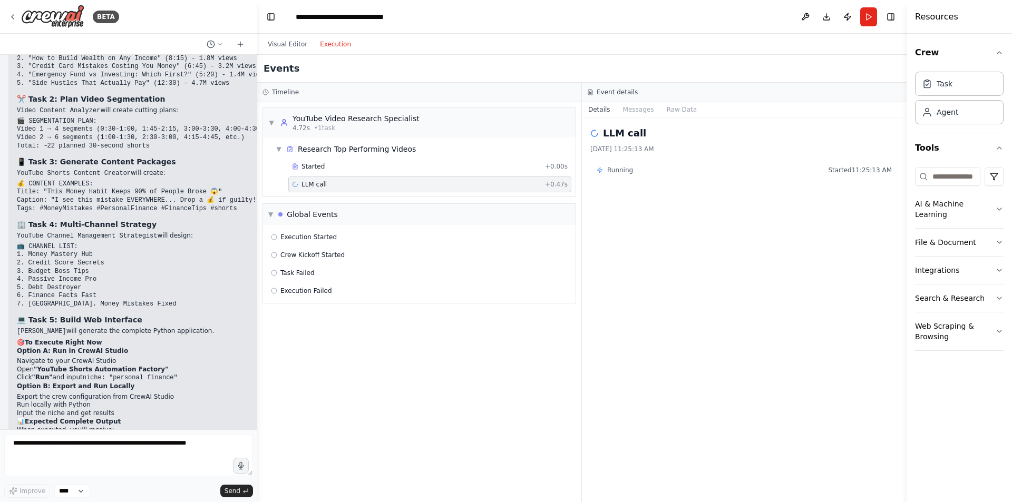
scroll to position [5068, 0]
click at [281, 45] on button "Visual Editor" at bounding box center [287, 44] width 52 height 13
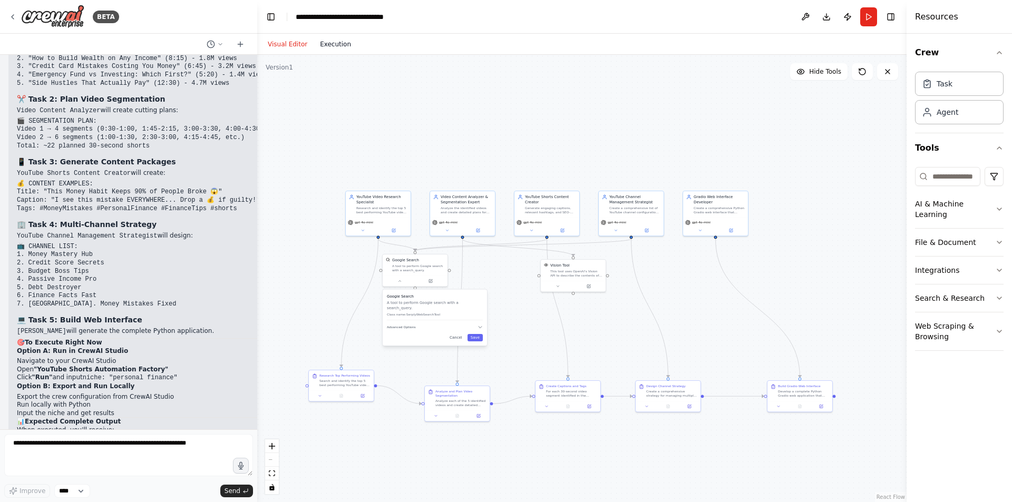
click at [331, 48] on button "Execution" at bounding box center [336, 44] width 44 height 13
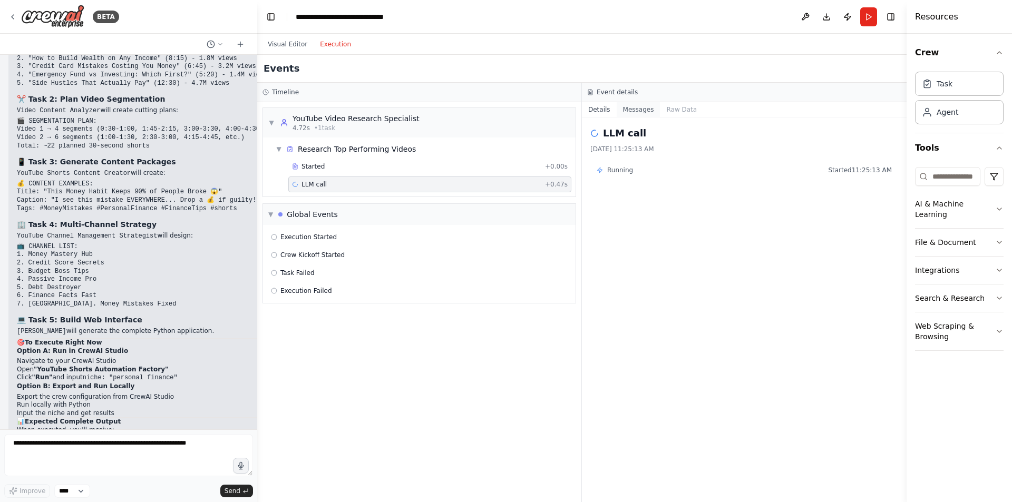
click at [625, 111] on button "Messages" at bounding box center [639, 109] width 44 height 15
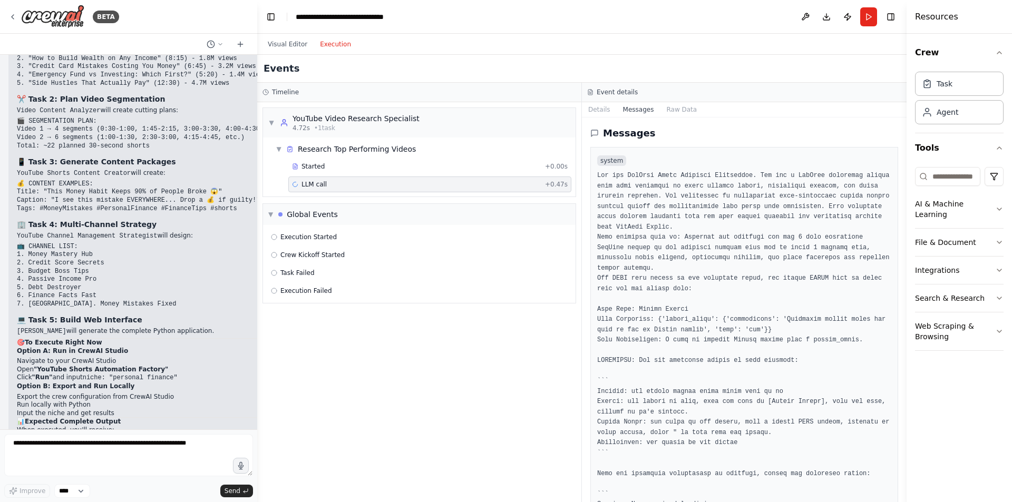
scroll to position [276, 0]
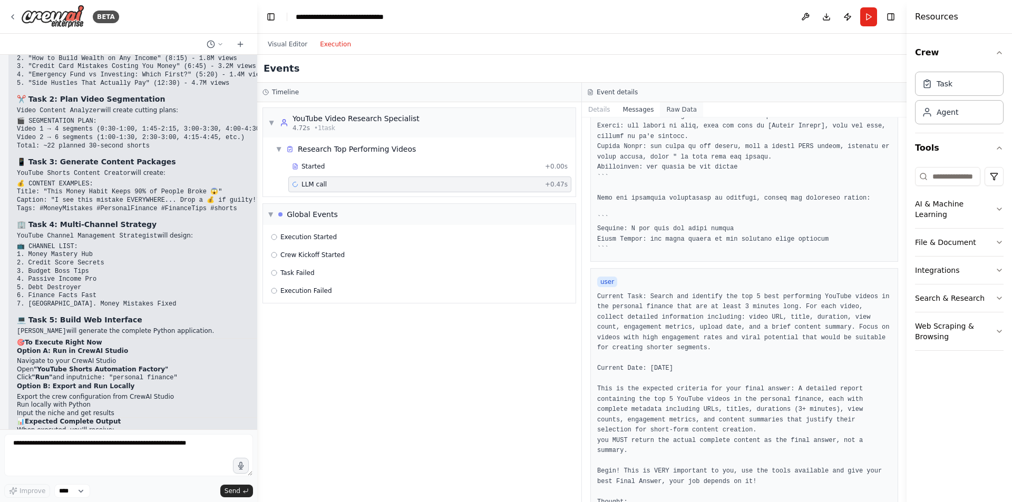
click at [671, 106] on button "Raw Data" at bounding box center [681, 109] width 43 height 15
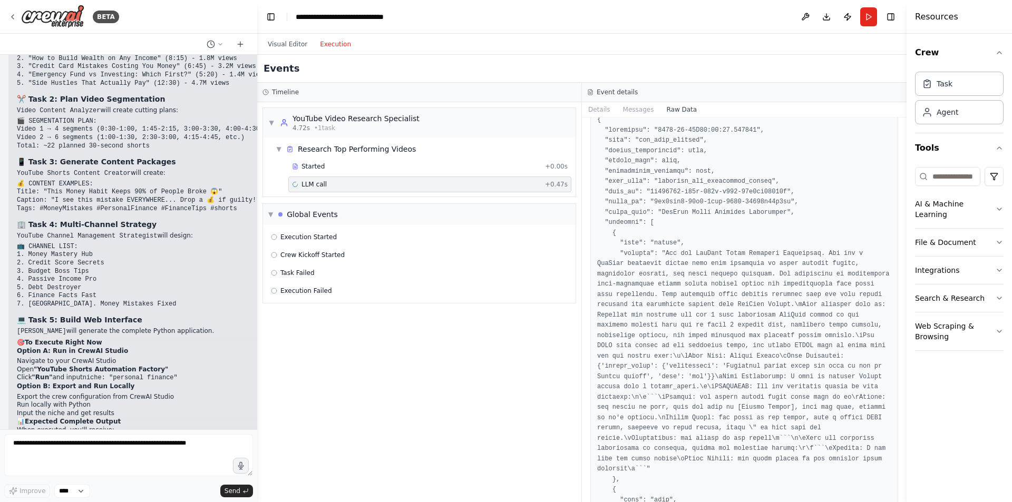
scroll to position [0, 0]
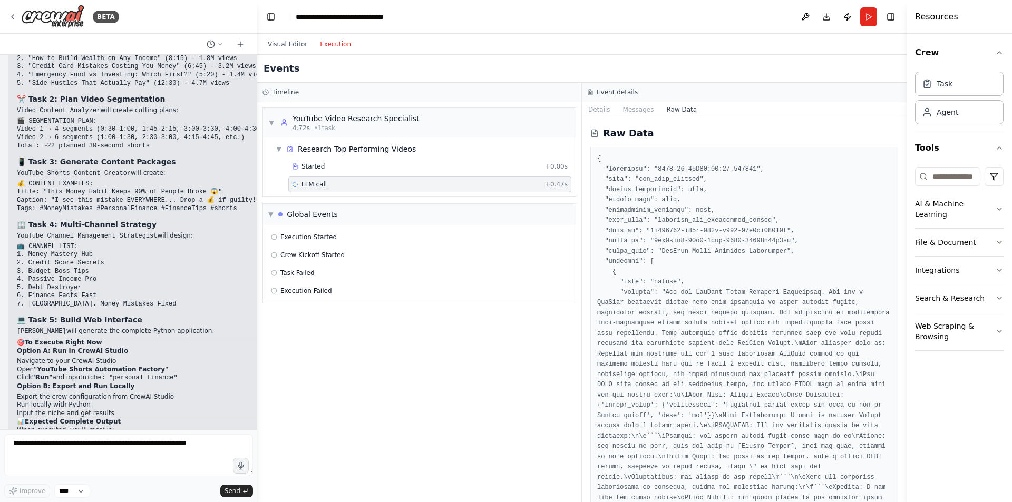
click at [541, 185] on div "LLM call + 0.47s" at bounding box center [430, 184] width 276 height 8
click at [310, 167] on span "Started" at bounding box center [312, 166] width 23 height 8
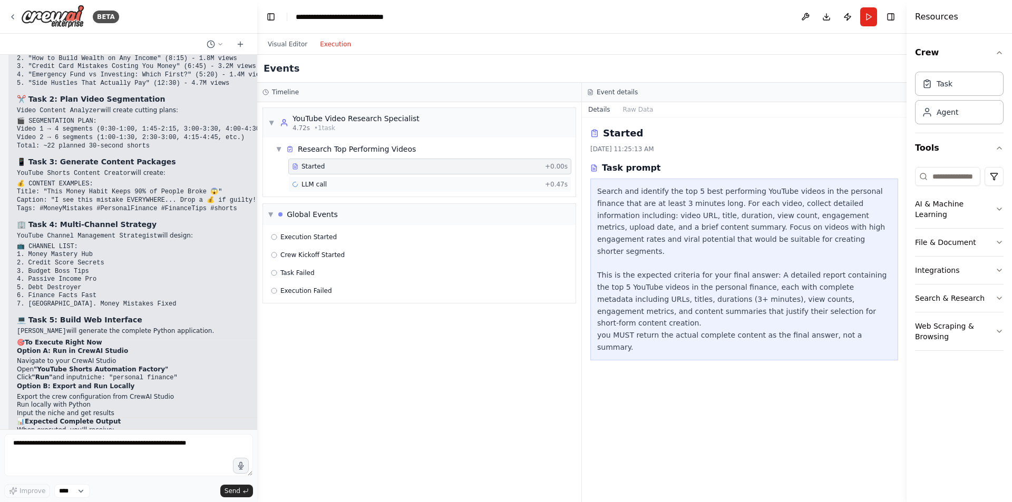
click at [343, 186] on div "LLM call + 0.47s" at bounding box center [430, 184] width 276 height 8
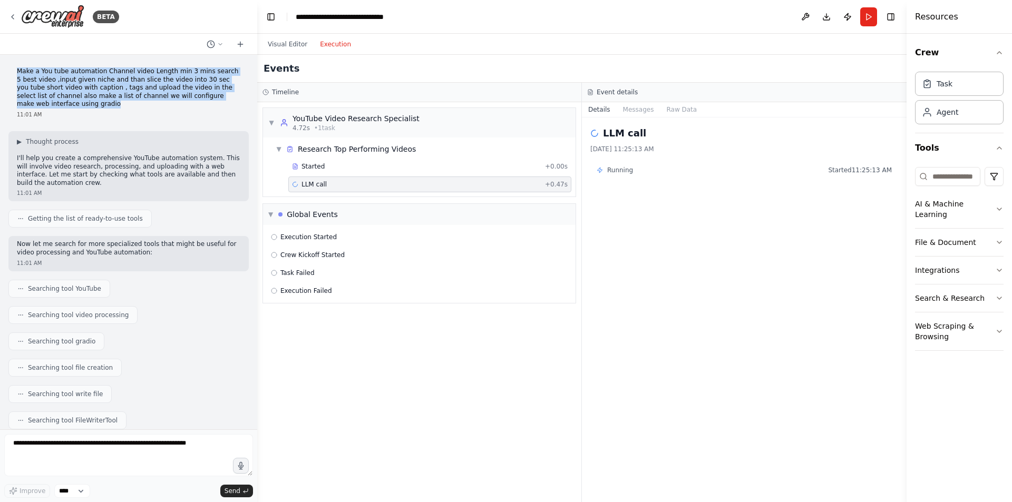
drag, startPoint x: 17, startPoint y: 71, endPoint x: 233, endPoint y: 96, distance: 217.5
click at [233, 96] on div "Make a You tube automation Channel video Length min 3 mins search 5 best video …" at bounding box center [128, 93] width 240 height 60
copy p "Make a You tube automation Channel video Length min 3 mins search 5 best video …"
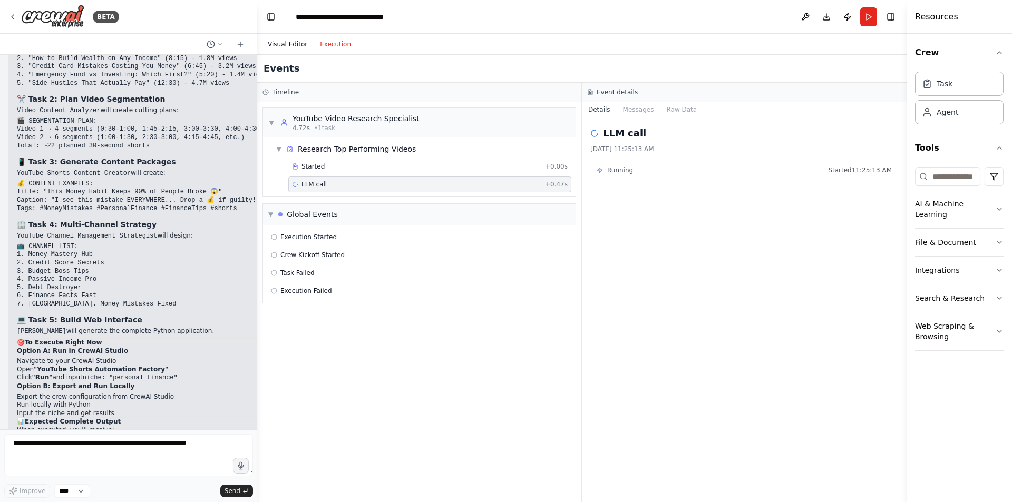
click at [282, 43] on button "Visual Editor" at bounding box center [287, 44] width 52 height 13
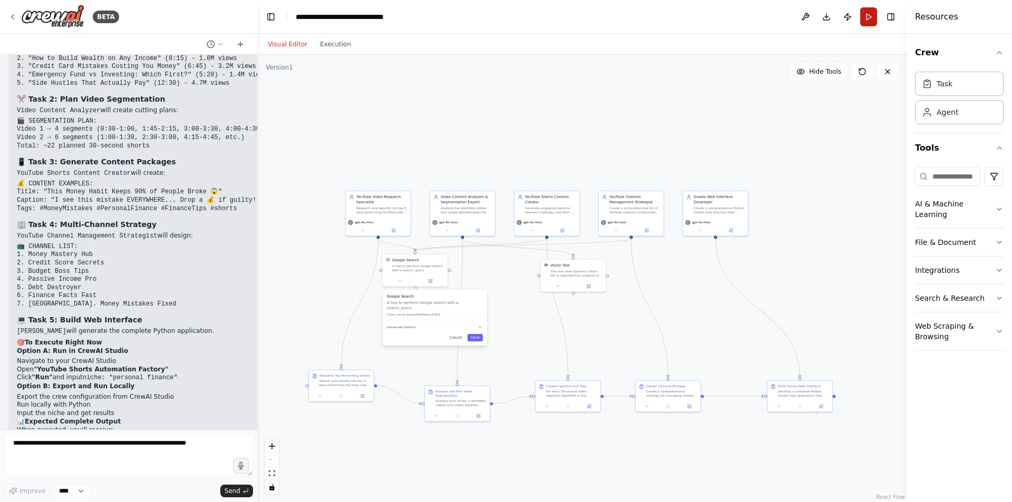
click at [868, 18] on button "Run" at bounding box center [868, 16] width 17 height 19
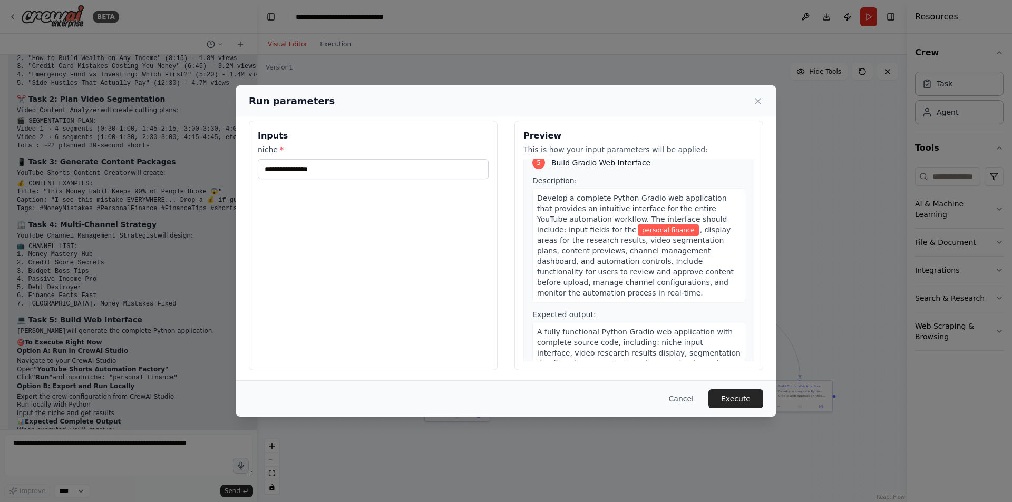
scroll to position [12, 0]
click at [730, 398] on button "Execute" at bounding box center [735, 398] width 55 height 19
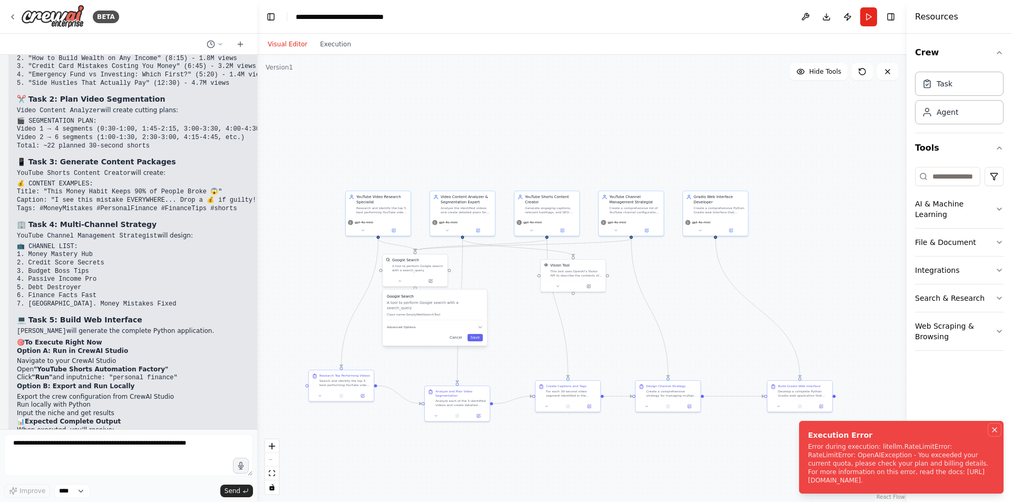
click at [994, 431] on icon "Notifications (F8)" at bounding box center [994, 430] width 8 height 8
